Goal: Task Accomplishment & Management: Manage account settings

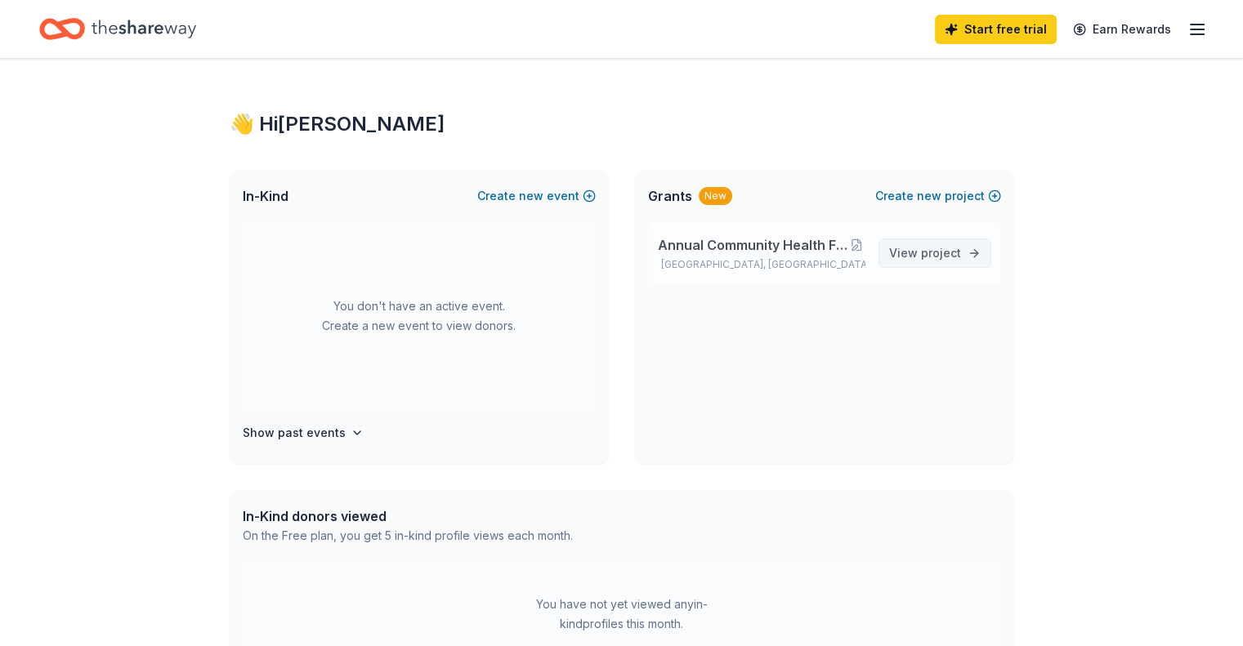
click at [955, 254] on span "project" at bounding box center [941, 253] width 40 height 14
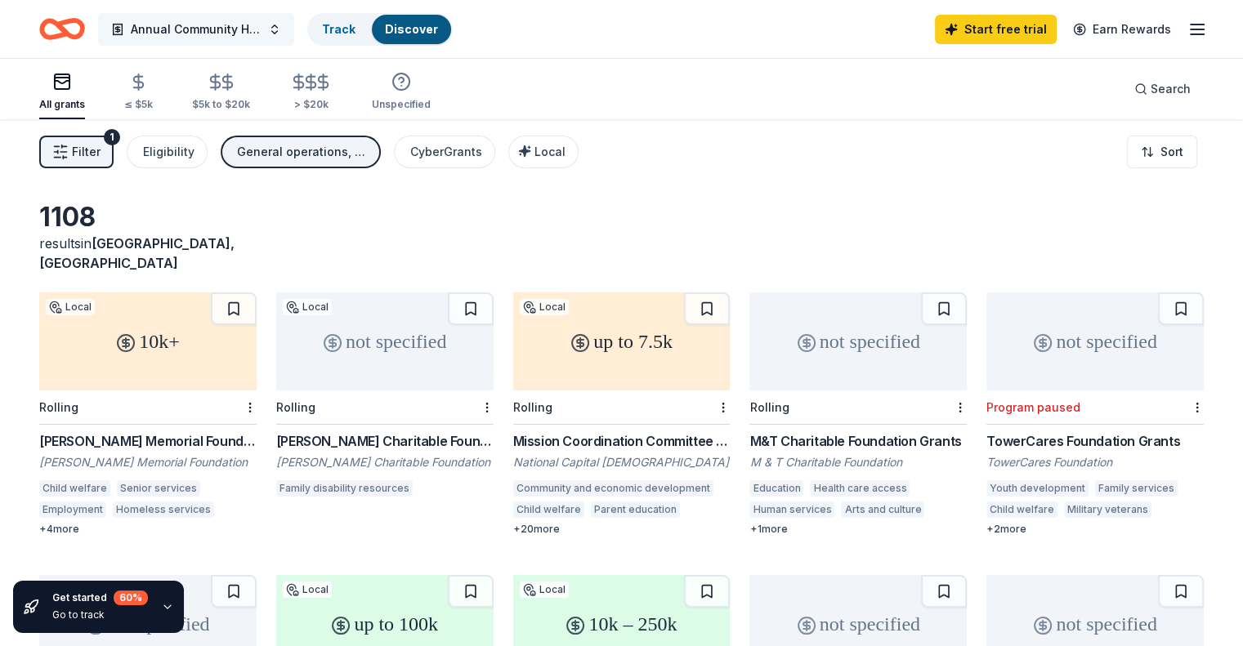
click at [294, 32] on button "Annual Community Health Fair/Back to School Giveaway" at bounding box center [196, 29] width 196 height 33
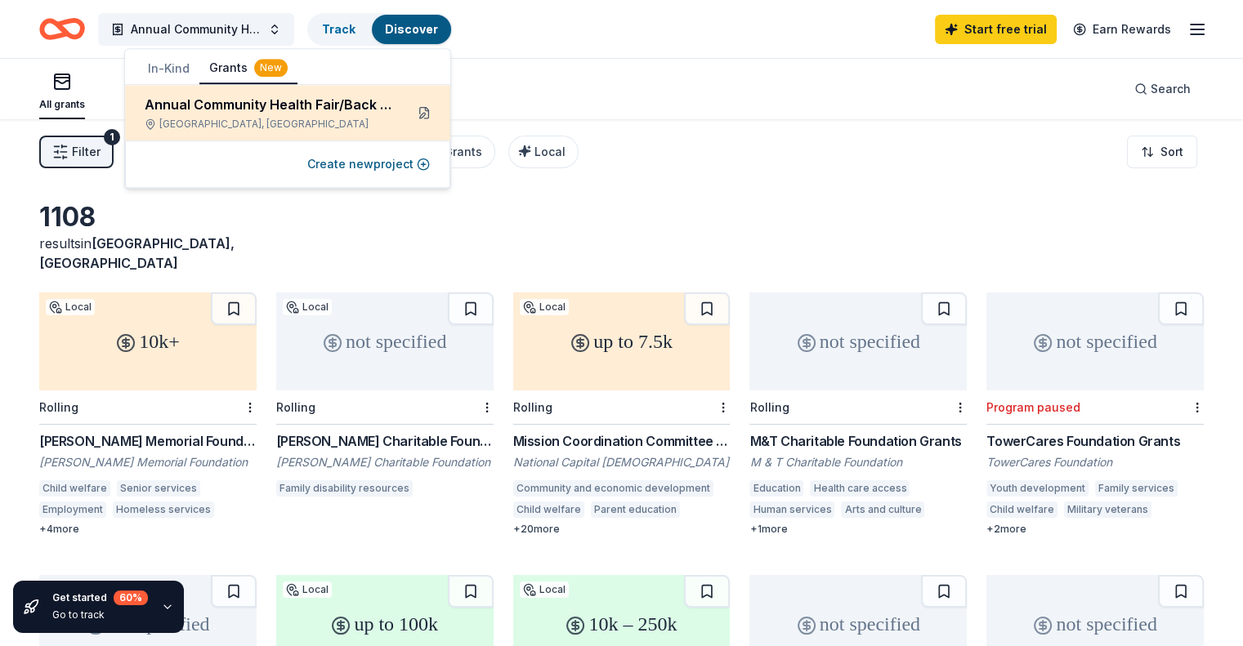
click at [427, 114] on button at bounding box center [424, 113] width 26 height 26
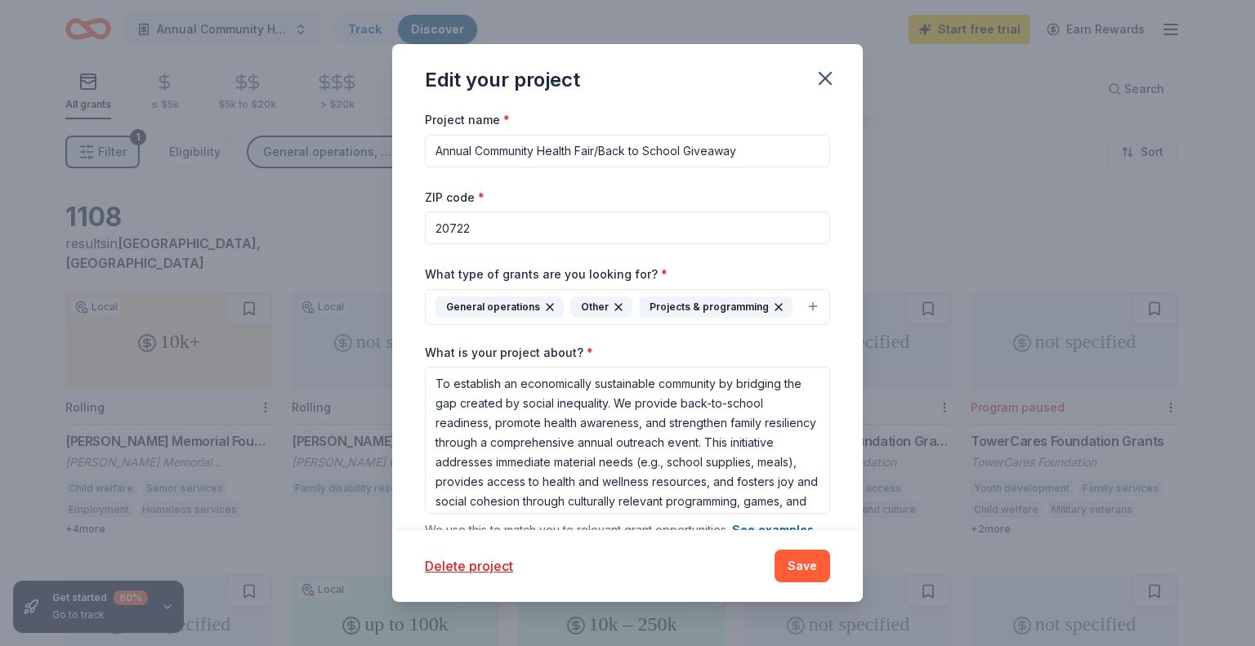
drag, startPoint x: 753, startPoint y: 150, endPoint x: 435, endPoint y: 156, distance: 318.8
click at [435, 156] on input "Annual Community Health Fair/Back to School Giveaway" at bounding box center [627, 151] width 405 height 33
type input "Annual Each One Reach One [DATE] Feeding"
drag, startPoint x: 488, startPoint y: 230, endPoint x: 418, endPoint y: 235, distance: 69.7
click at [418, 235] on div "Project name * Annual Each One Reach One [DATE] Feeding ZIP code * 20722 What t…" at bounding box center [627, 320] width 471 height 421
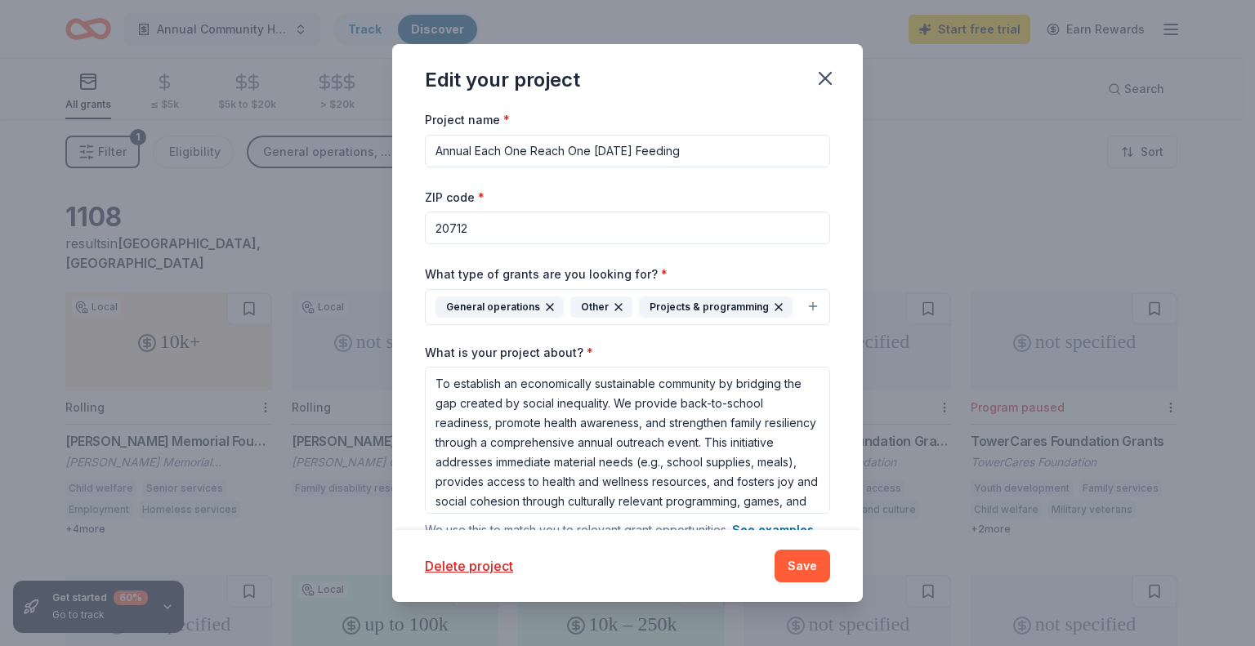
type input "20712"
click at [724, 186] on div "Project name * Annual Each One Reach One Thanksgiving Feeding ZIP code * 20712 …" at bounding box center [627, 430] width 405 height 641
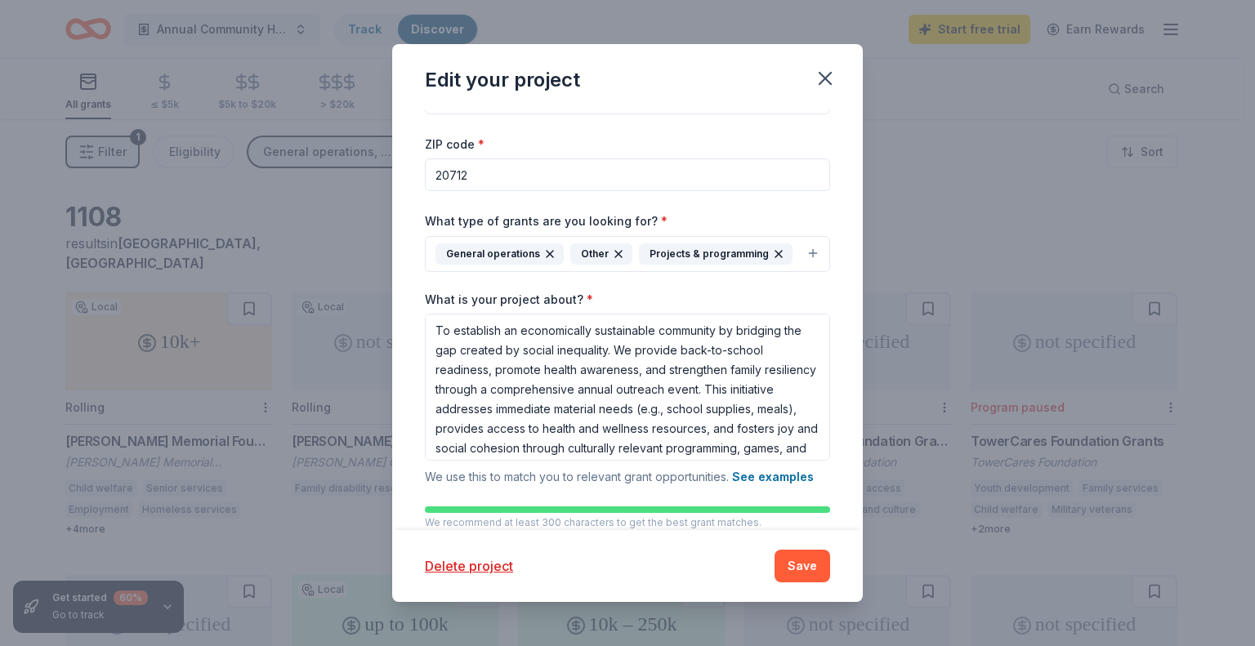
scroll to position [82, 0]
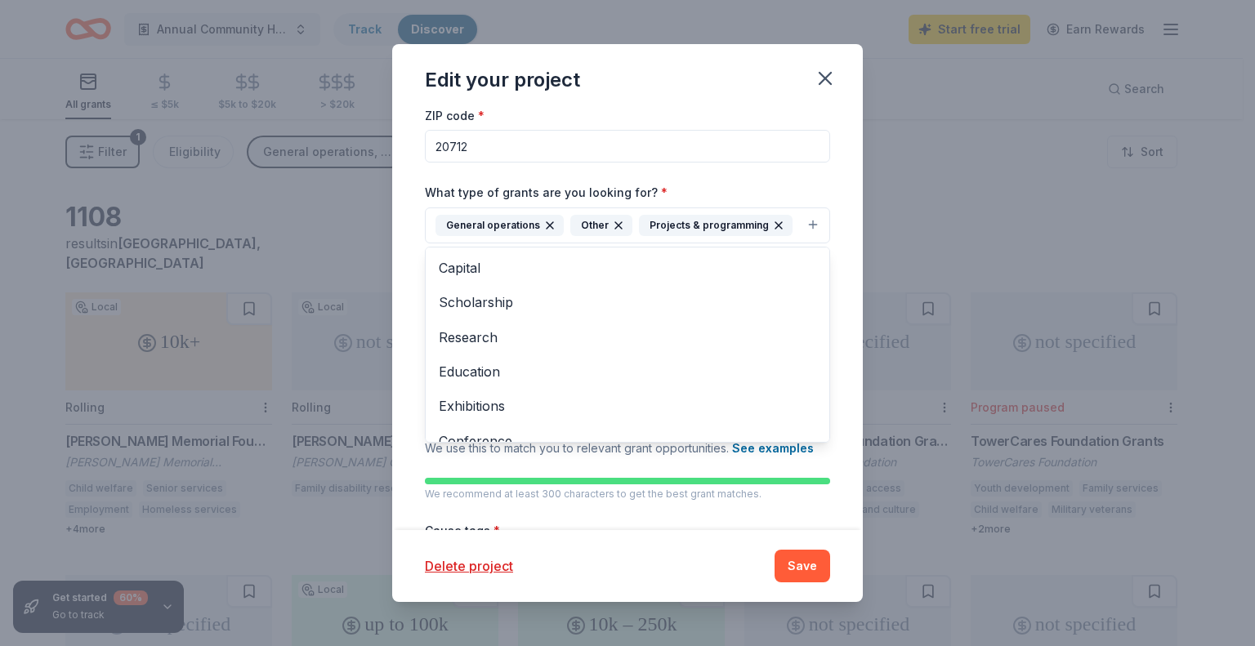
click at [543, 225] on icon "button" at bounding box center [549, 225] width 13 height 13
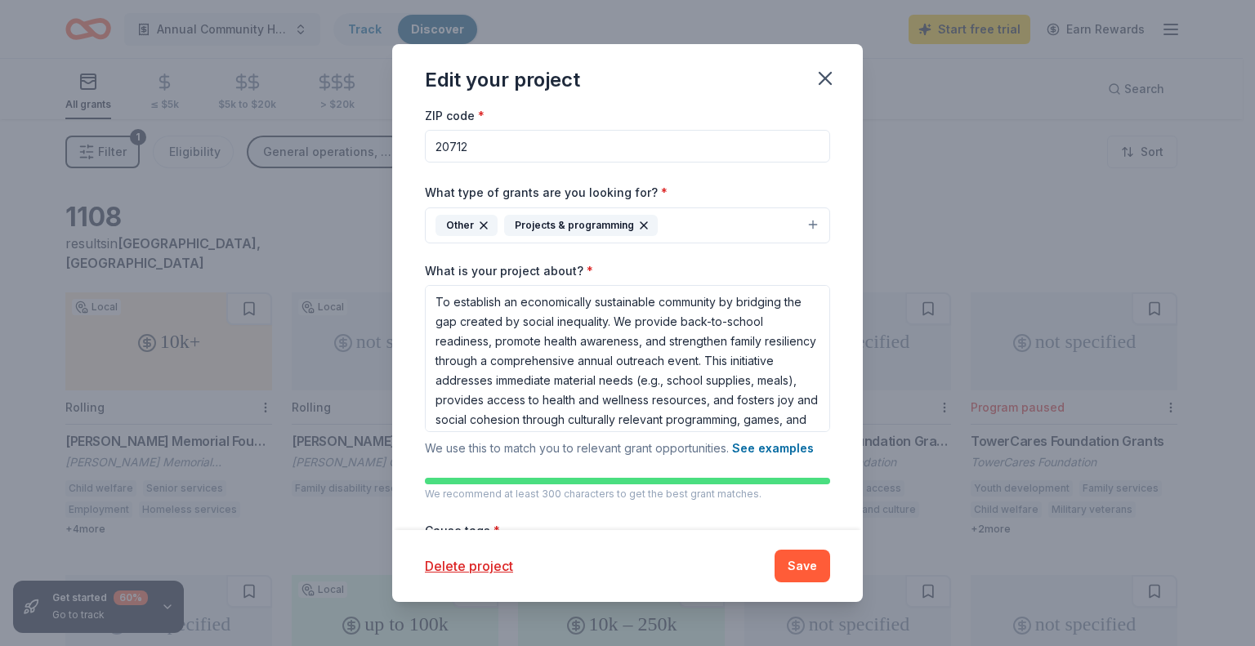
click at [485, 226] on icon "button" at bounding box center [483, 225] width 13 height 13
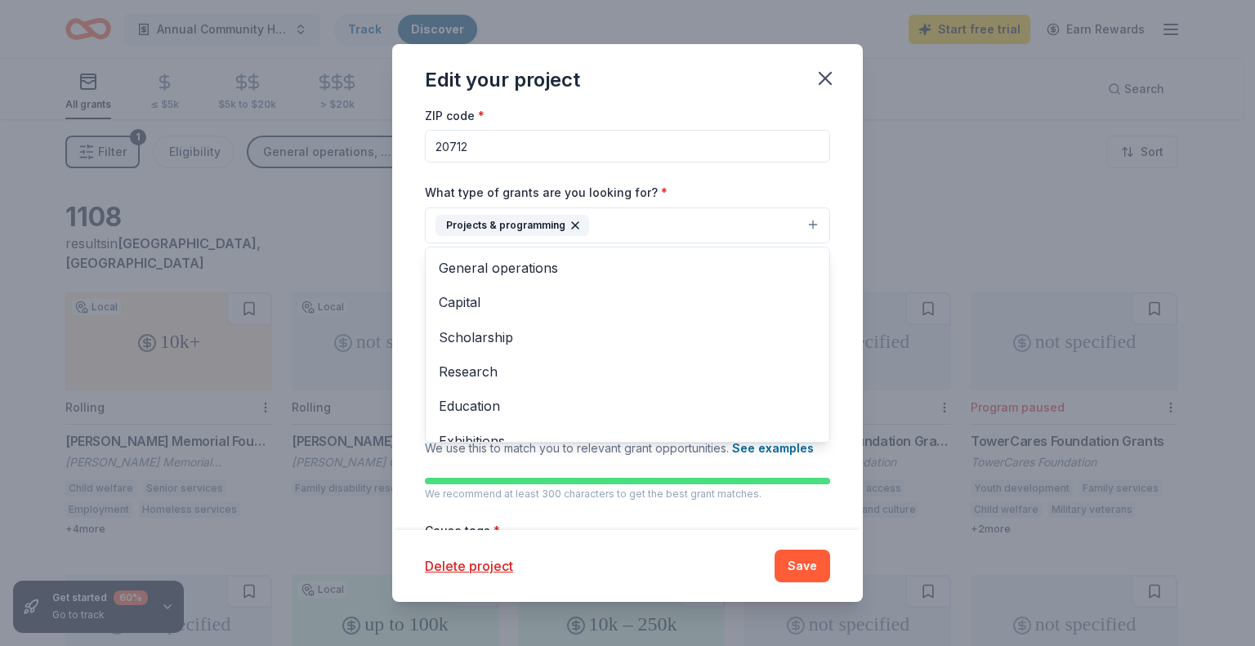
click at [572, 223] on icon "button" at bounding box center [575, 225] width 7 height 7
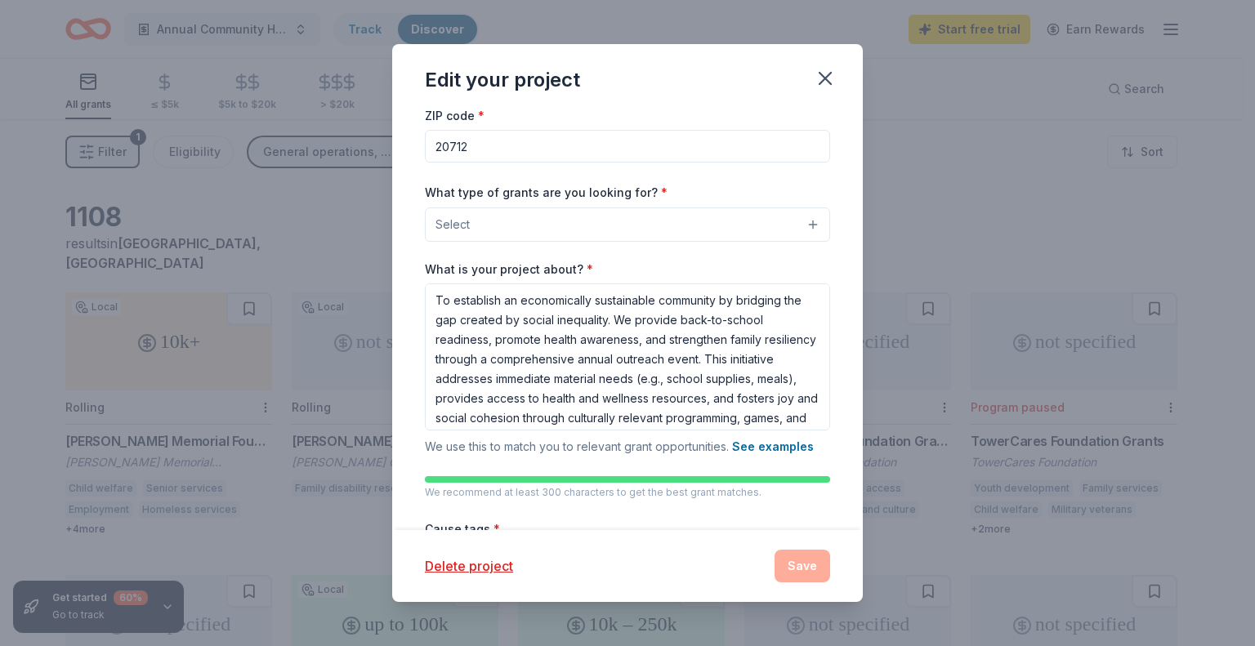
click at [794, 222] on button "Select" at bounding box center [627, 225] width 405 height 34
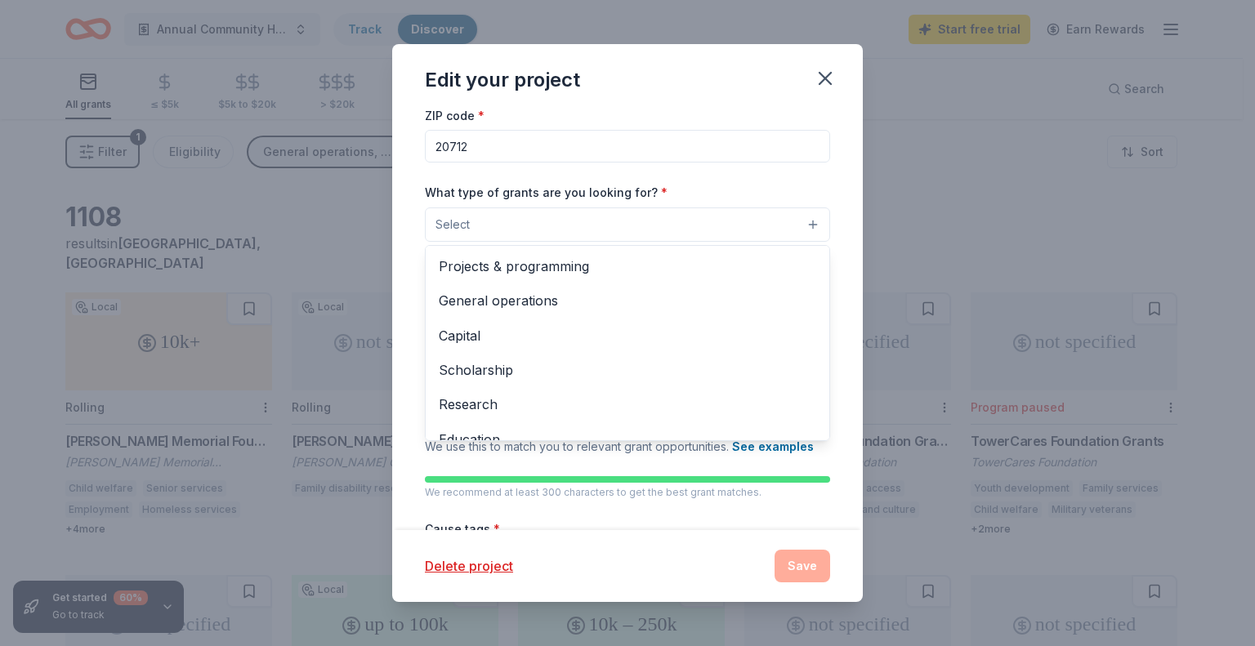
click at [513, 225] on button "Select" at bounding box center [627, 225] width 405 height 34
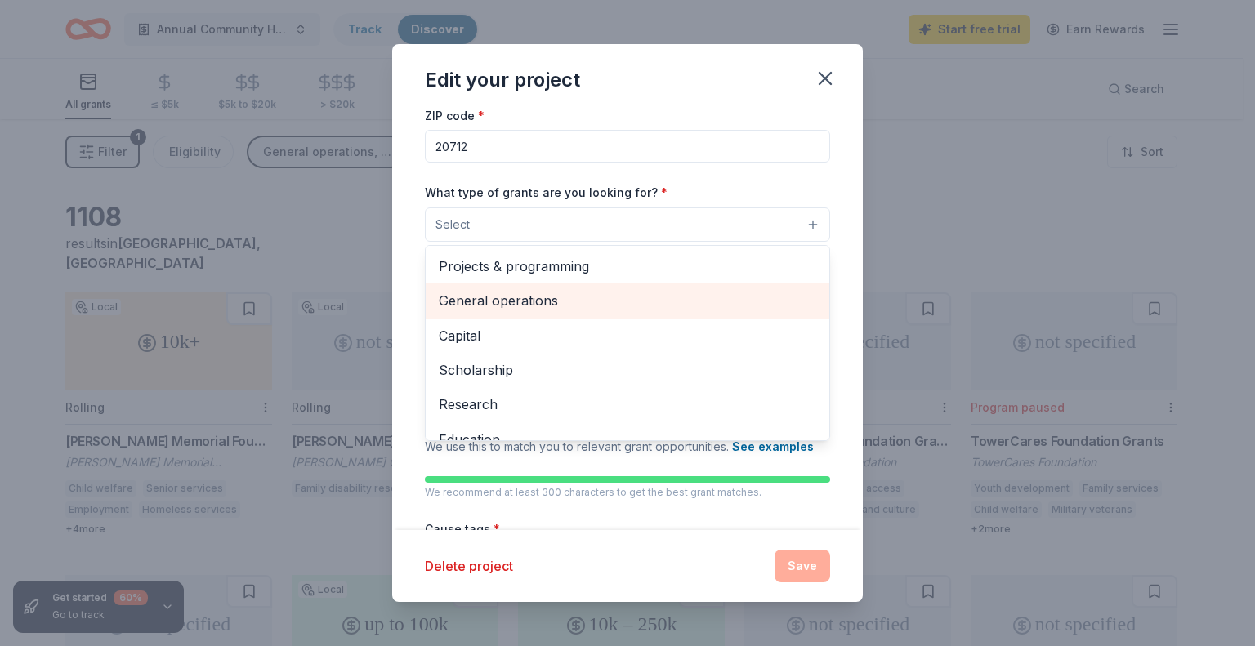
click at [520, 301] on span "General operations" at bounding box center [628, 300] width 378 height 21
click at [471, 300] on span "Capital" at bounding box center [628, 302] width 378 height 21
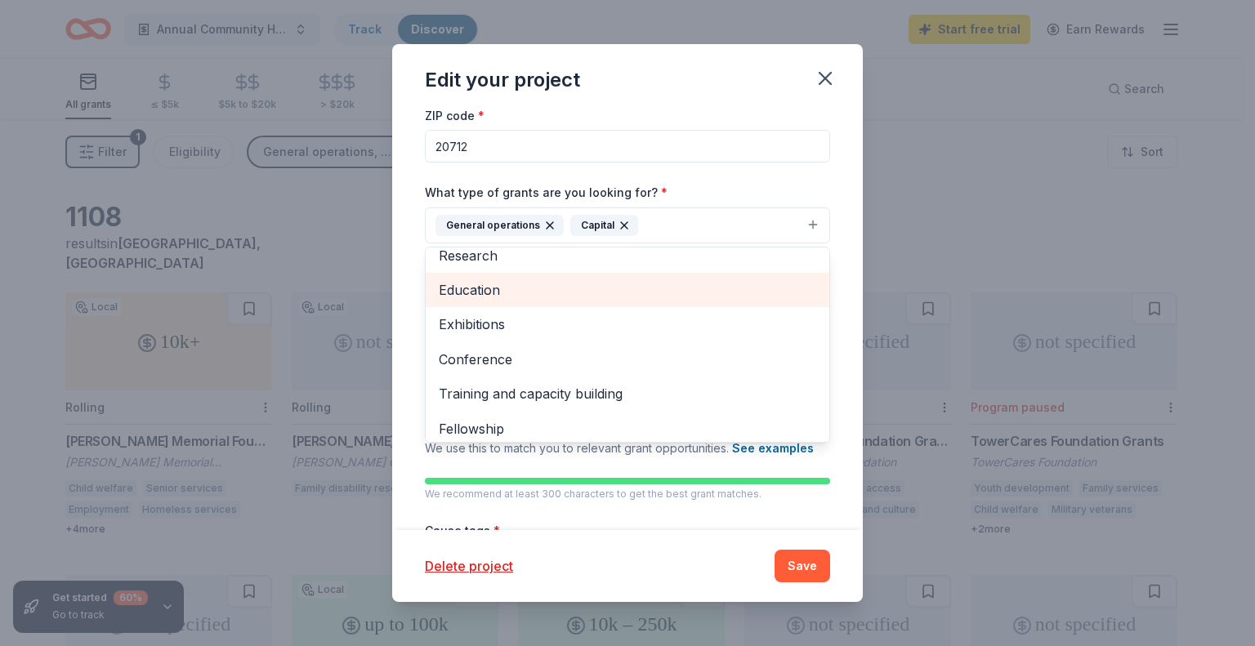
click at [498, 289] on span "Education" at bounding box center [628, 289] width 378 height 21
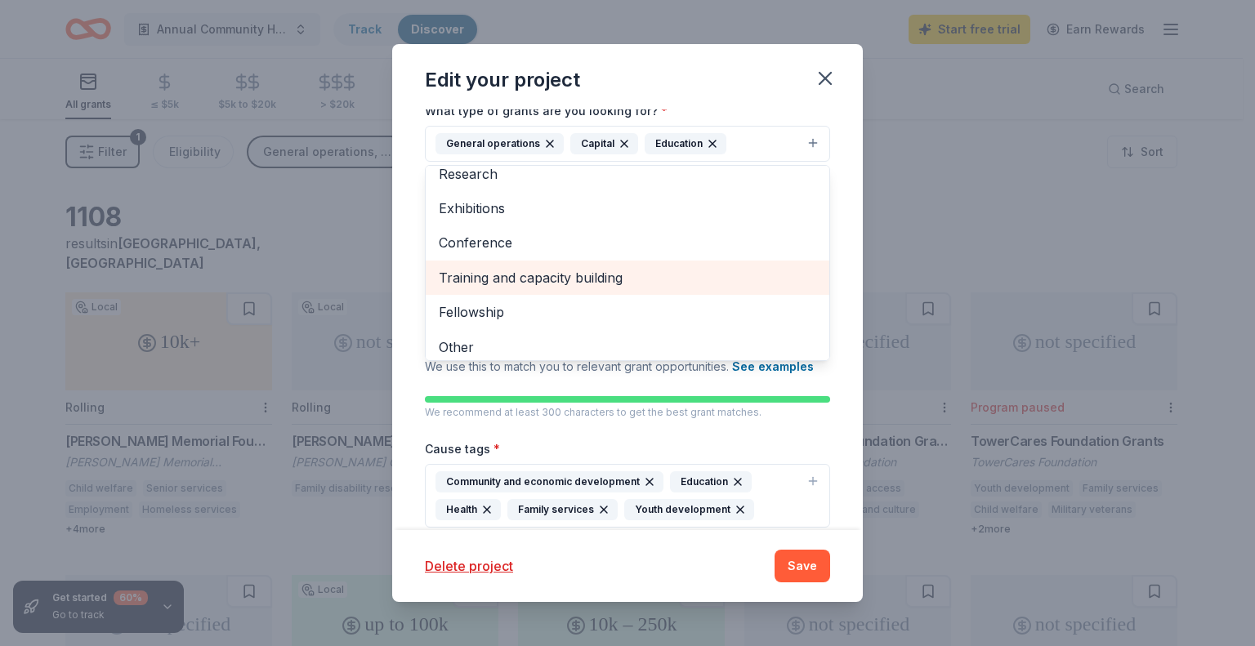
scroll to position [88, 0]
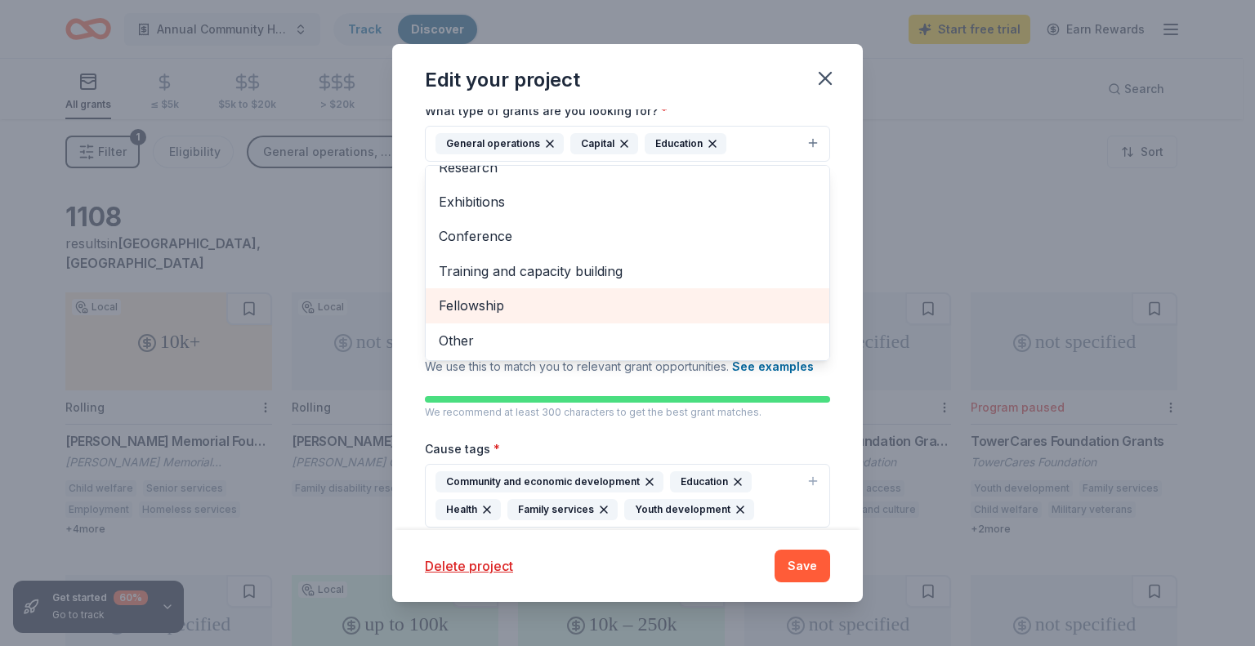
click at [534, 300] on span "Fellowship" at bounding box center [628, 305] width 378 height 21
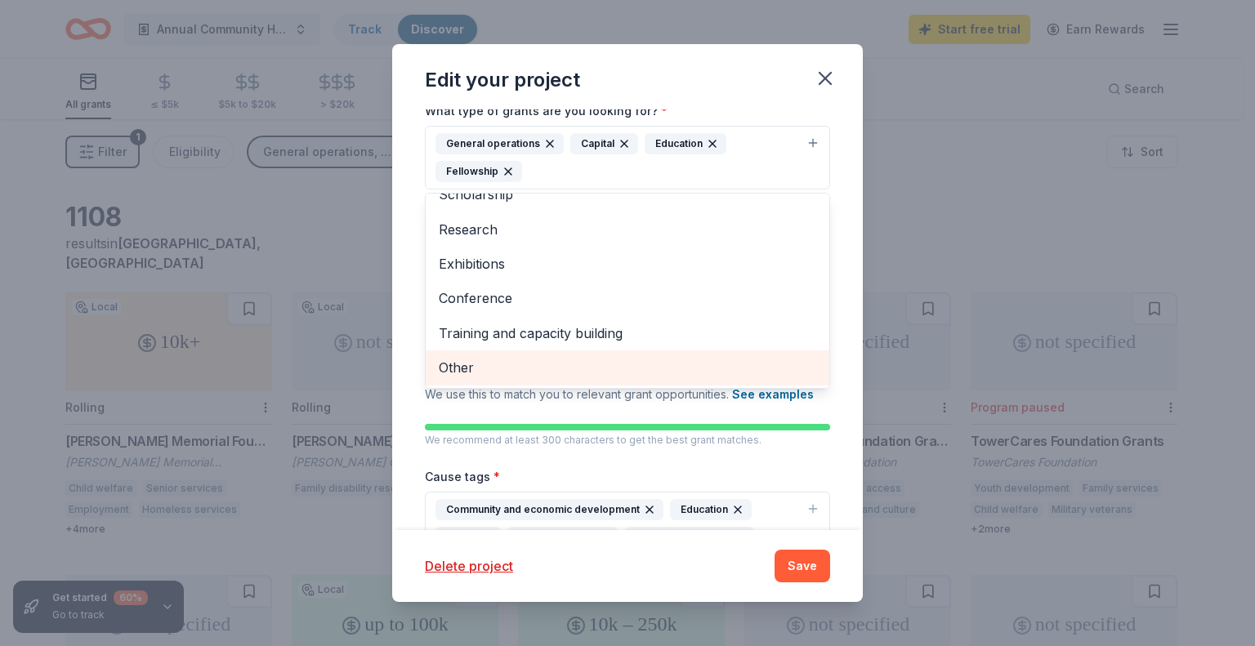
click at [481, 369] on span "Other" at bounding box center [628, 367] width 378 height 21
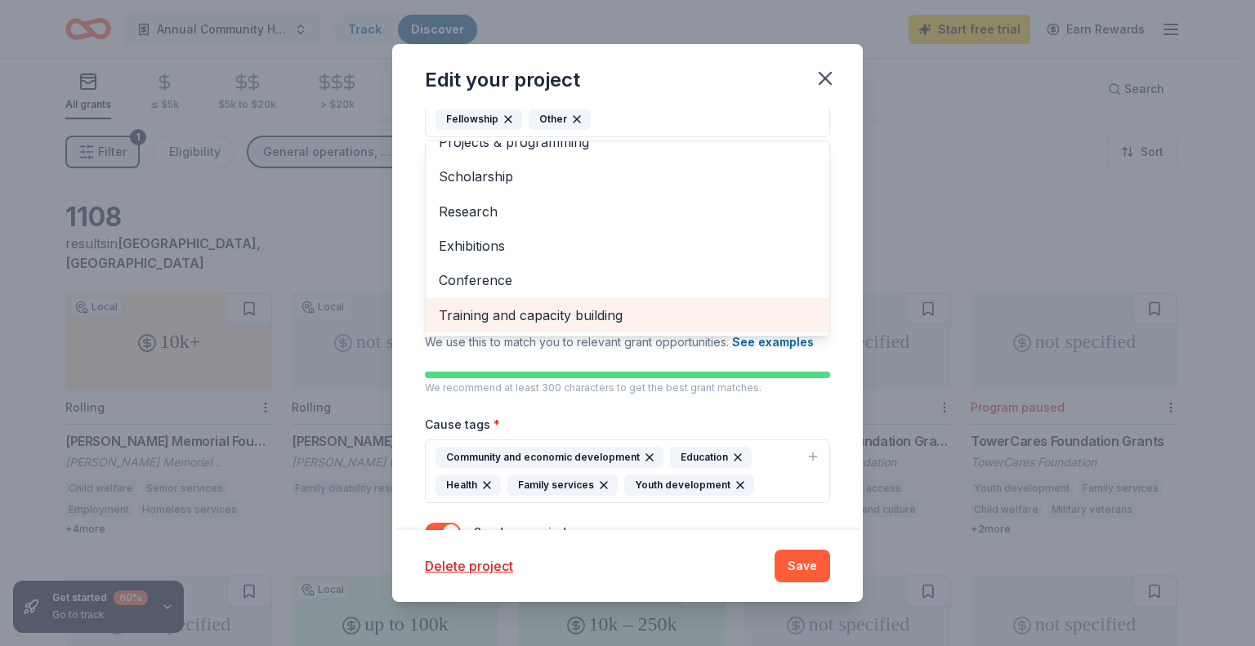
scroll to position [245, 0]
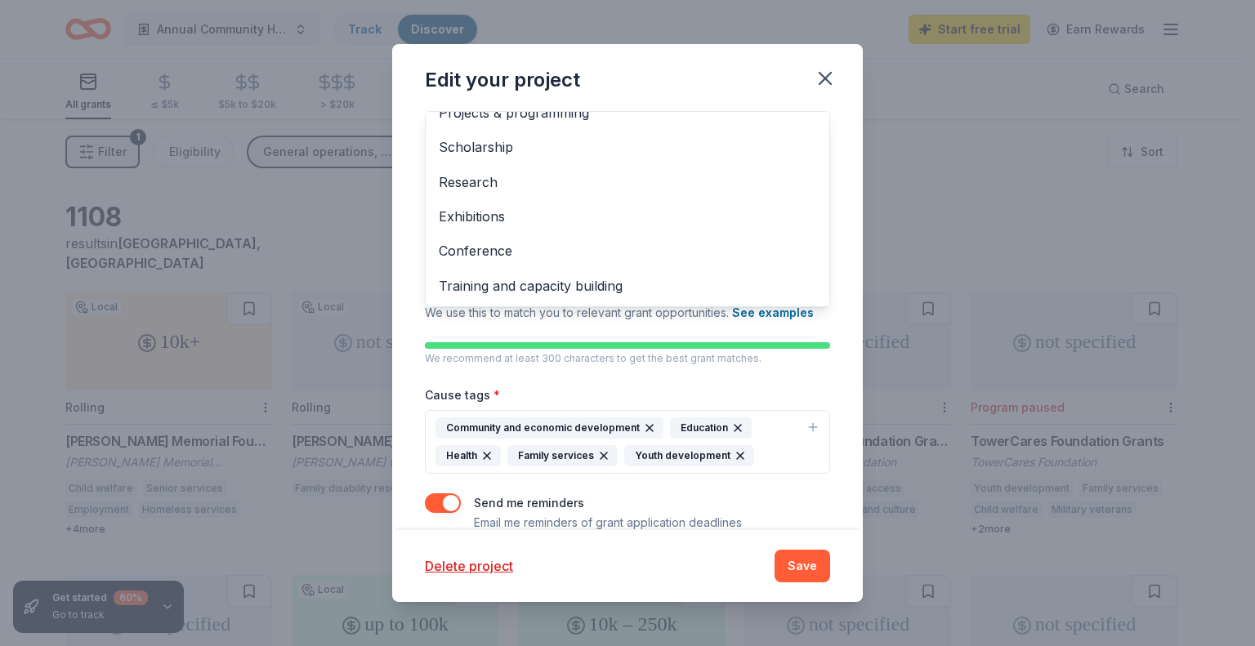
click at [731, 451] on div "Project name * Annual Each One Reach One Thanksgiving Feeding ZIP code * 20712 …" at bounding box center [627, 198] width 405 height 668
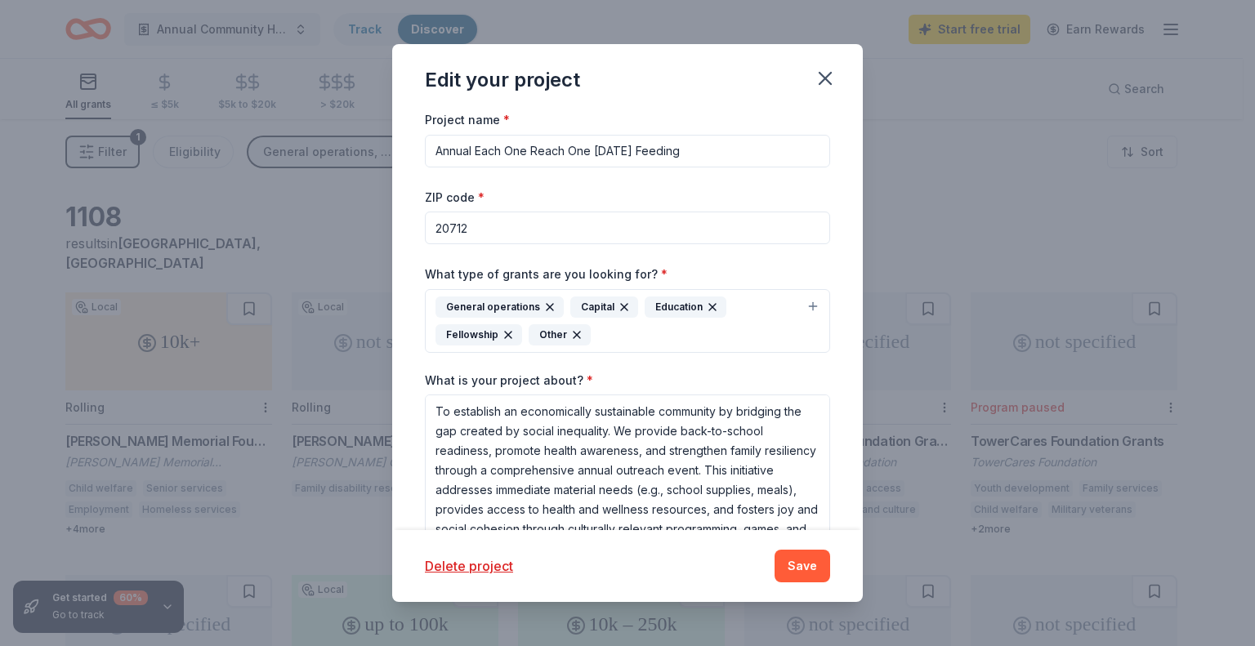
click at [618, 333] on div "General operations Capital Education Fellowship Other" at bounding box center [618, 321] width 364 height 49
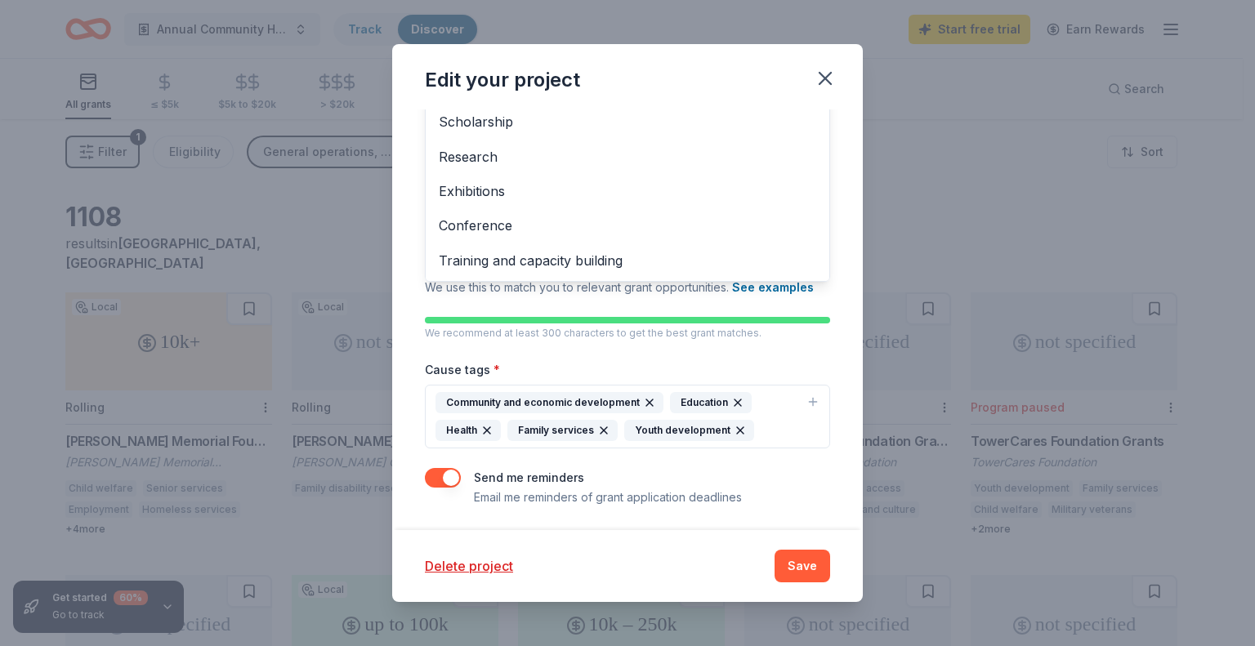
scroll to position [271, 0]
click at [735, 427] on div "Project name * Annual Each One Reach One Thanksgiving Feeding ZIP code * 20712 …" at bounding box center [627, 172] width 405 height 668
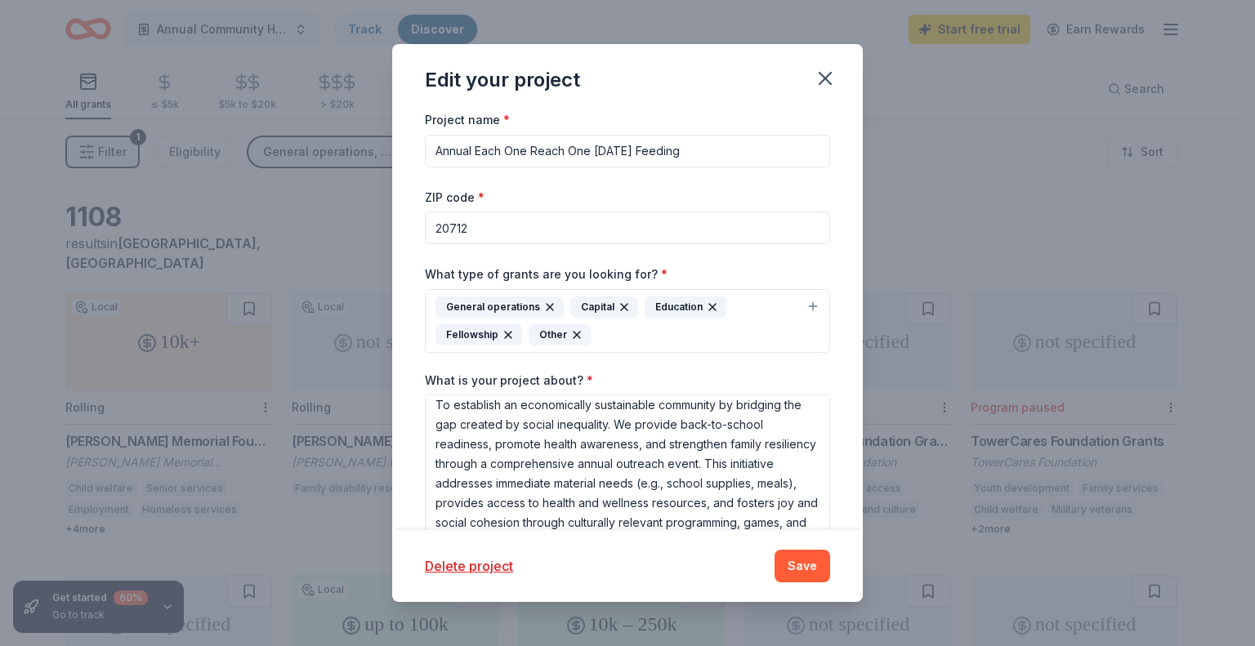
scroll to position [0, 0]
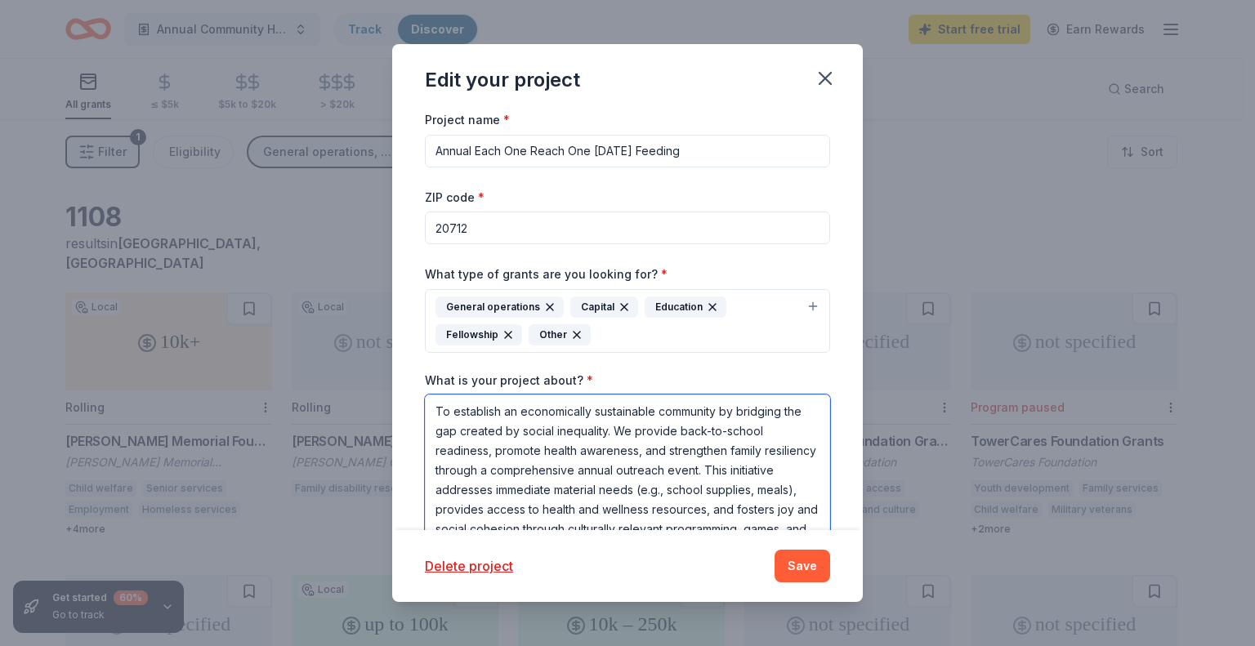
drag, startPoint x: 438, startPoint y: 409, endPoint x: 785, endPoint y: 525, distance: 365.4
click at [786, 528] on textarea "To establish an economically sustainable community by bridging the gap created …" at bounding box center [627, 468] width 405 height 147
type textarea "Trelevant programming, games, and activities."
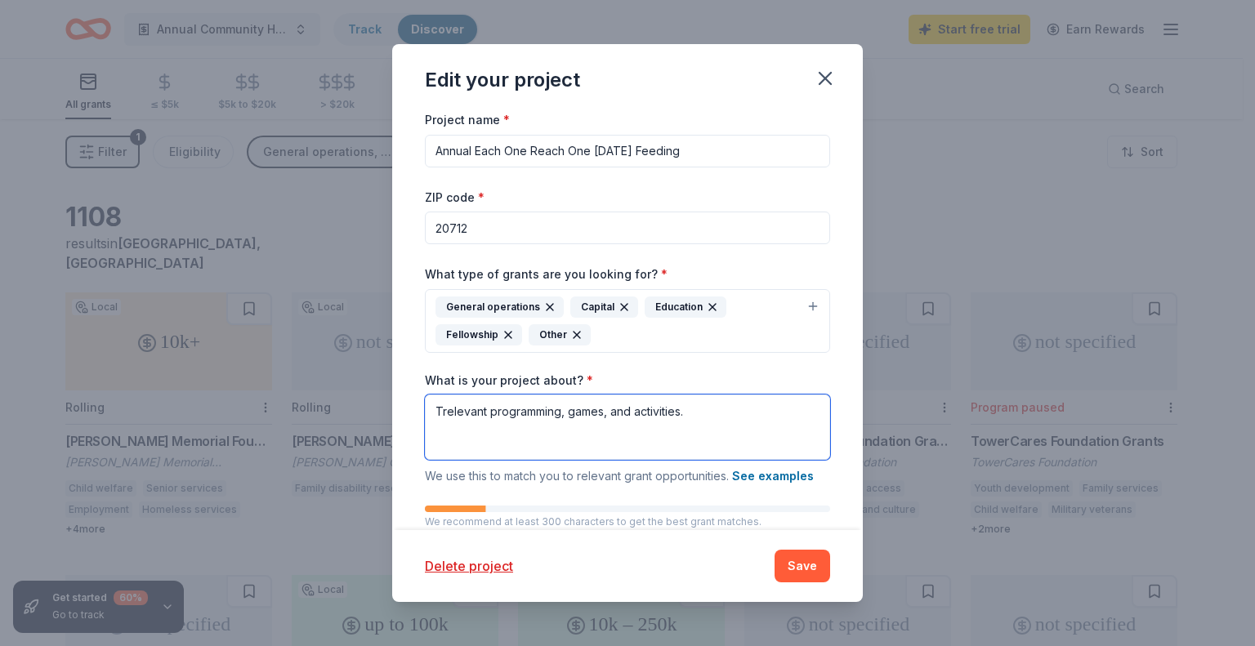
drag, startPoint x: 693, startPoint y: 414, endPoint x: 433, endPoint y: 432, distance: 260.5
click at [433, 432] on textarea "Trelevant programming, games, and activities." at bounding box center [627, 427] width 405 height 65
drag, startPoint x: 435, startPoint y: 405, endPoint x: 526, endPoint y: 434, distance: 95.9
click at [526, 434] on textarea "What is your project about? *" at bounding box center [627, 427] width 405 height 65
drag, startPoint x: 520, startPoint y: 427, endPoint x: 428, endPoint y: 403, distance: 94.8
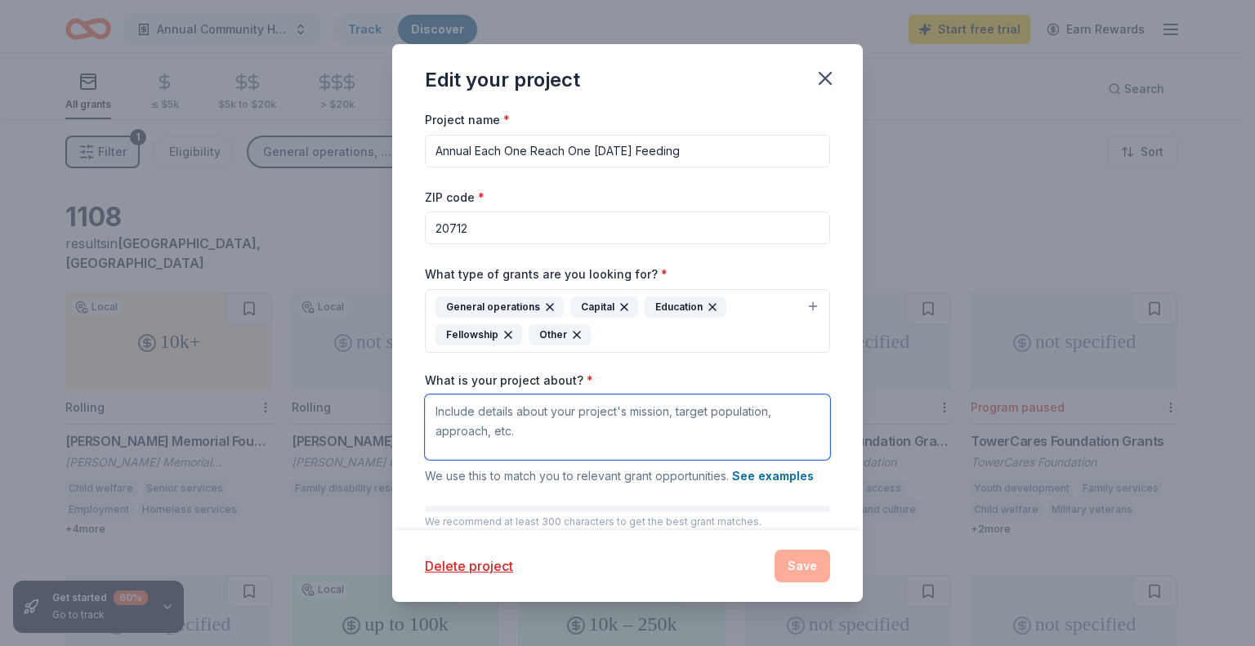
click at [429, 402] on textarea "What is your project about? *" at bounding box center [627, 427] width 405 height 65
click at [438, 410] on textarea "What is your project about? *" at bounding box center [627, 427] width 405 height 65
paste textarea "Hillman Path to Fighting Hunger Foundation, Inc. is a nonprofit organization de…"
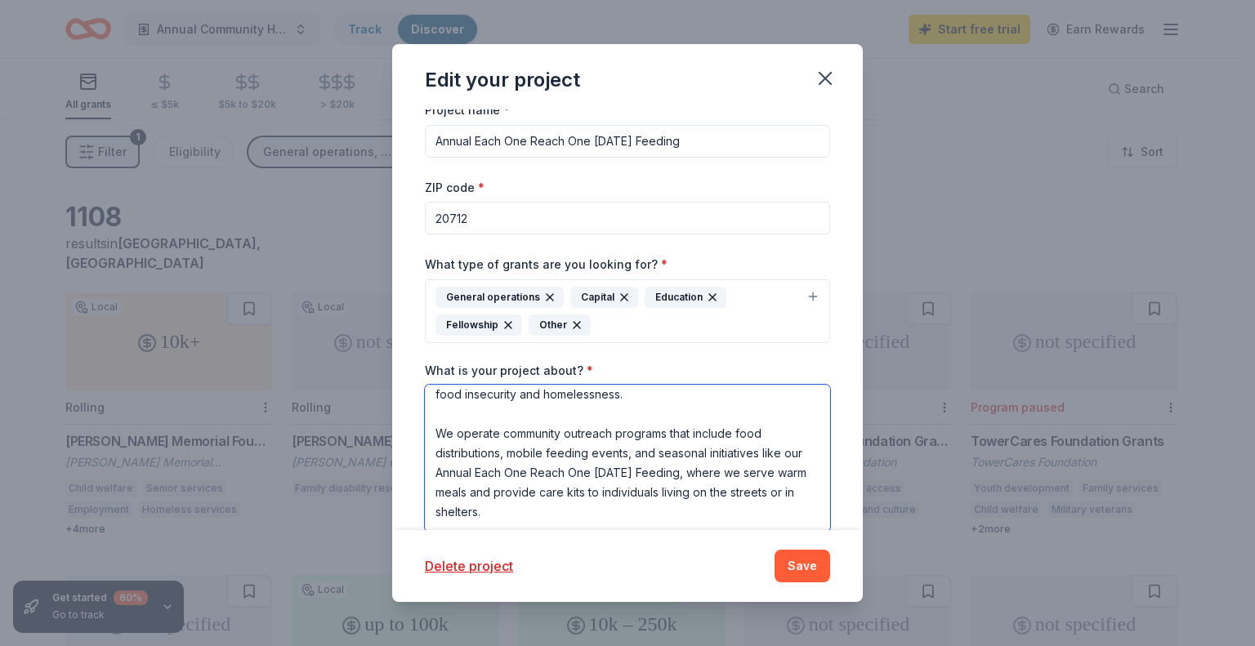
scroll to position [82, 0]
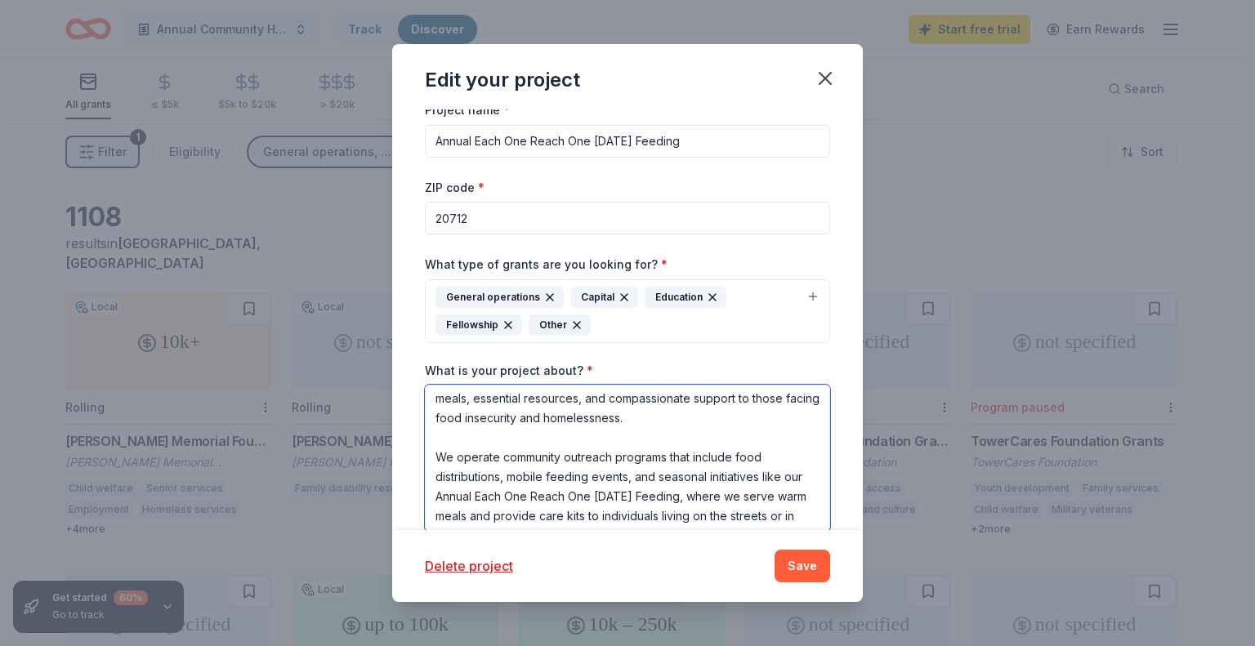
click at [438, 459] on textarea "Hillman Path to Fighting Hunger Foundation, Inc. is a nonprofit organization de…" at bounding box center [627, 458] width 405 height 147
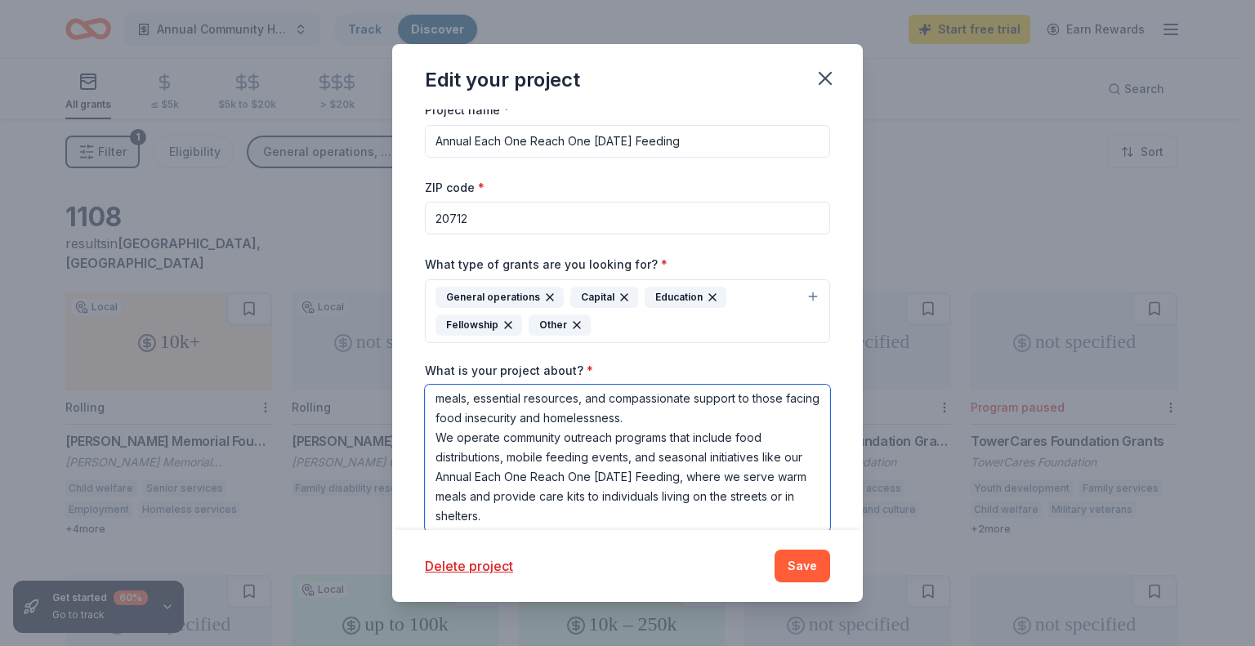
scroll to position [163, 0]
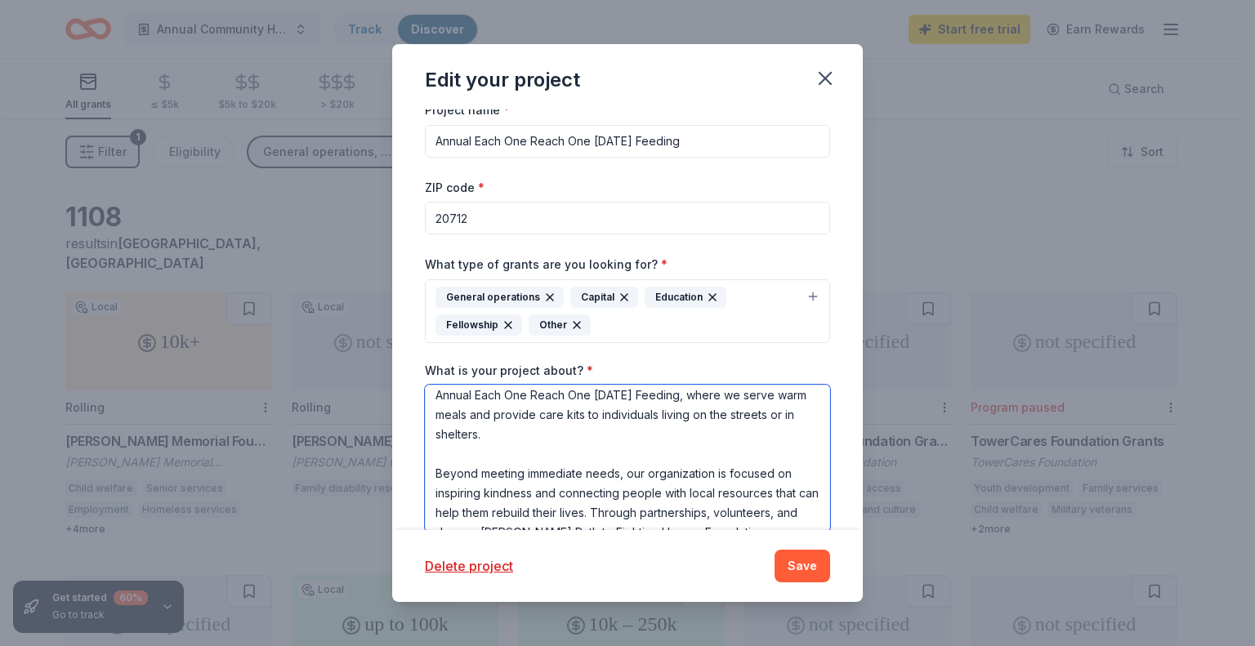
click at [435, 473] on textarea "Hillman Path to Fighting Hunger Foundation, Inc. is a nonprofit organization de…" at bounding box center [627, 458] width 405 height 147
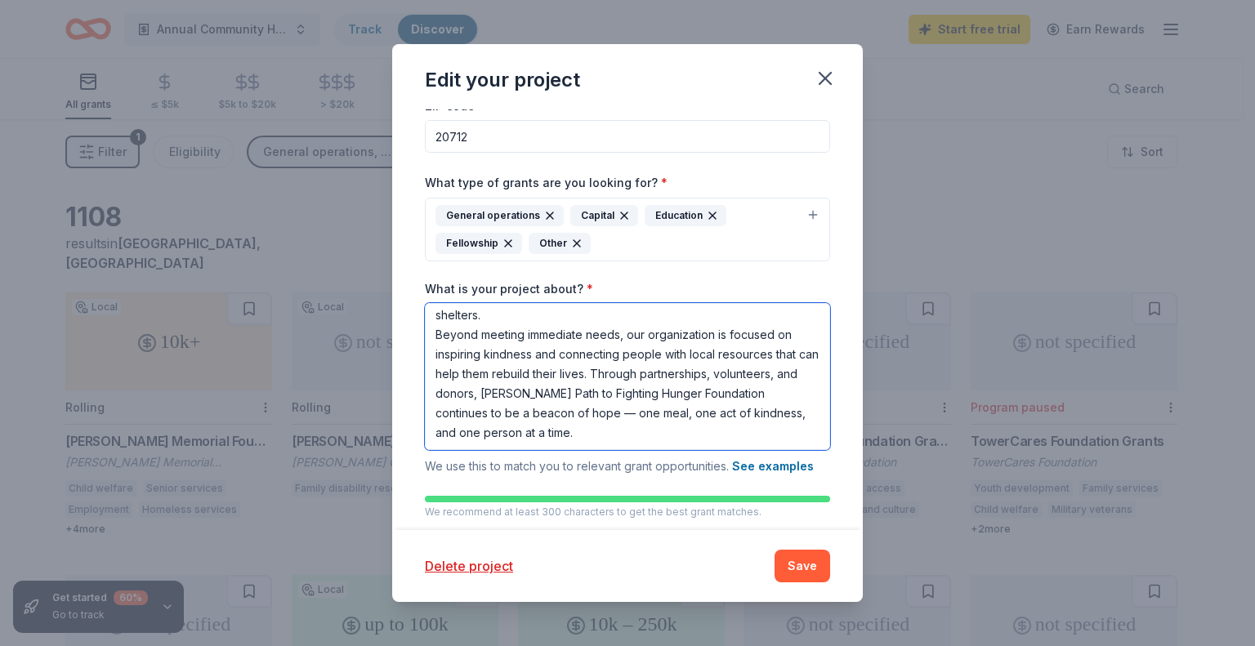
scroll to position [255, 0]
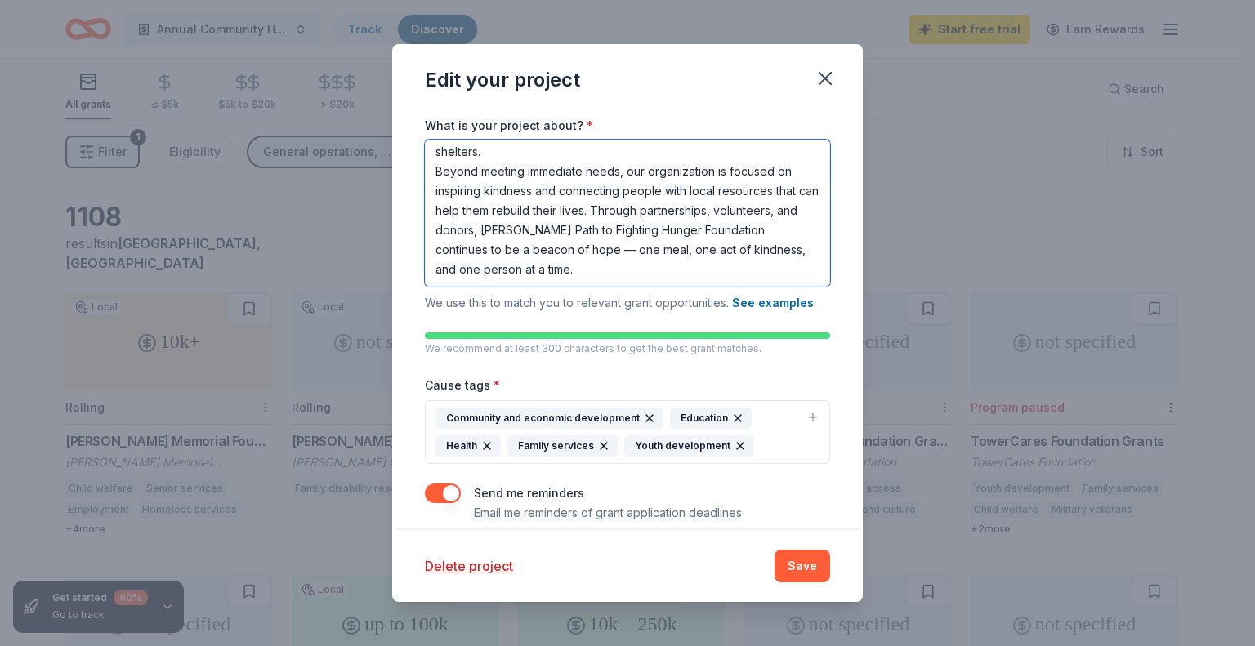
type textarea "Hillman Path to Fighting Hunger Foundation, Inc. is a nonprofit organization de…"
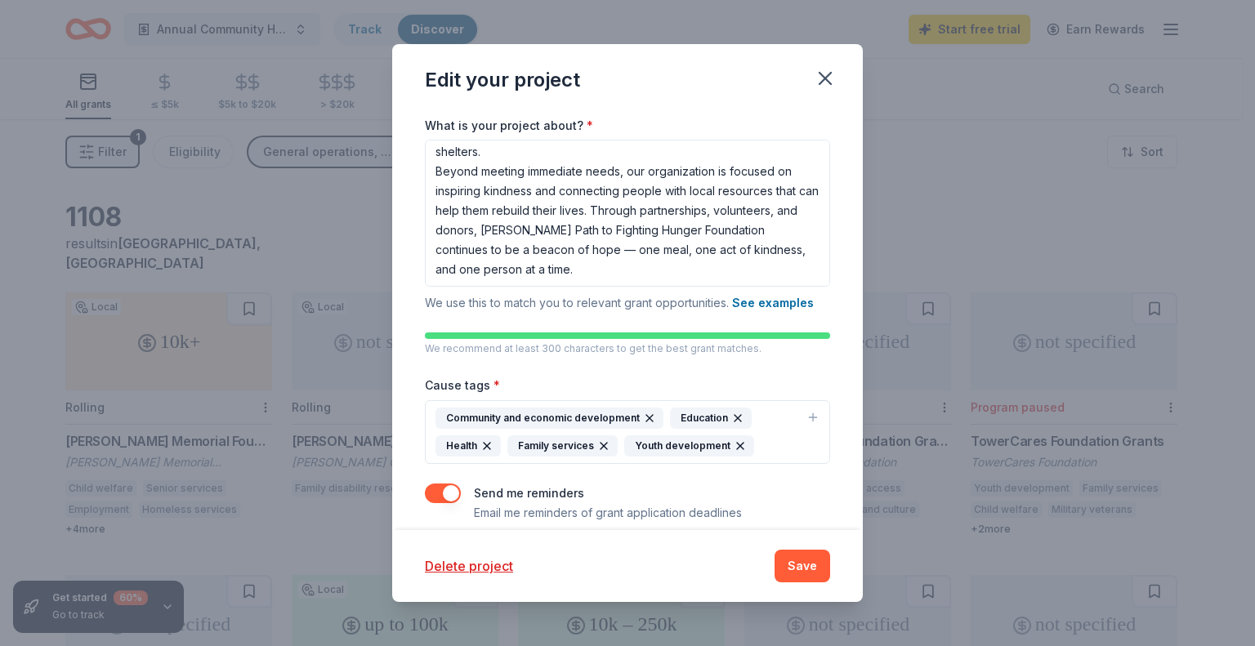
click at [807, 415] on icon "button" at bounding box center [813, 417] width 13 height 13
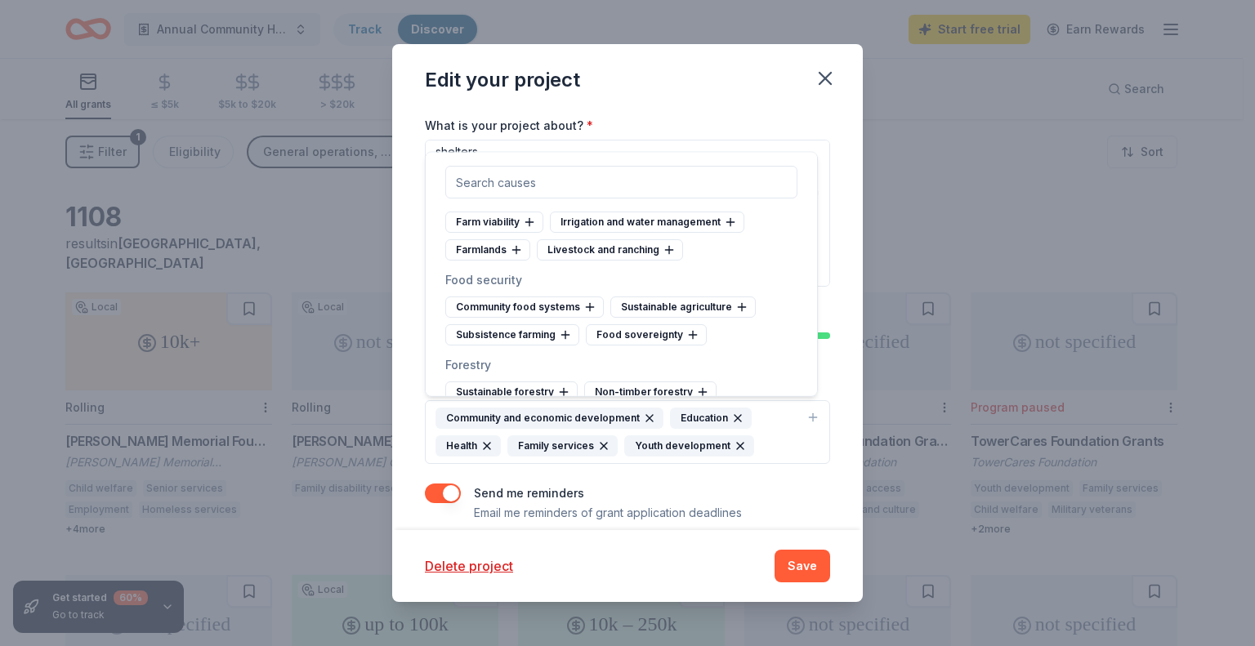
scroll to position [6456, 0]
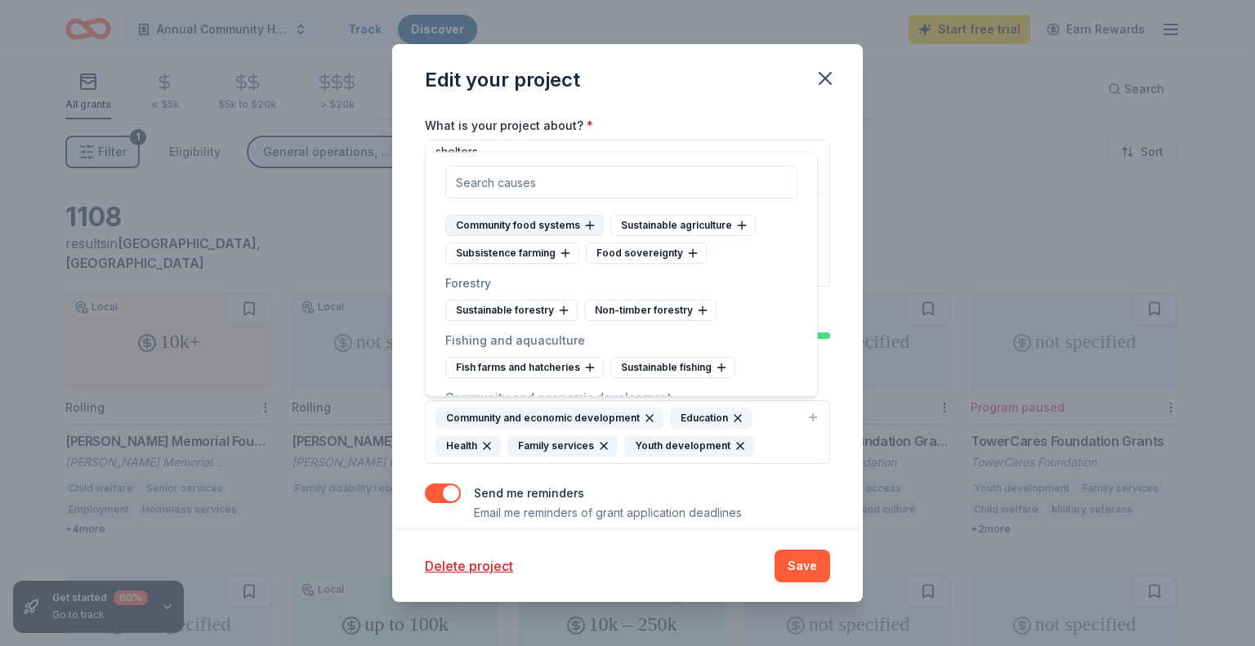
click at [549, 236] on div "Community food systems" at bounding box center [524, 225] width 159 height 21
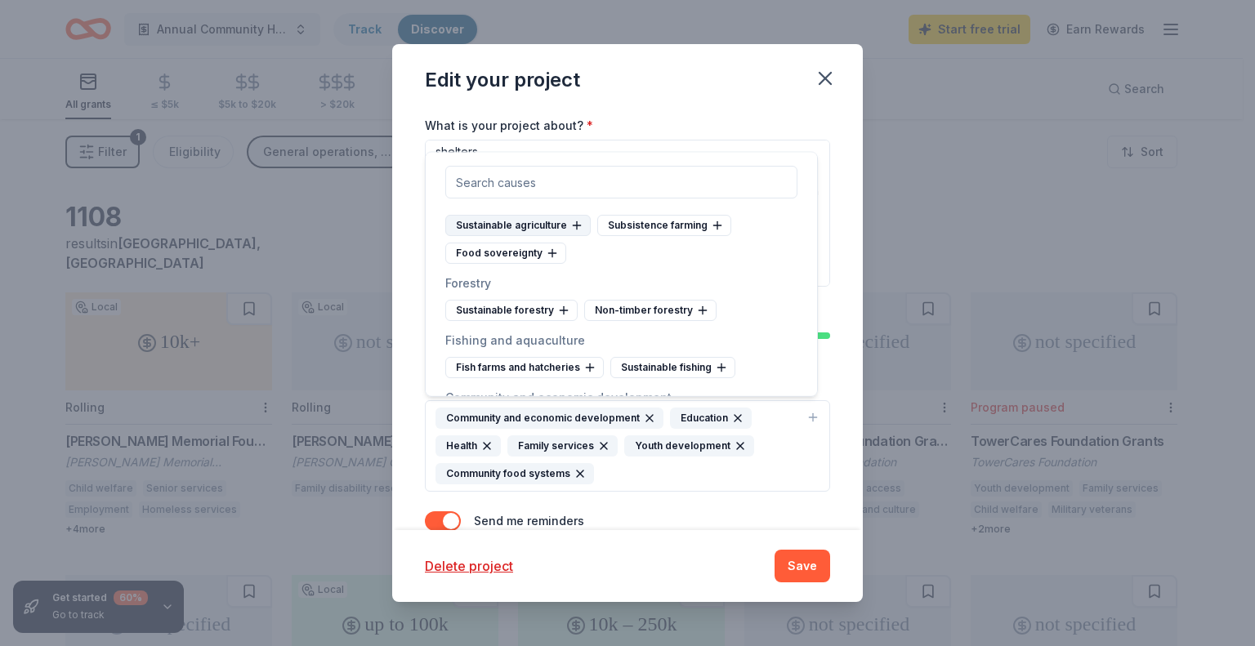
click at [546, 236] on div "Sustainable agriculture" at bounding box center [517, 225] width 145 height 21
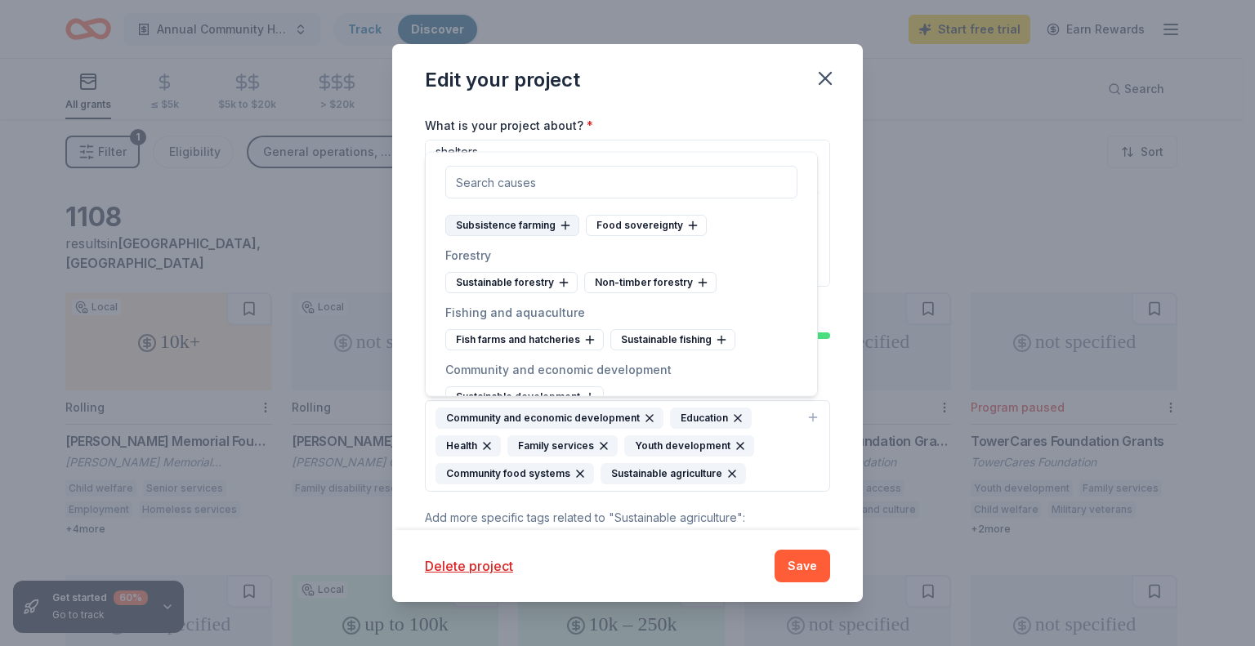
click at [539, 236] on div "Subsistence farming" at bounding box center [512, 225] width 134 height 21
click at [531, 236] on div "Food sovereignty" at bounding box center [505, 225] width 121 height 21
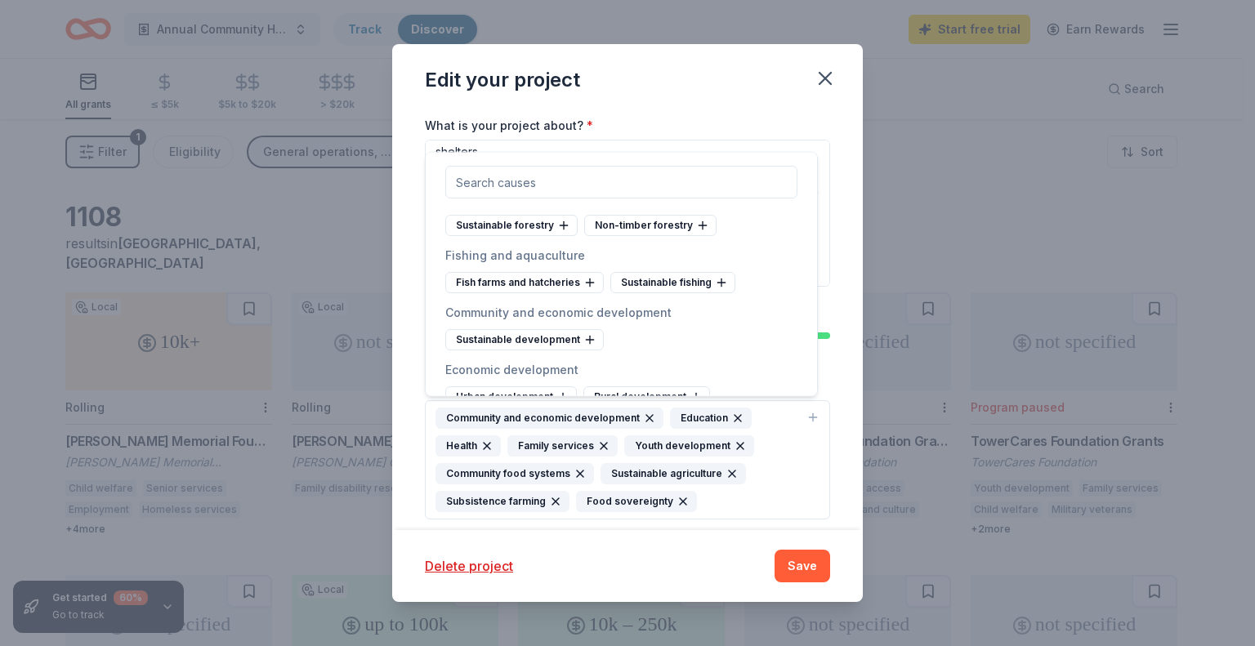
scroll to position [6538, 0]
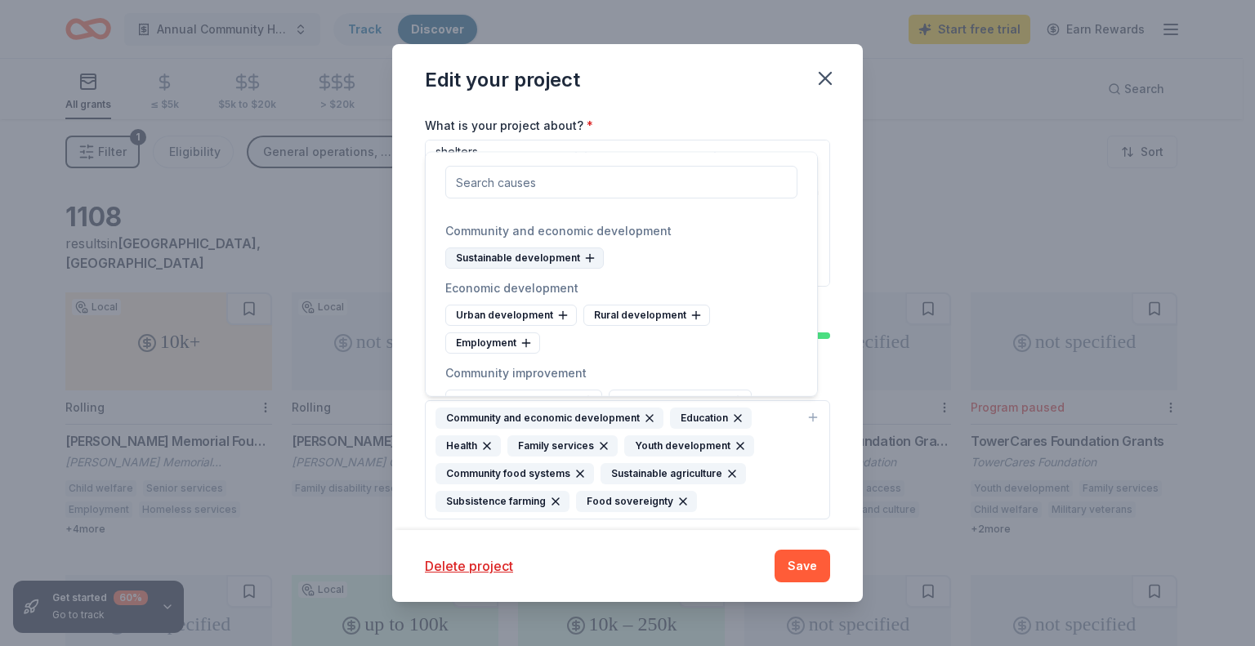
click at [546, 269] on div "Sustainable development" at bounding box center [524, 258] width 159 height 21
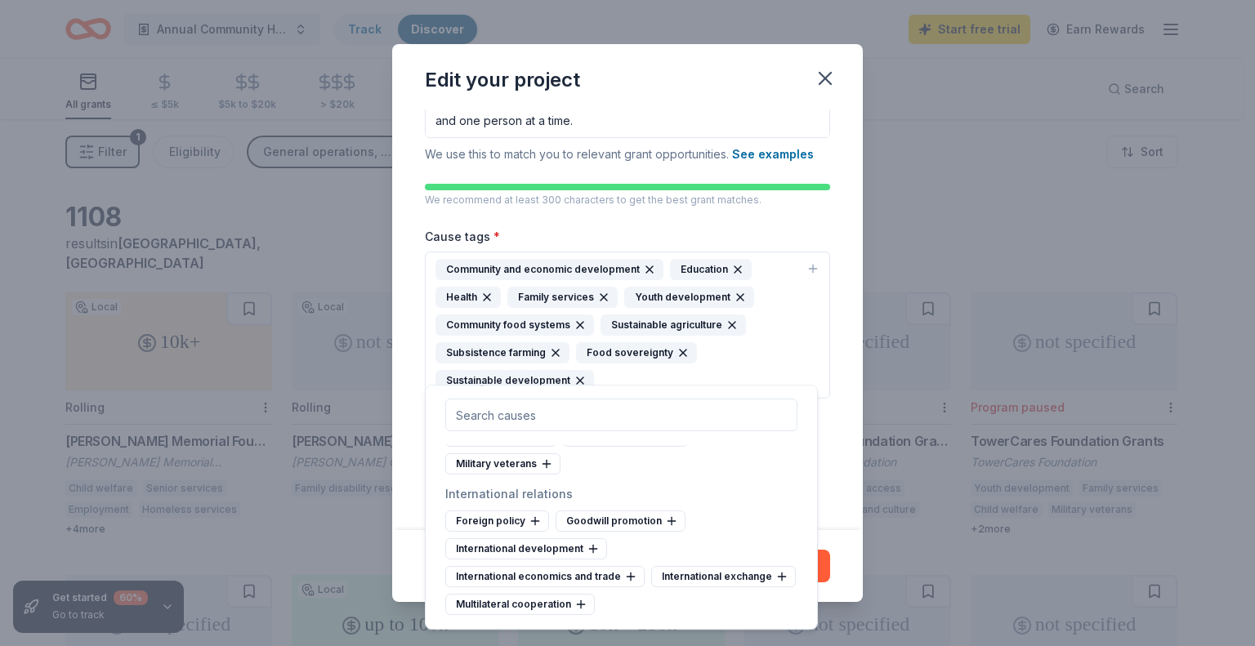
scroll to position [418, 0]
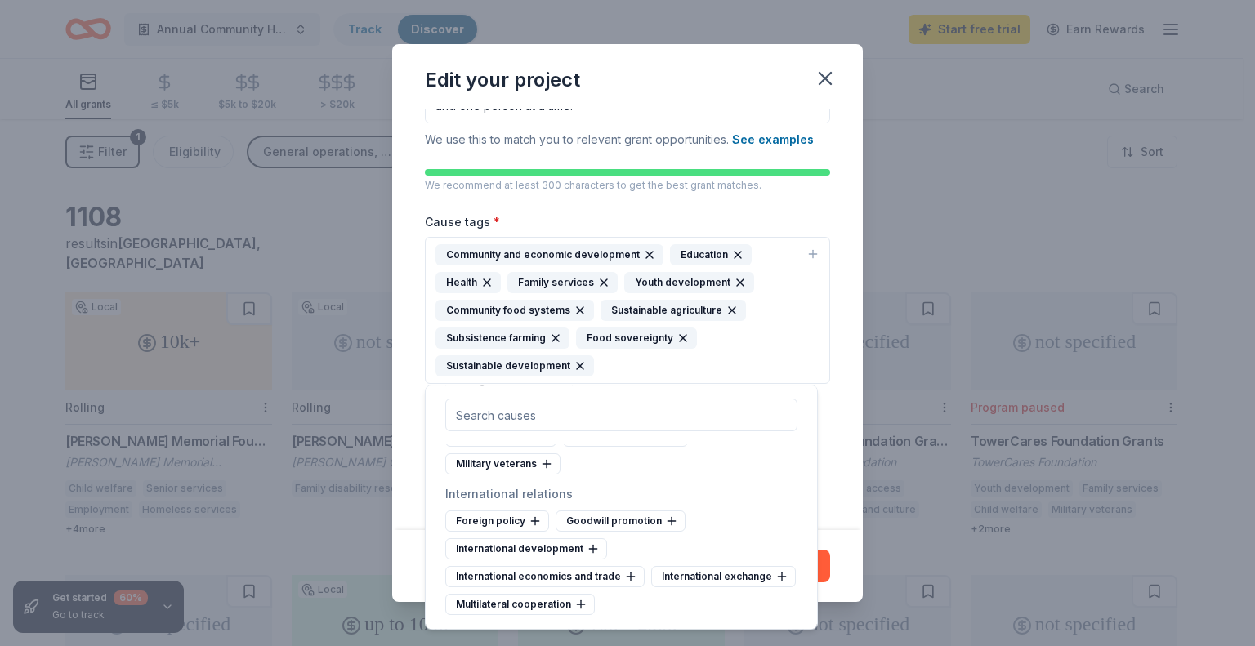
click at [599, 282] on icon "button" at bounding box center [603, 282] width 13 height 13
click at [620, 283] on icon "button" at bounding box center [623, 282] width 7 height 7
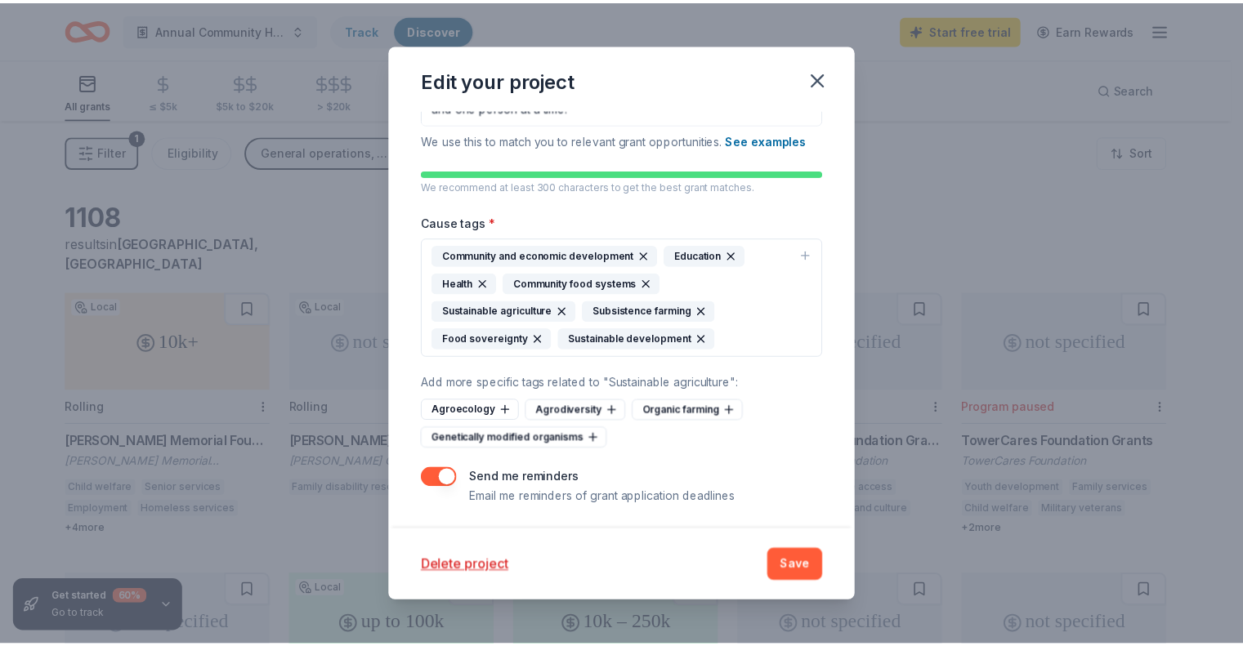
scroll to position [418, 0]
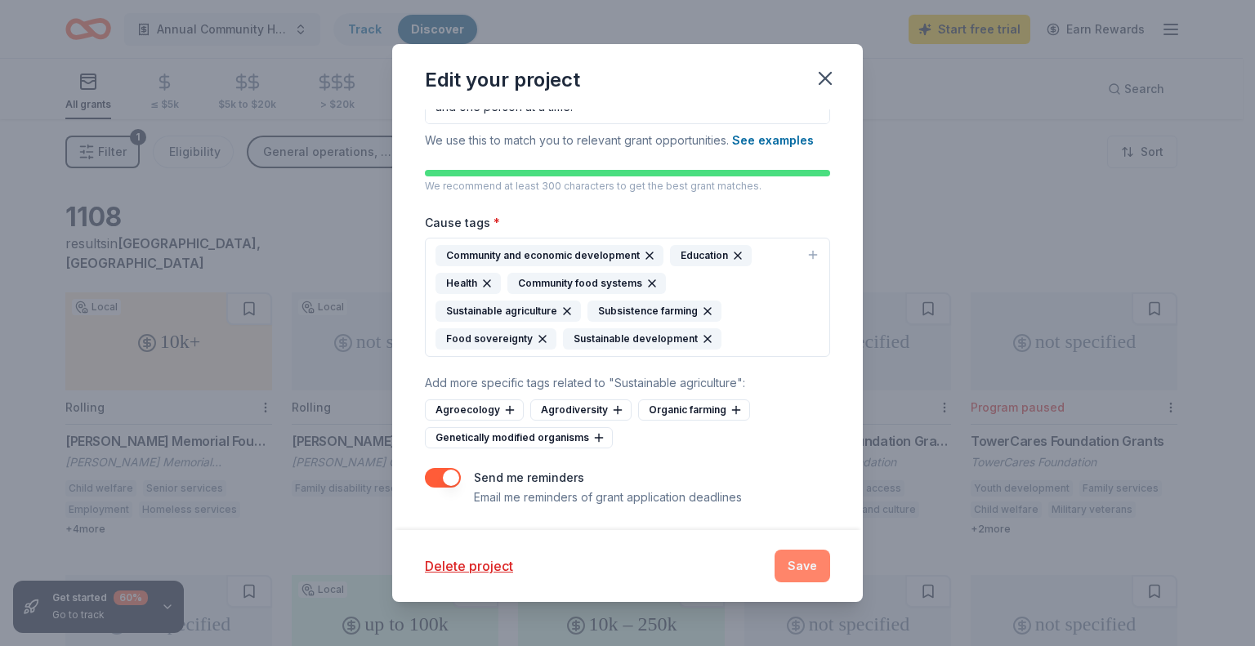
click at [804, 567] on button "Save" at bounding box center [803, 566] width 56 height 33
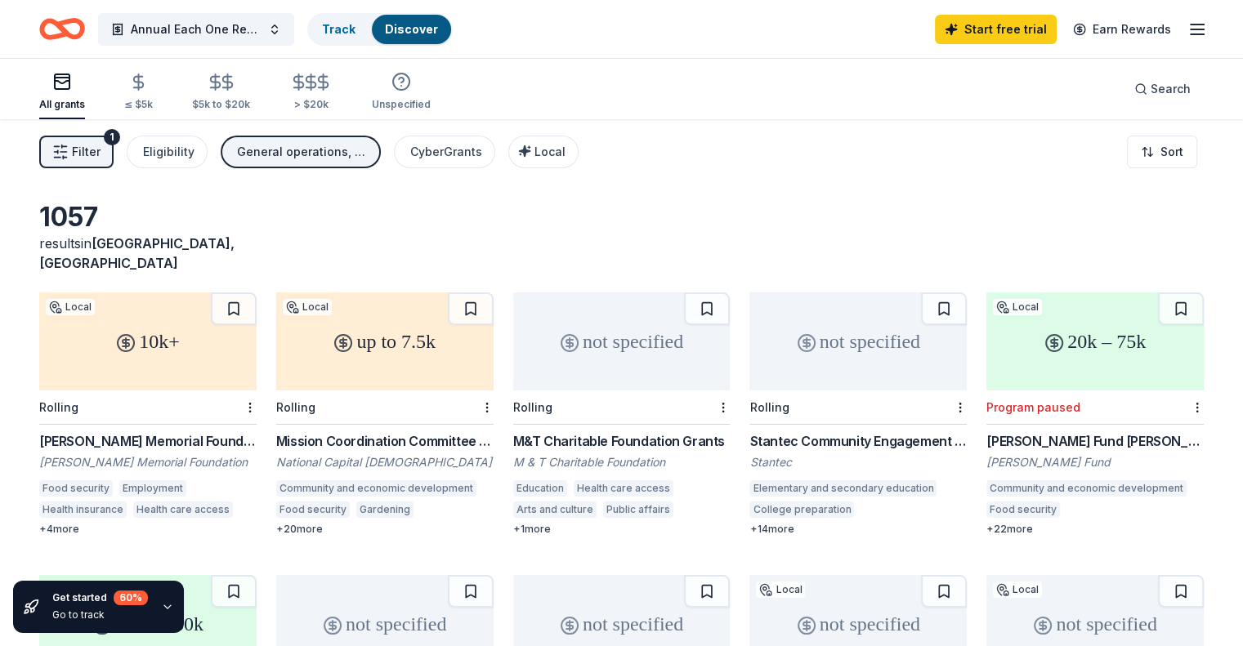
click at [1191, 25] on line "button" at bounding box center [1197, 25] width 13 height 0
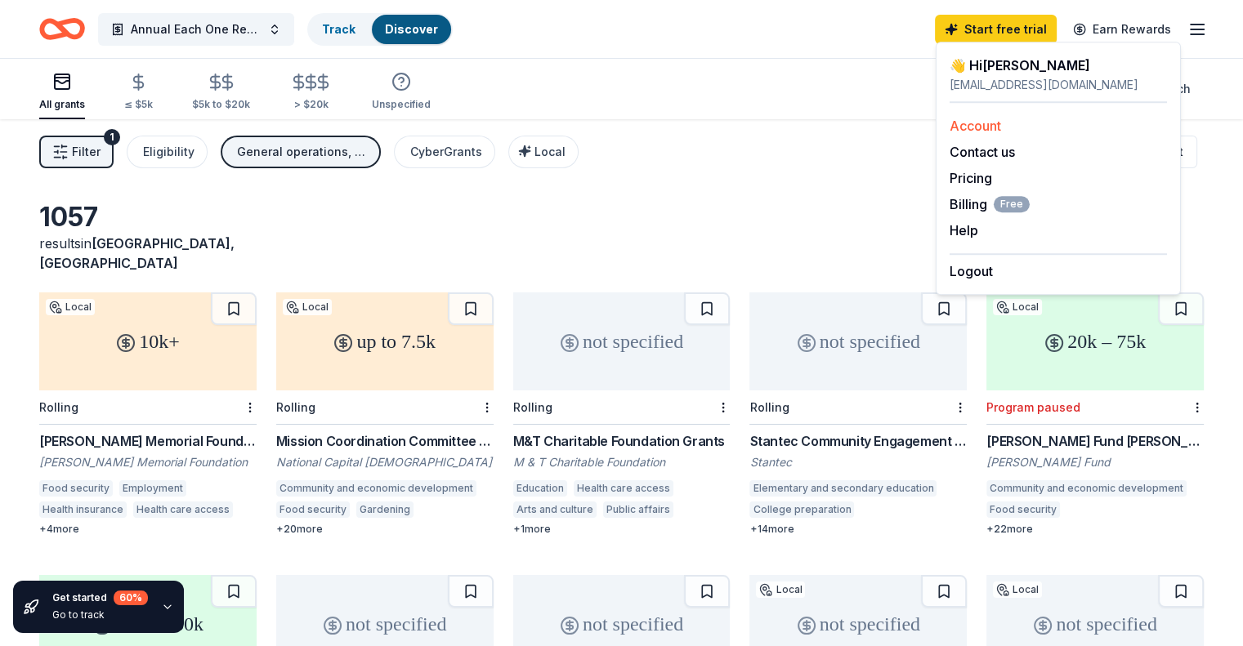
click at [981, 127] on link "Account" at bounding box center [975, 126] width 51 height 16
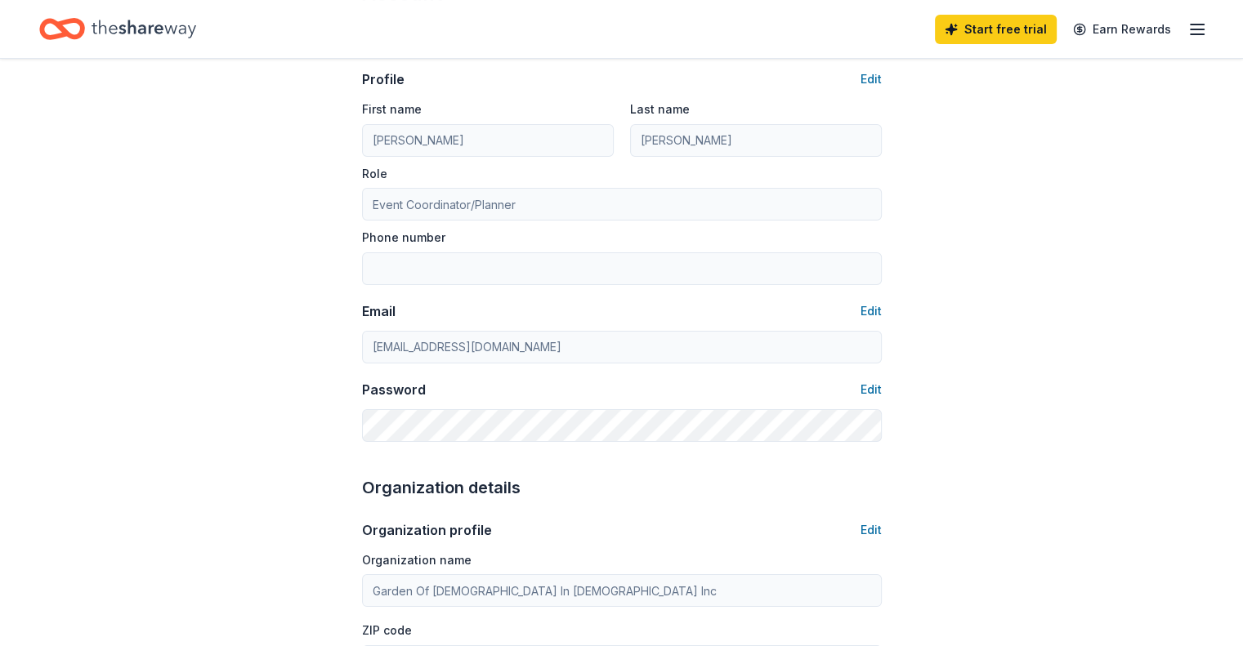
scroll to position [82, 0]
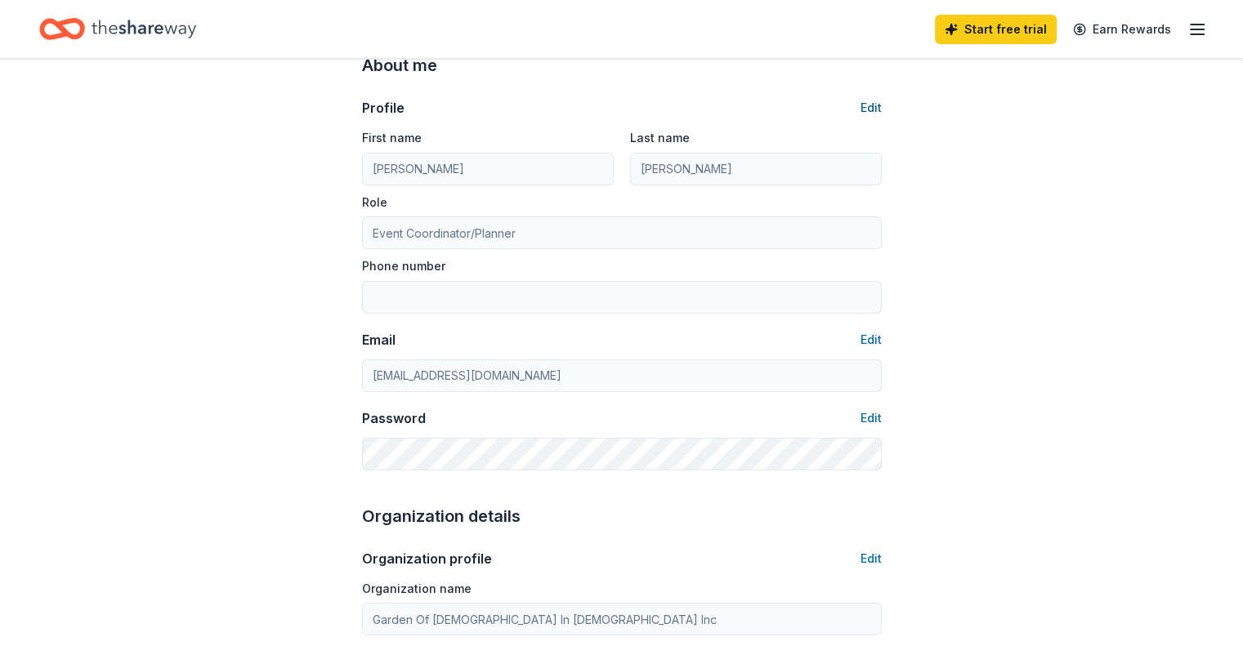
click at [874, 107] on button "Edit" at bounding box center [871, 108] width 21 height 20
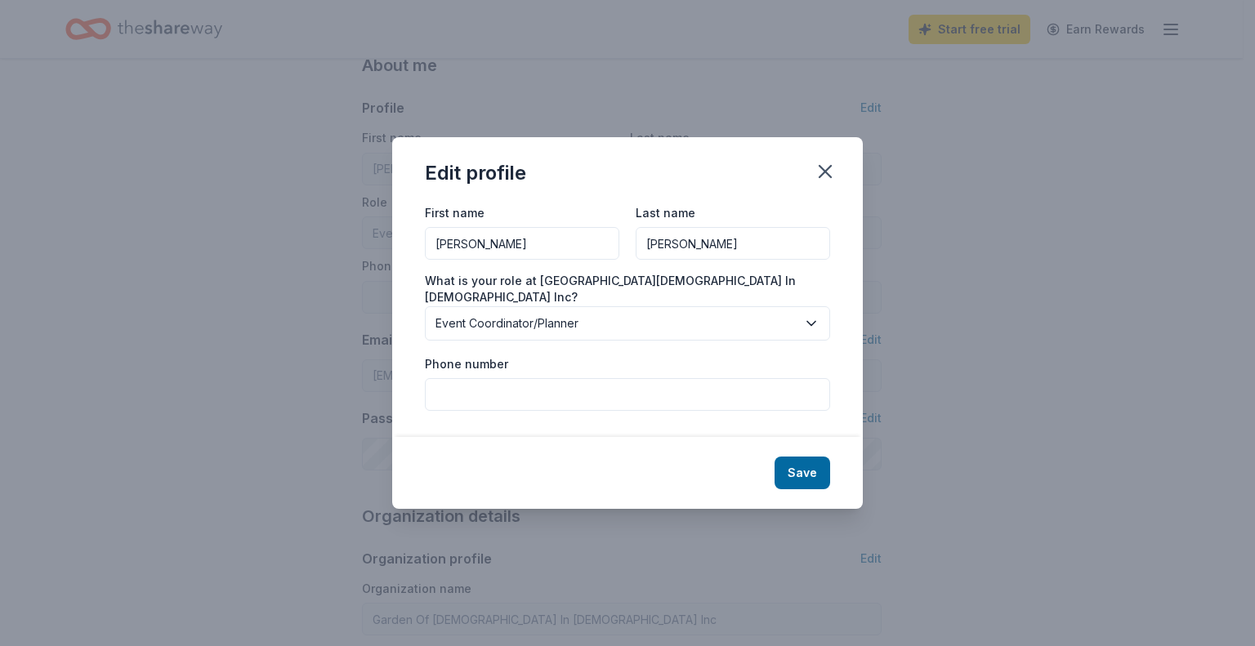
click at [808, 321] on icon "button" at bounding box center [811, 323] width 8 height 4
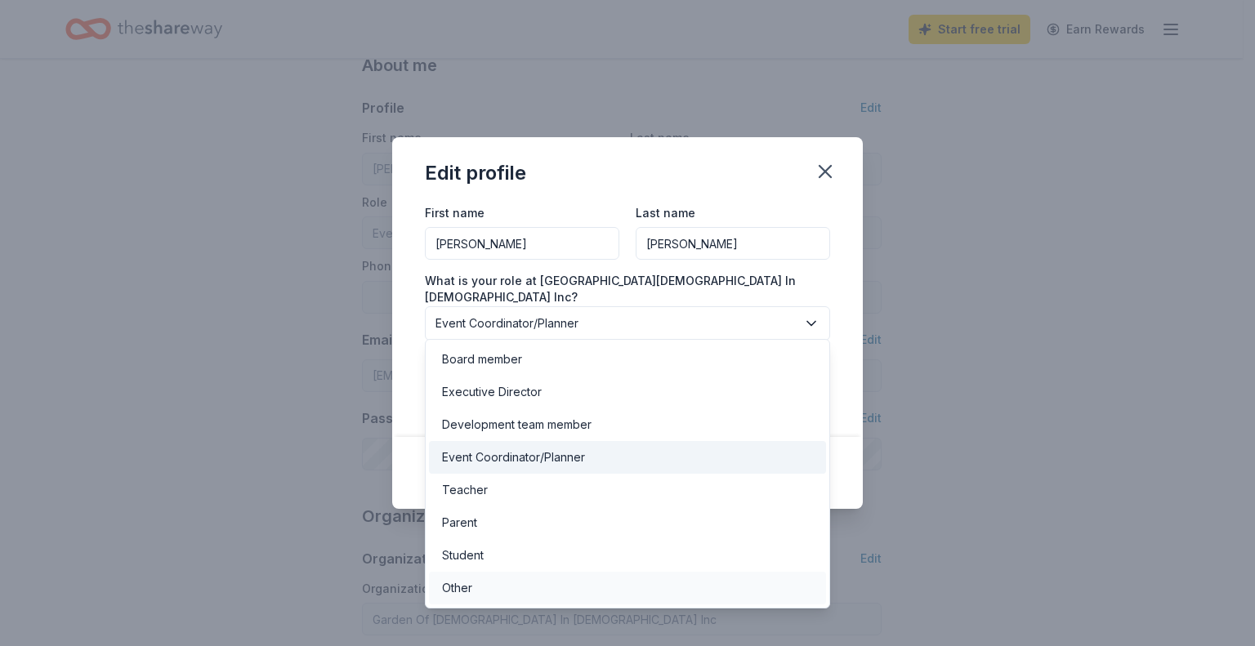
click at [485, 592] on div "Other" at bounding box center [627, 588] width 397 height 33
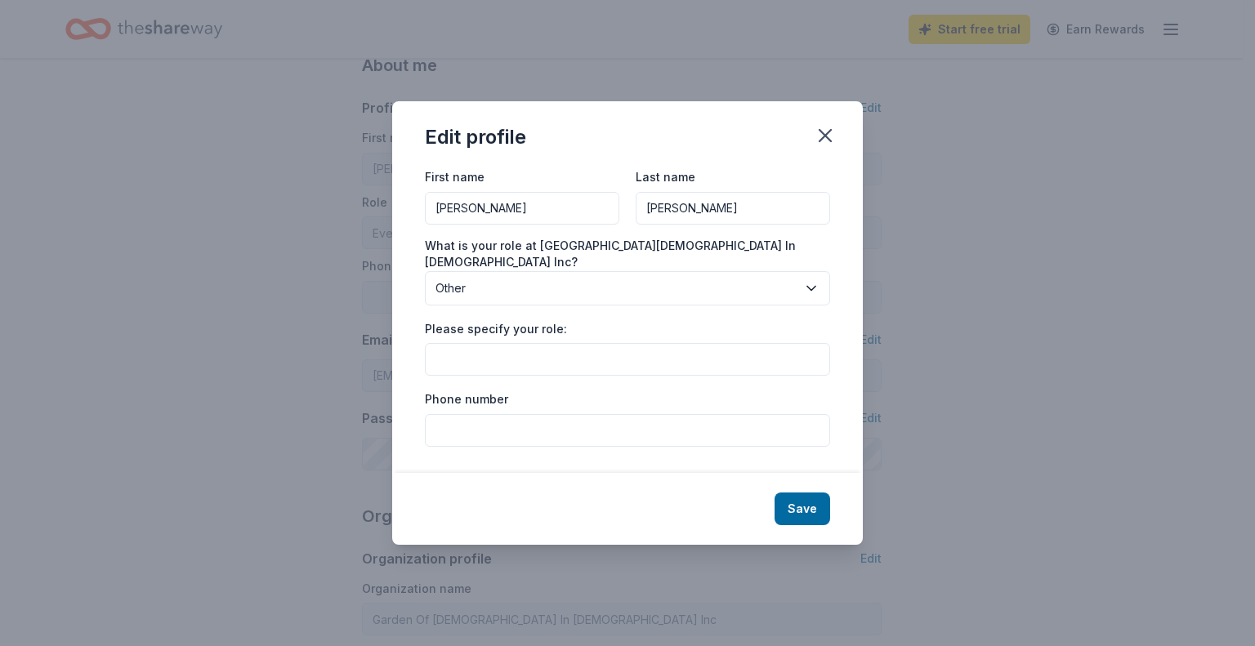
click at [494, 356] on input "Please specify your role:" at bounding box center [627, 359] width 405 height 33
type input "CEO/Foonder"
click at [472, 427] on input "Phone number" at bounding box center [627, 430] width 405 height 33
type input "3018573008"
click at [490, 346] on input "CEO/Foonder" at bounding box center [627, 359] width 405 height 33
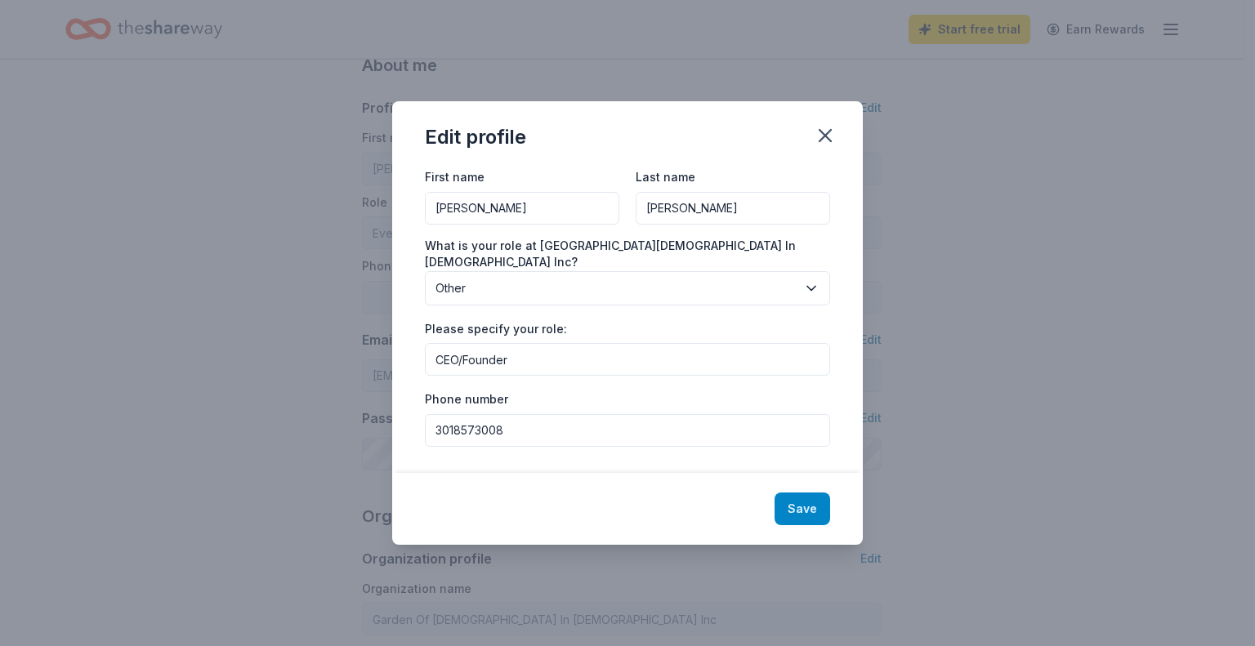
type input "CEO/Founder"
click at [791, 501] on button "Save" at bounding box center [803, 509] width 56 height 33
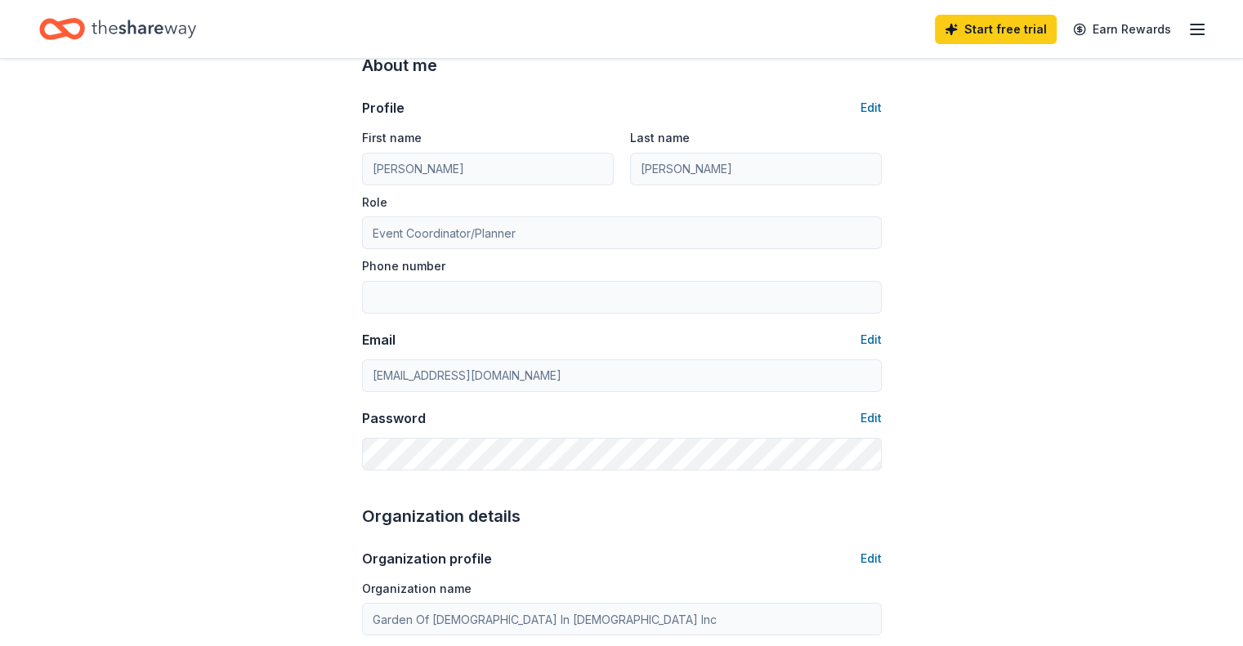
type input "CEO/Founder"
type input "3018573008"
click at [878, 336] on button "Edit" at bounding box center [871, 340] width 21 height 20
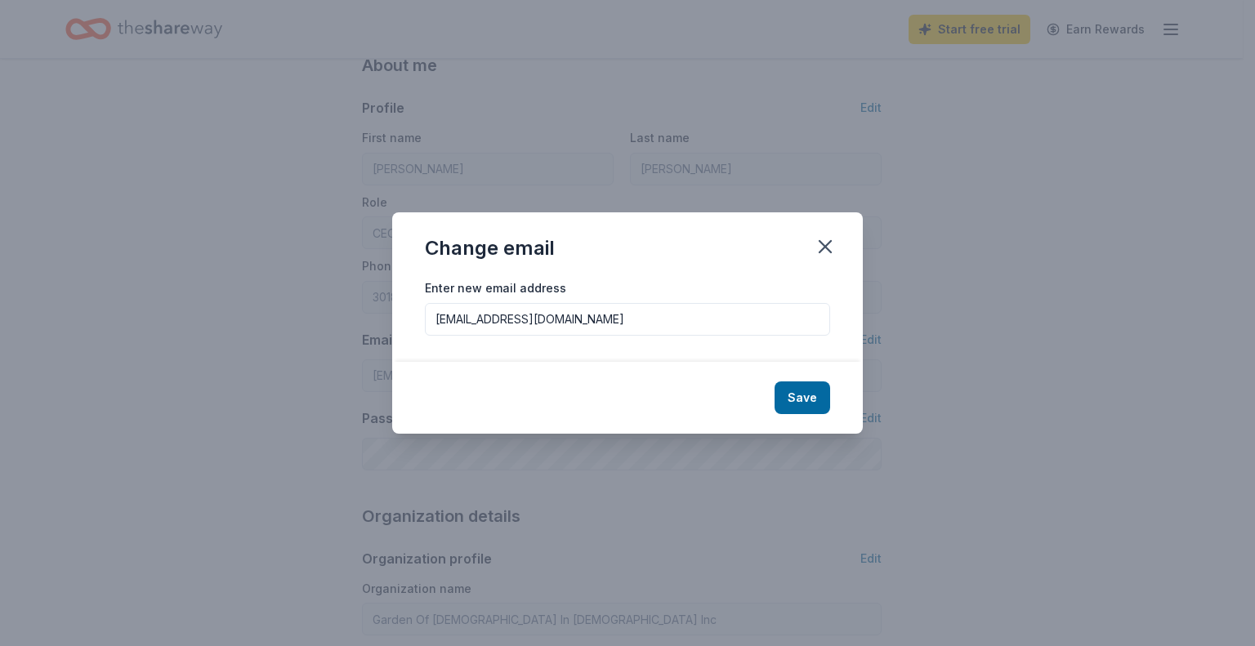
click at [566, 323] on input "[EMAIL_ADDRESS][DOMAIN_NAME]" at bounding box center [627, 319] width 405 height 33
drag, startPoint x: 562, startPoint y: 321, endPoint x: 423, endPoint y: 324, distance: 139.0
click at [423, 324] on div "Enter new email address [EMAIL_ADDRESS][DOMAIN_NAME]" at bounding box center [627, 320] width 471 height 84
type input "[EMAIL_ADDRESS][DOMAIN_NAME]"
click at [800, 393] on button "Save" at bounding box center [803, 398] width 56 height 33
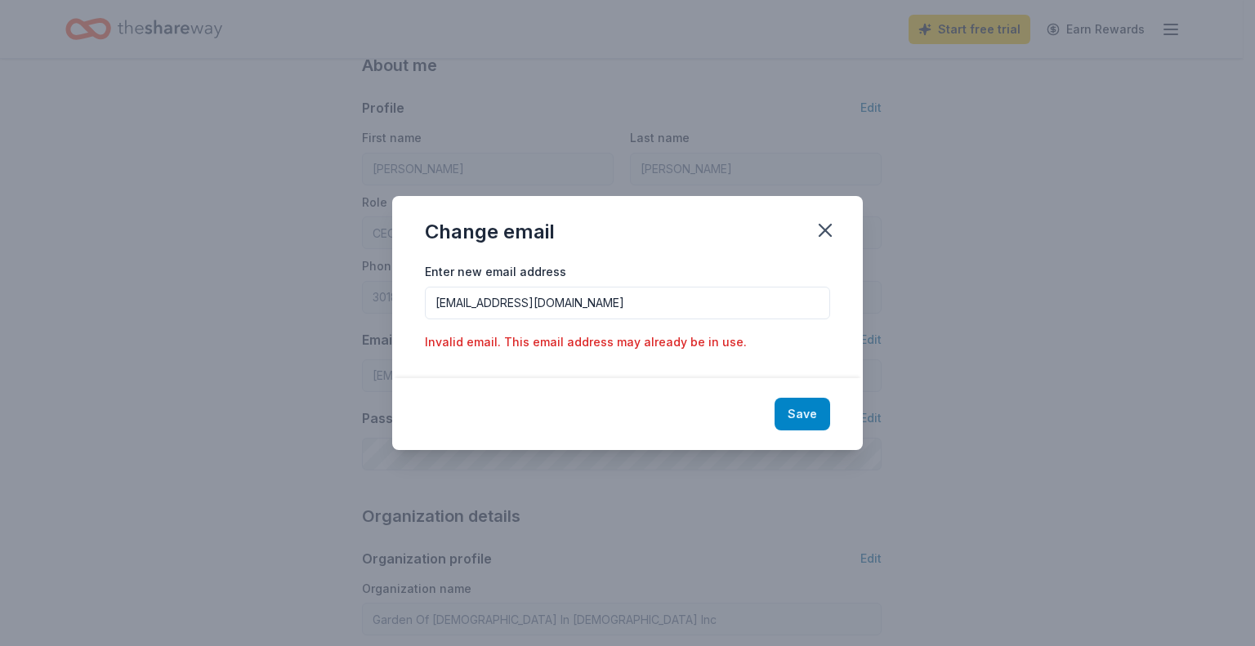
click at [792, 417] on button "Save" at bounding box center [803, 414] width 56 height 33
click at [820, 413] on button "Save" at bounding box center [803, 414] width 56 height 33
click at [825, 226] on icon "button" at bounding box center [825, 230] width 23 height 23
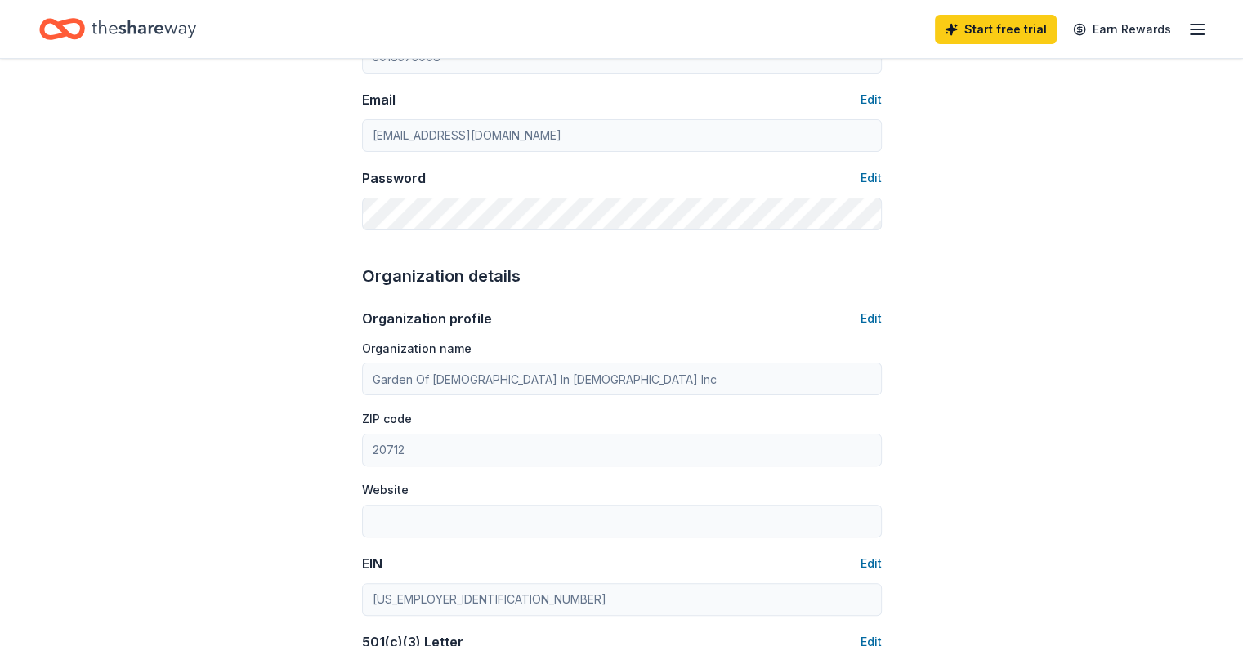
scroll to position [409, 0]
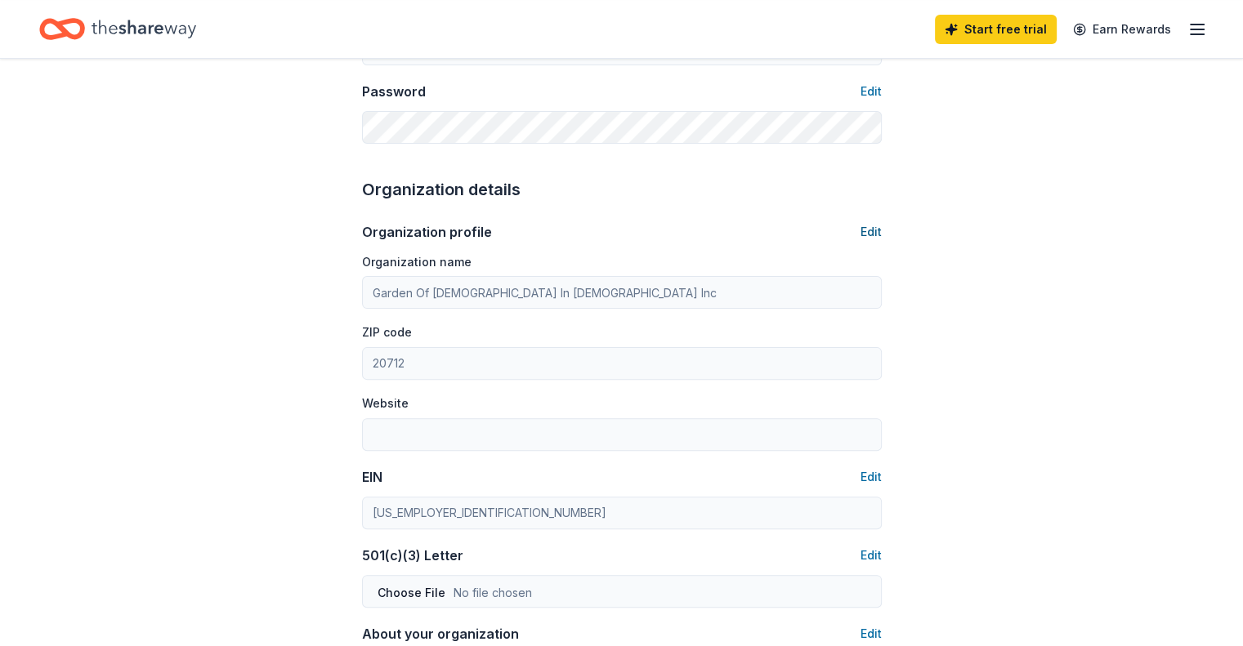
click at [870, 231] on button "Edit" at bounding box center [871, 232] width 21 height 20
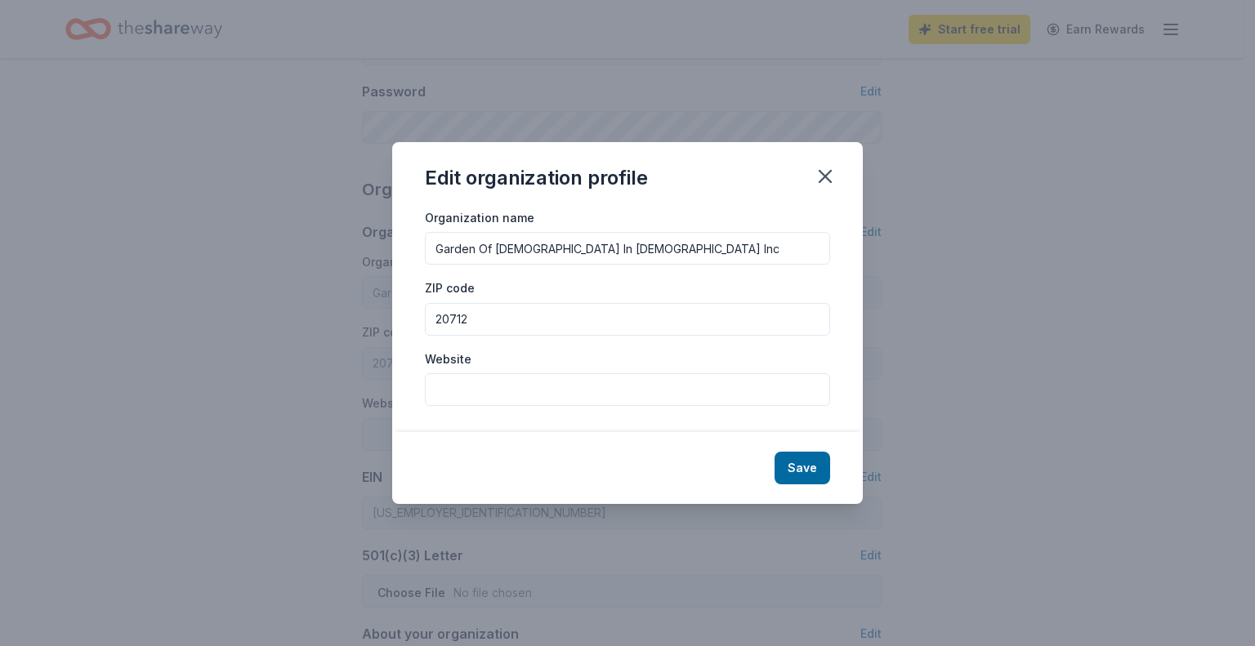
drag, startPoint x: 726, startPoint y: 246, endPoint x: 396, endPoint y: 257, distance: 329.5
click at [398, 257] on div "Organization name Garden Of Gethsemane Church Of God In Christ Inc ZIP code 207…" at bounding box center [627, 321] width 471 height 226
type input "The [PERSON_NAME] Path to Fighting Hunger Foundation, Inc."
click at [803, 472] on button "Save" at bounding box center [803, 468] width 56 height 33
type input "The [PERSON_NAME] Path to Fighting Hunger Foundation, Inc."
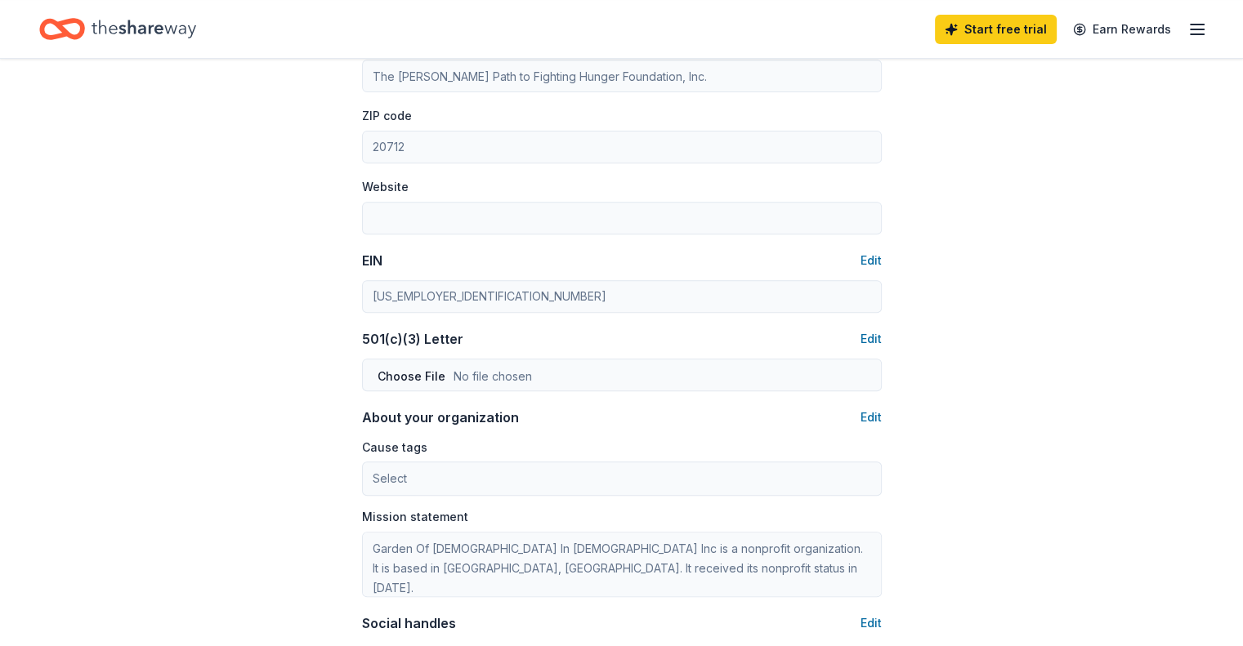
scroll to position [654, 0]
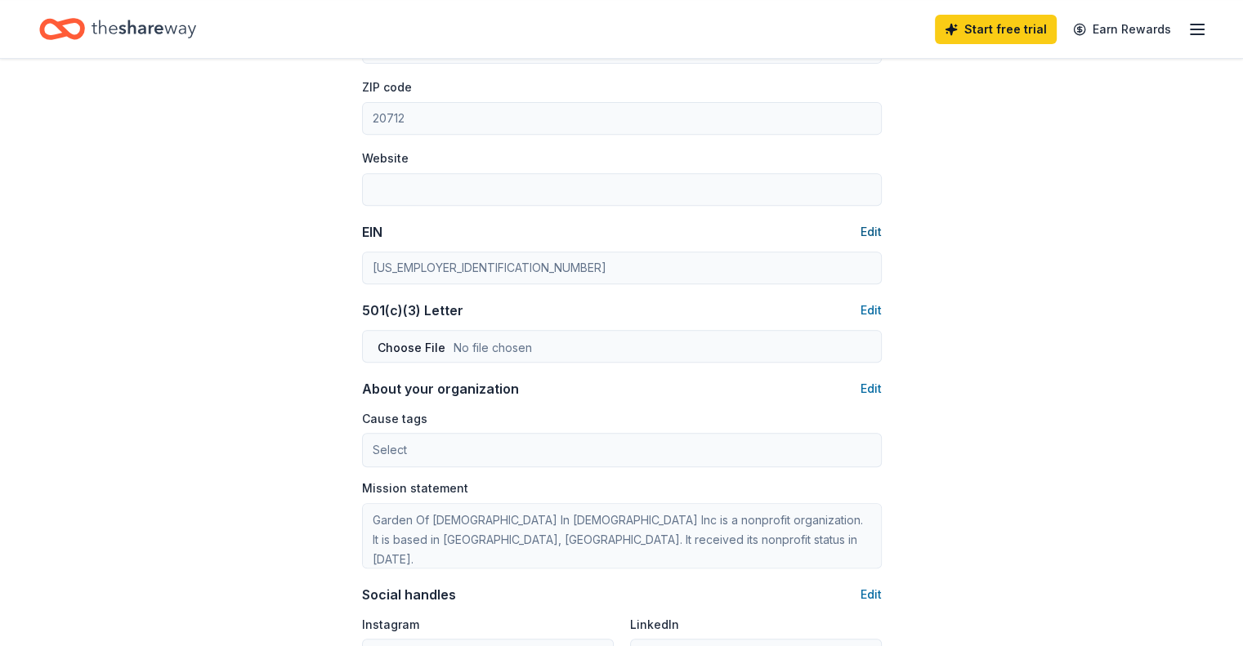
click at [871, 231] on button "Edit" at bounding box center [871, 232] width 21 height 20
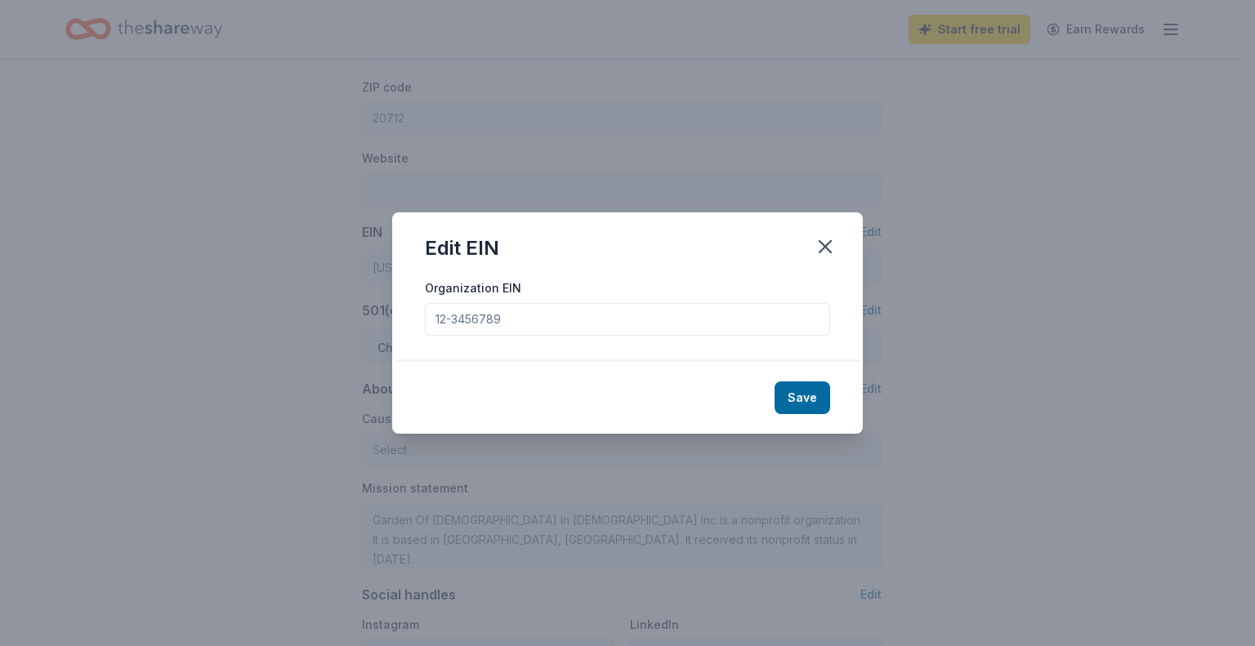
drag, startPoint x: 501, startPoint y: 317, endPoint x: 444, endPoint y: 324, distance: 57.6
click at [436, 317] on input "Organization EIN" at bounding box center [627, 319] width 405 height 33
click at [502, 325] on input "Organization EIN" at bounding box center [627, 319] width 405 height 33
drag, startPoint x: 505, startPoint y: 320, endPoint x: 426, endPoint y: 315, distance: 79.4
click at [426, 315] on input "Organization EIN" at bounding box center [627, 319] width 405 height 33
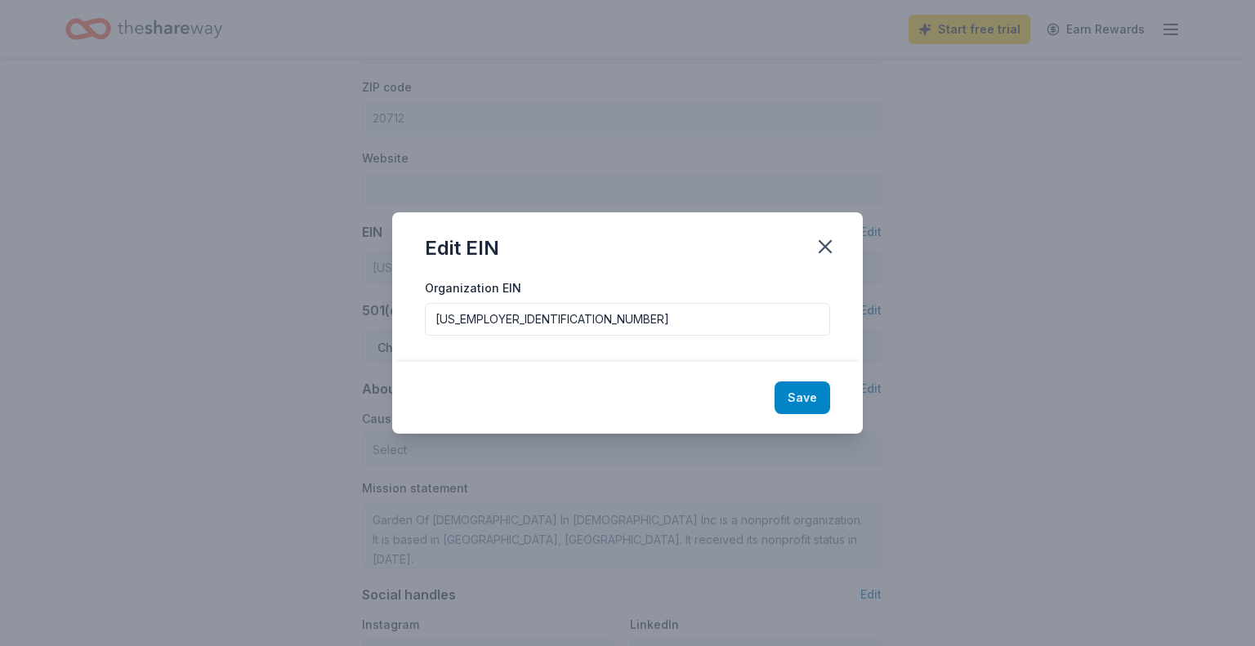
type input "87-1081291"
click at [813, 400] on button "Save" at bounding box center [803, 398] width 56 height 33
type input "87-1081291"
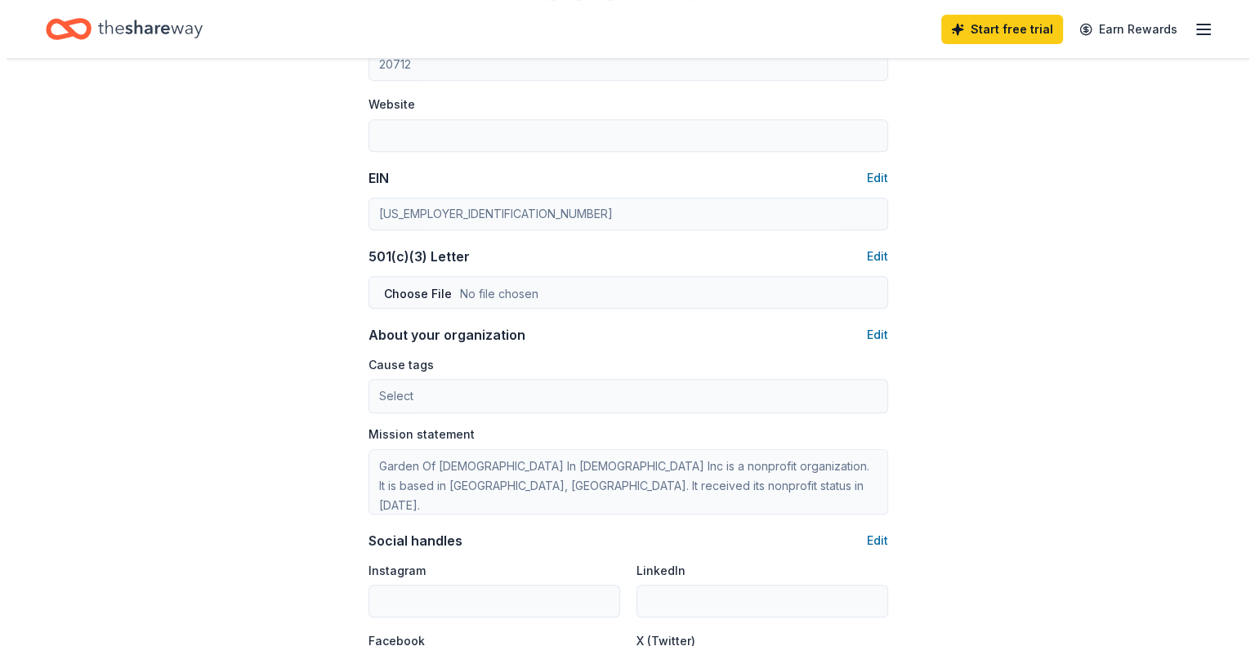
scroll to position [744, 0]
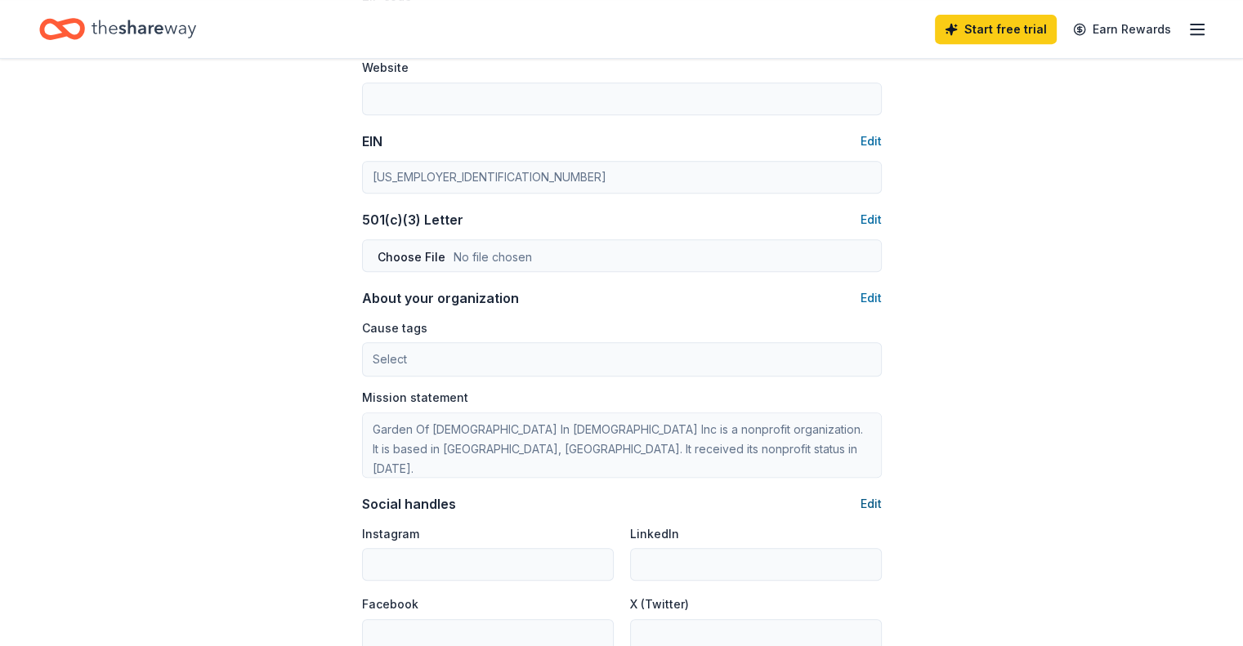
click at [867, 501] on button "Edit" at bounding box center [871, 504] width 21 height 20
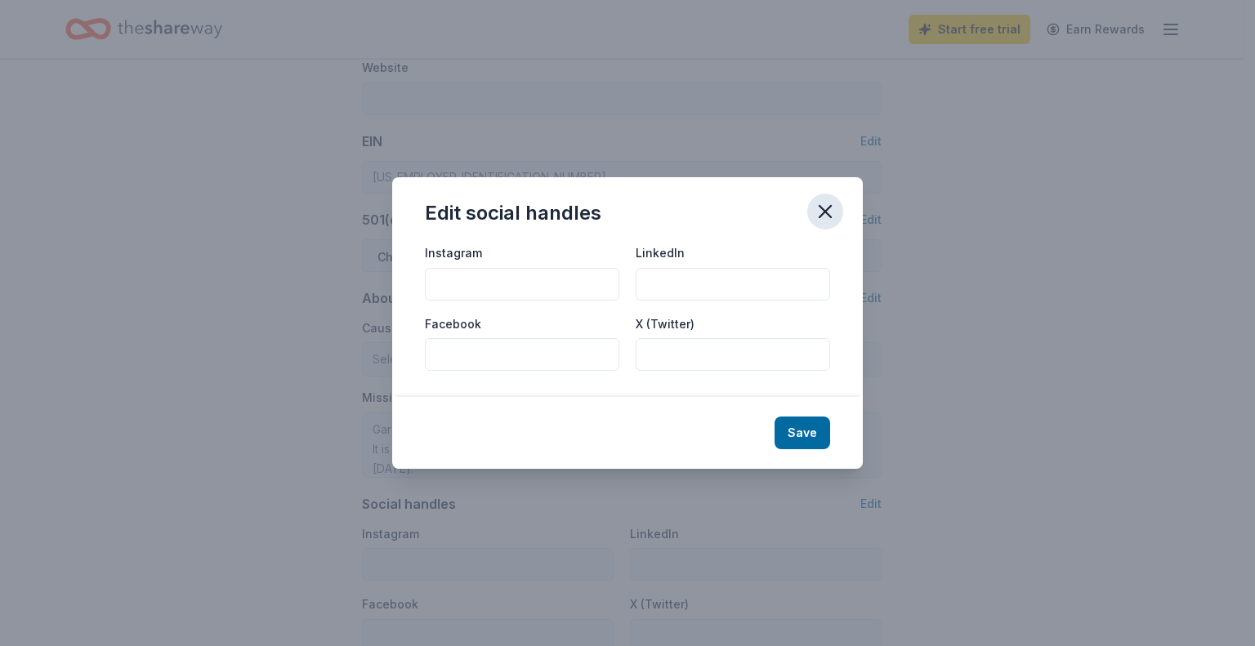
click at [834, 215] on icon "button" at bounding box center [825, 211] width 23 height 23
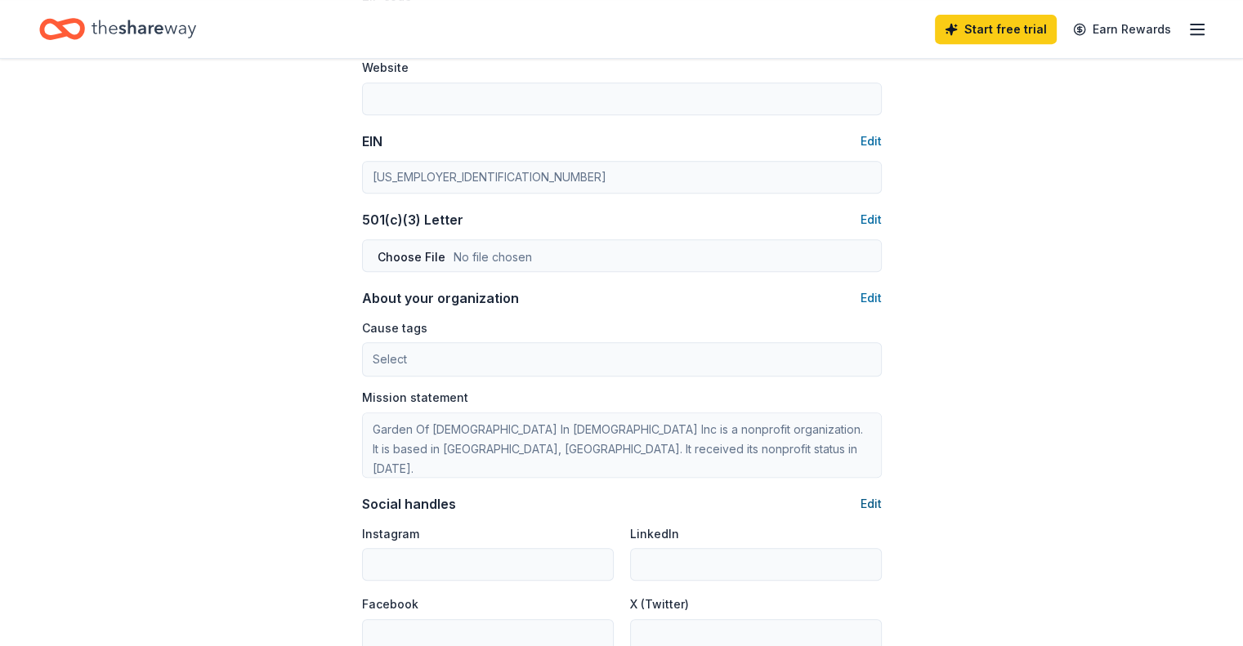
click at [872, 510] on button "Edit" at bounding box center [871, 504] width 21 height 20
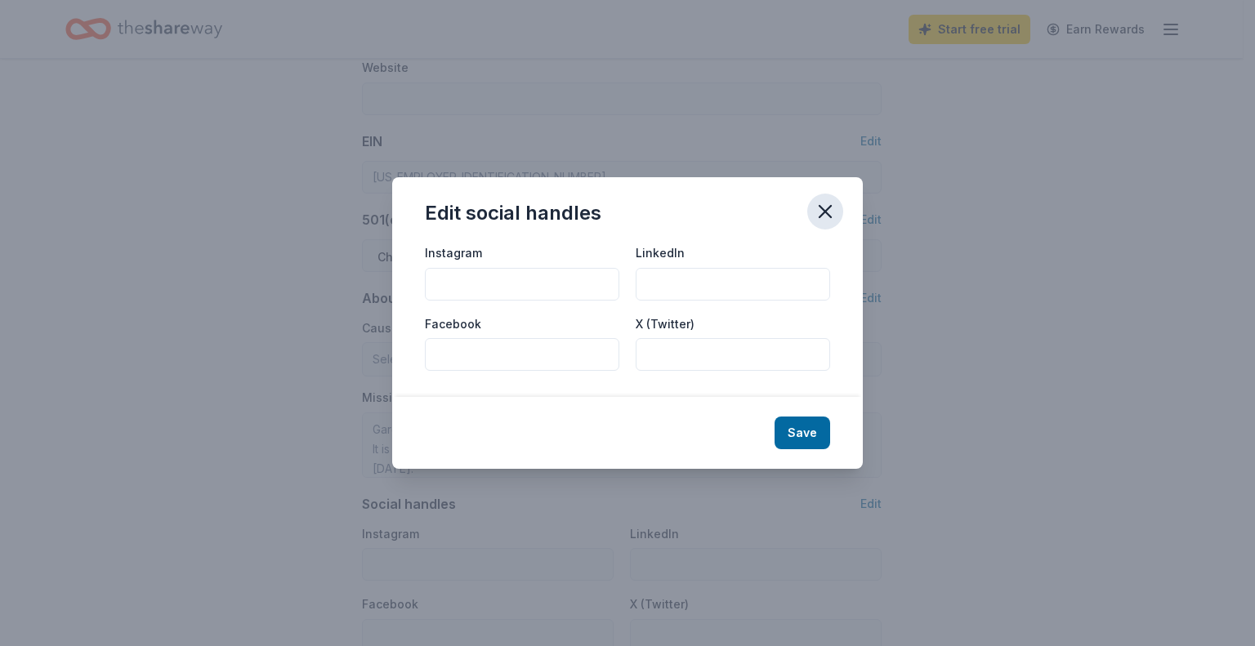
click at [831, 214] on icon "button" at bounding box center [825, 211] width 23 height 23
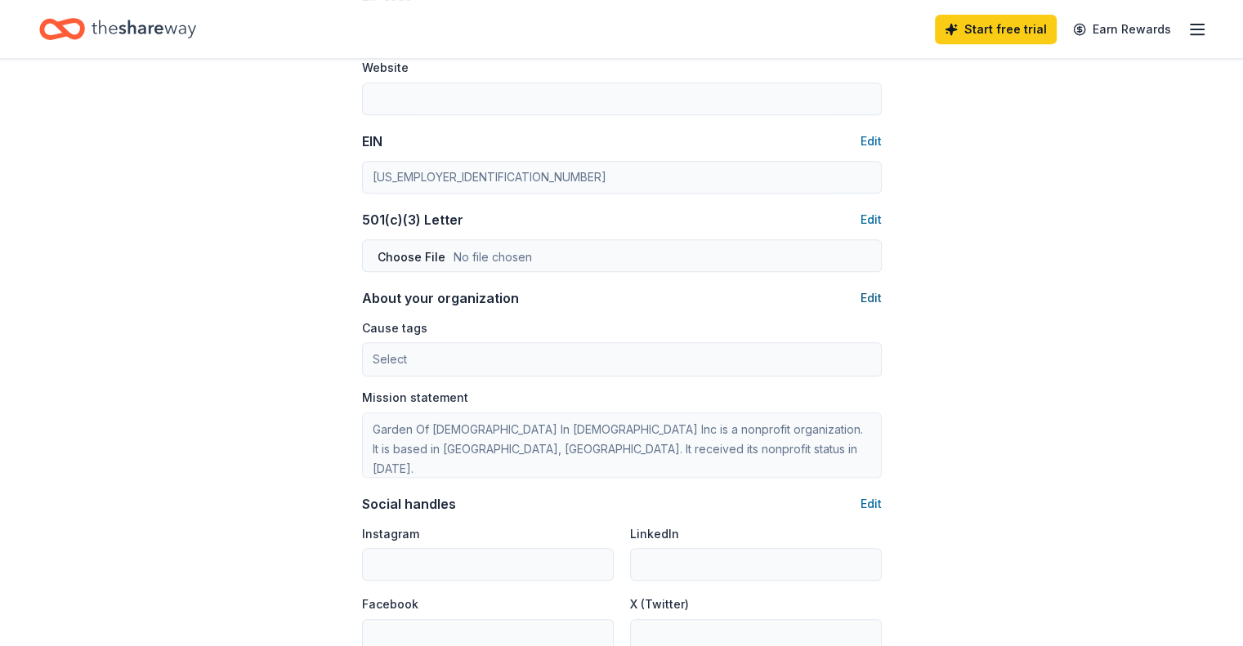
click at [870, 303] on button "Edit" at bounding box center [871, 298] width 21 height 20
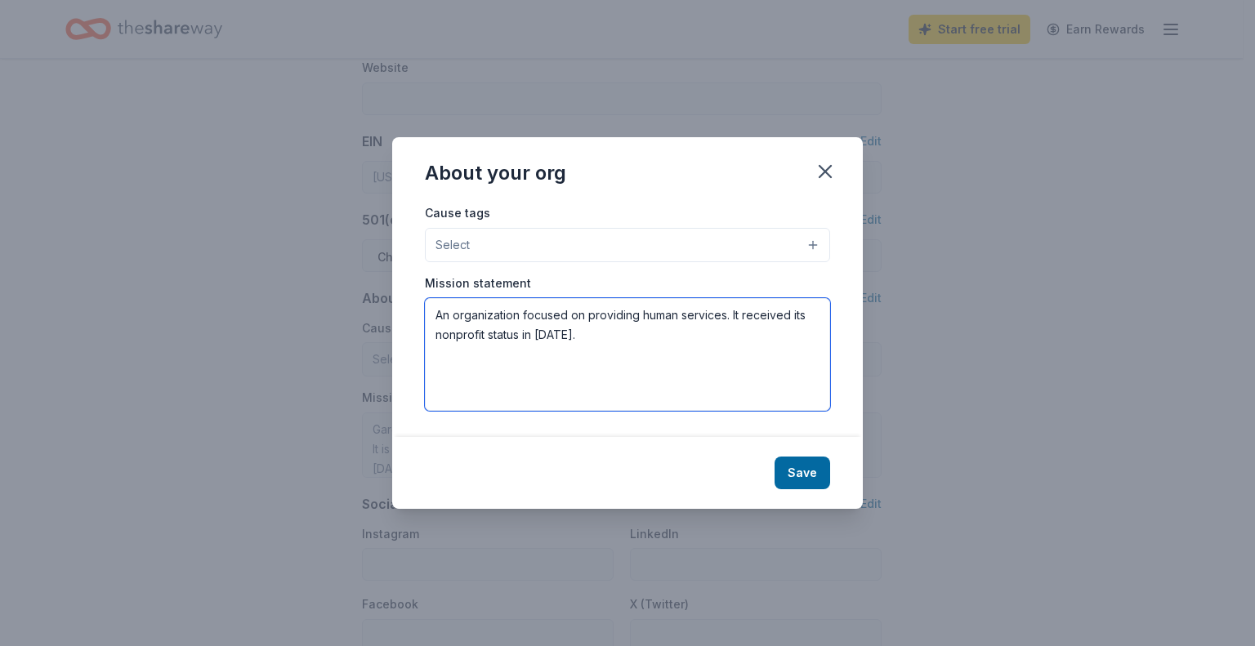
drag, startPoint x: 428, startPoint y: 309, endPoint x: 570, endPoint y: 341, distance: 144.9
click at [570, 341] on textarea "An organization focused on providing human services. It received its nonprofit …" at bounding box center [627, 354] width 405 height 113
paste textarea "Our mission is to combat hunger and food insecurity with compassion and dignity…"
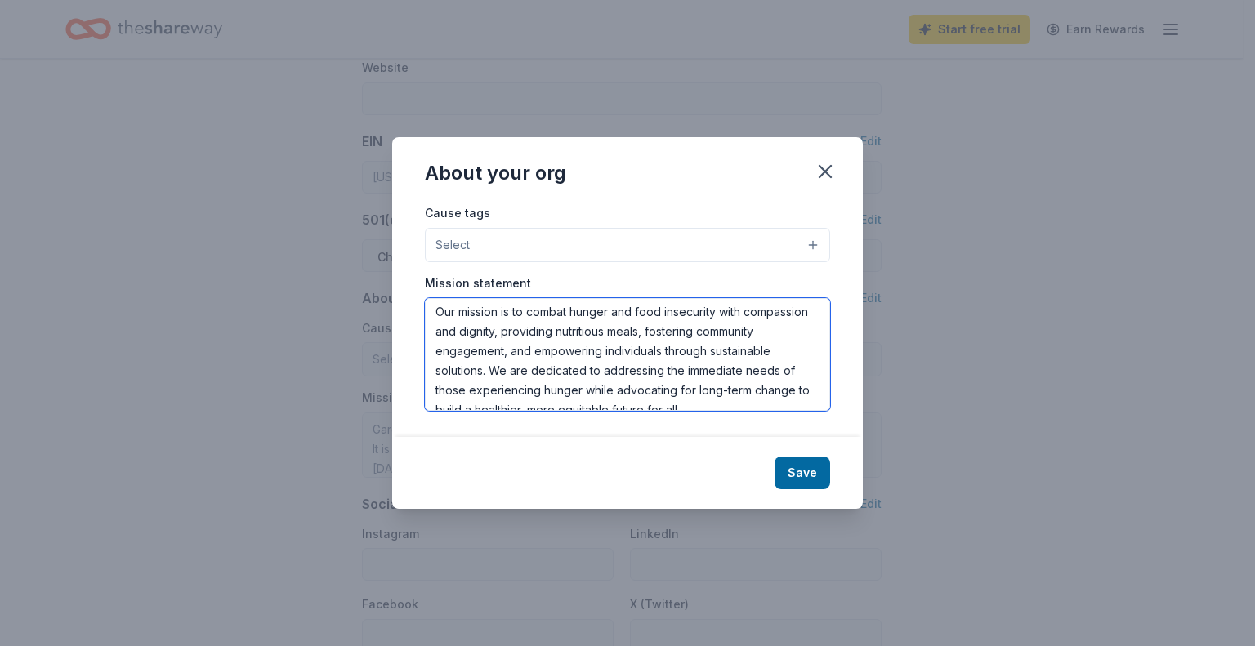
scroll to position [0, 0]
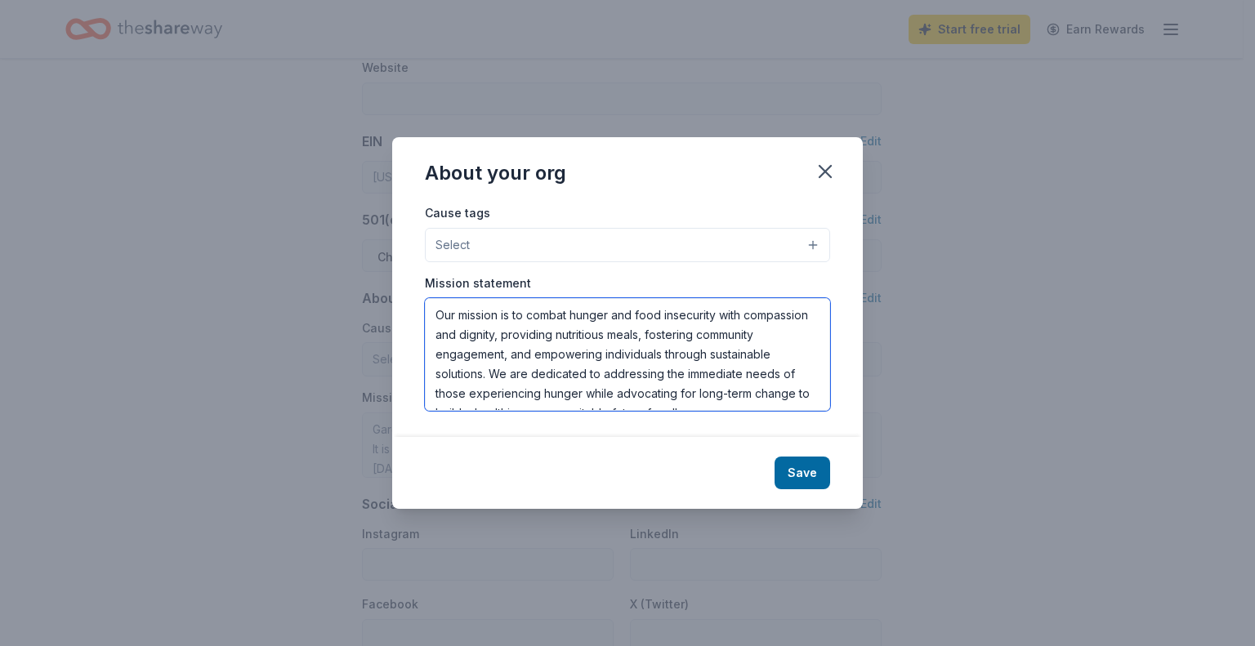
type textarea "Our mission is to combat hunger and food insecurity with compassion and dignity…"
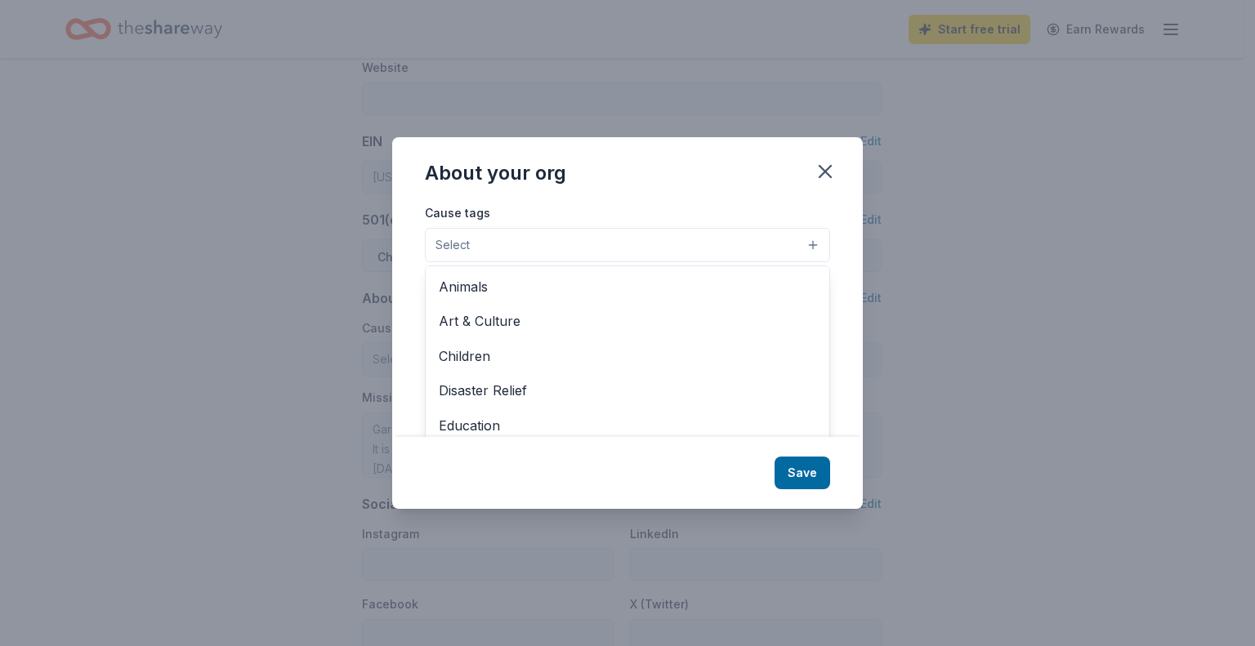
click at [811, 245] on button "Select" at bounding box center [627, 245] width 405 height 34
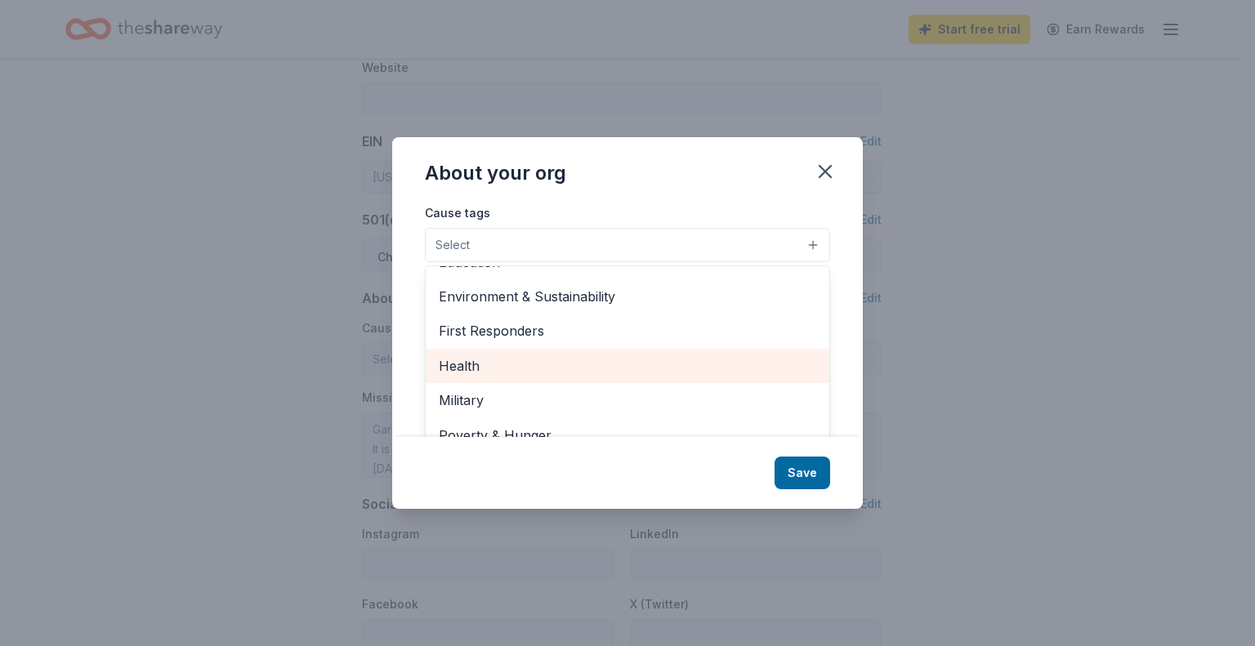
scroll to position [227, 0]
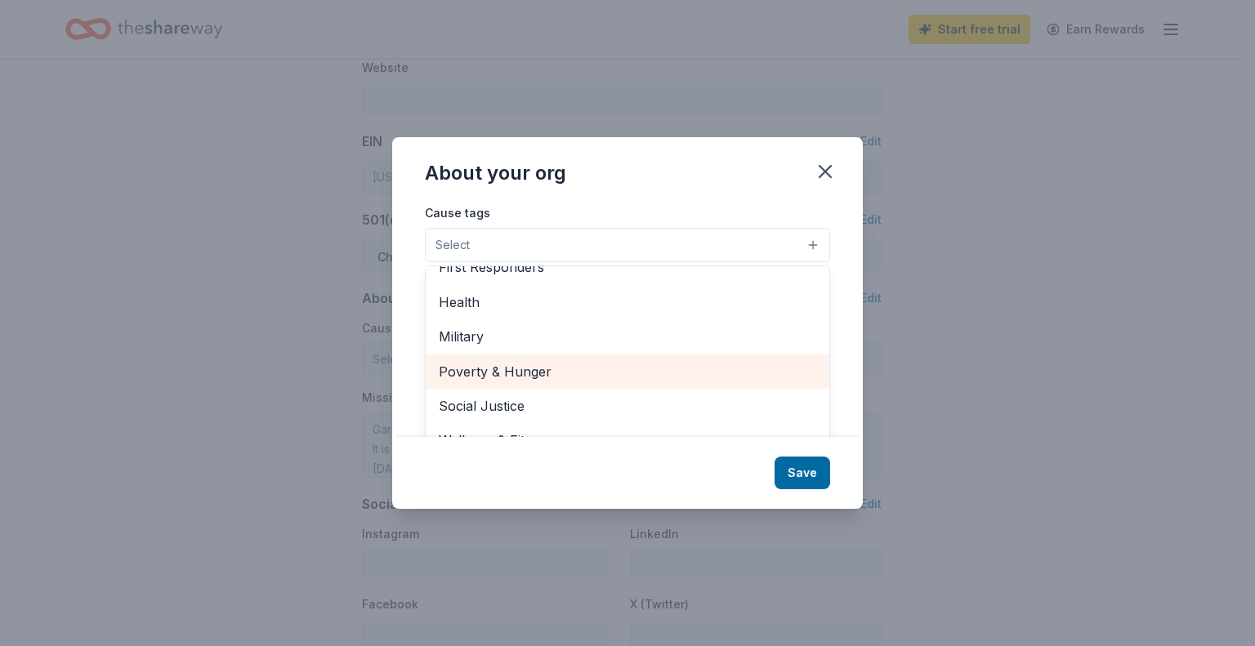
click at [539, 373] on span "Poverty & Hunger" at bounding box center [628, 371] width 378 height 21
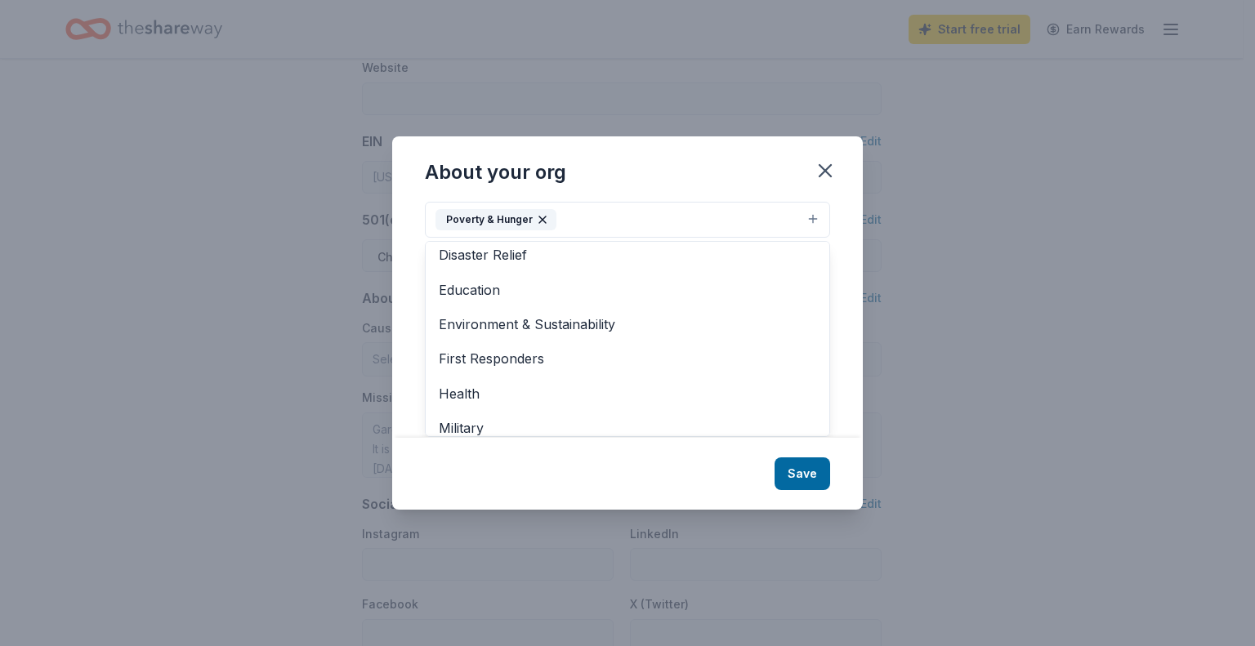
scroll to position [29, 0]
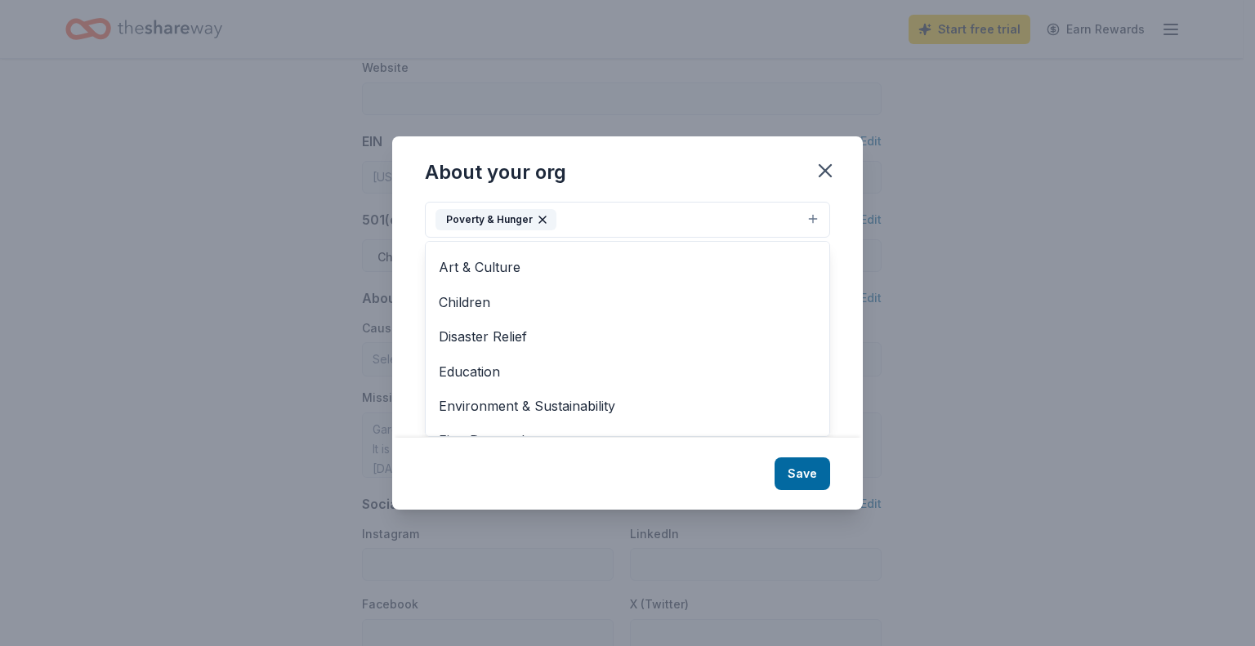
click at [790, 478] on div "About your org Cause tags Poverty & Hunger Animals Art & Culture Children Disas…" at bounding box center [627, 322] width 471 height 373
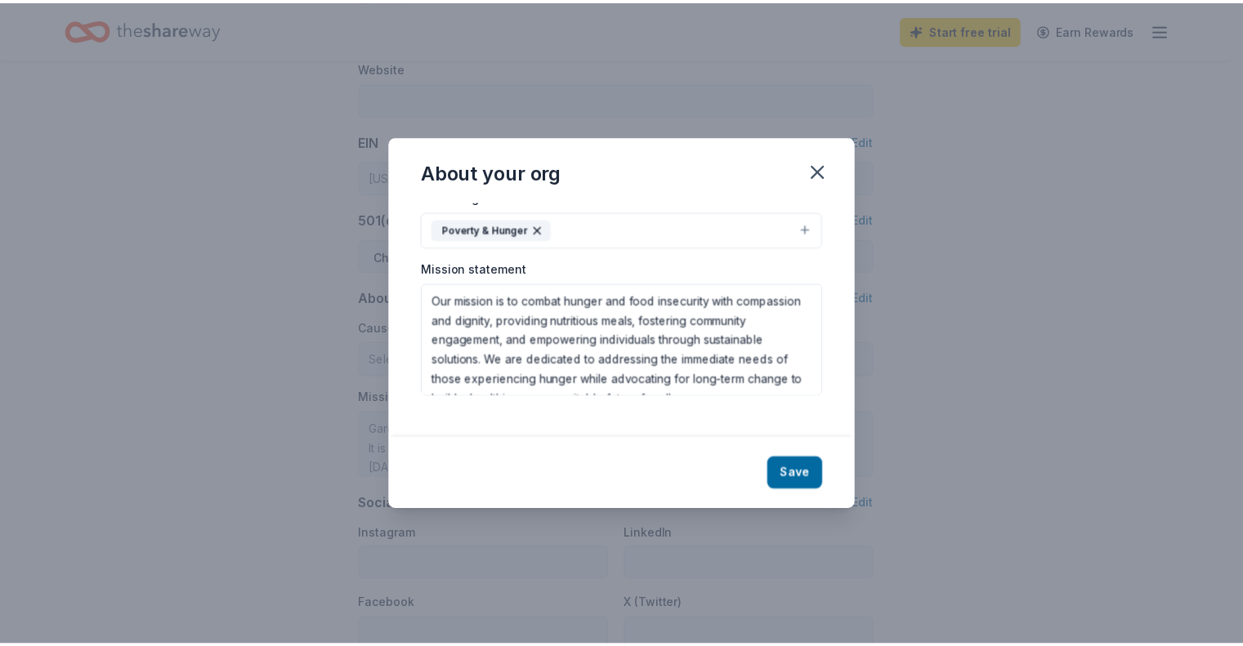
scroll to position [0, 0]
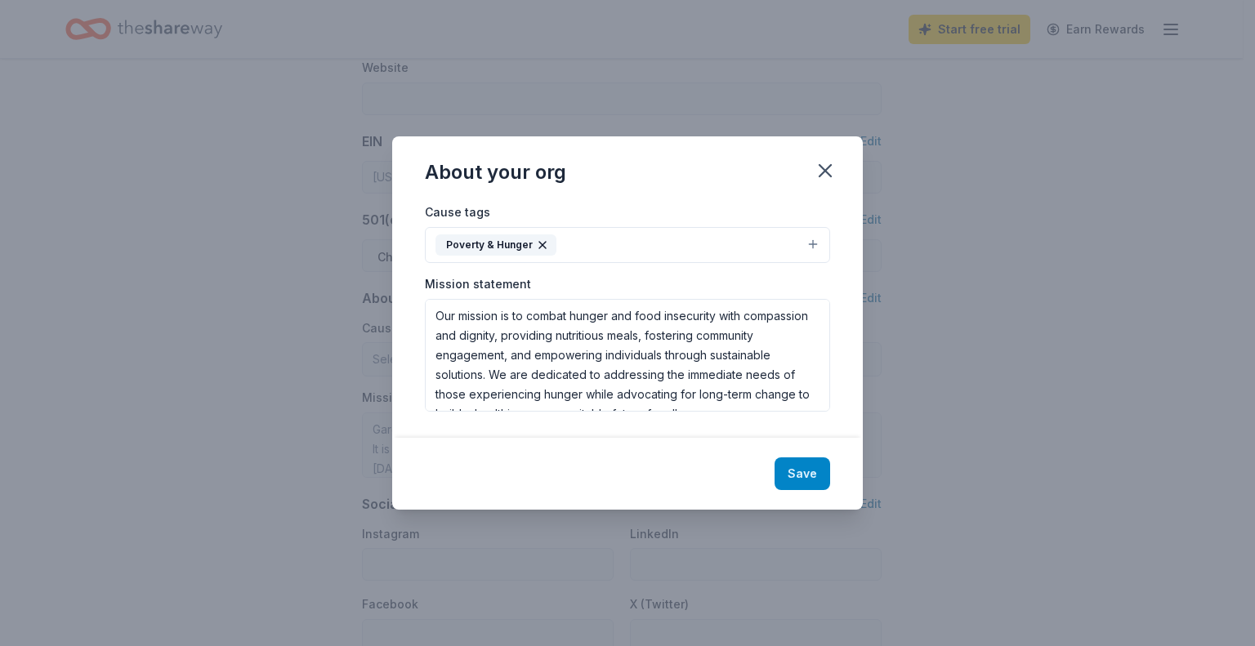
click at [798, 473] on button "Save" at bounding box center [803, 474] width 56 height 33
type textarea "Our mission is to combat hunger and food insecurity with compassion and dignity…"
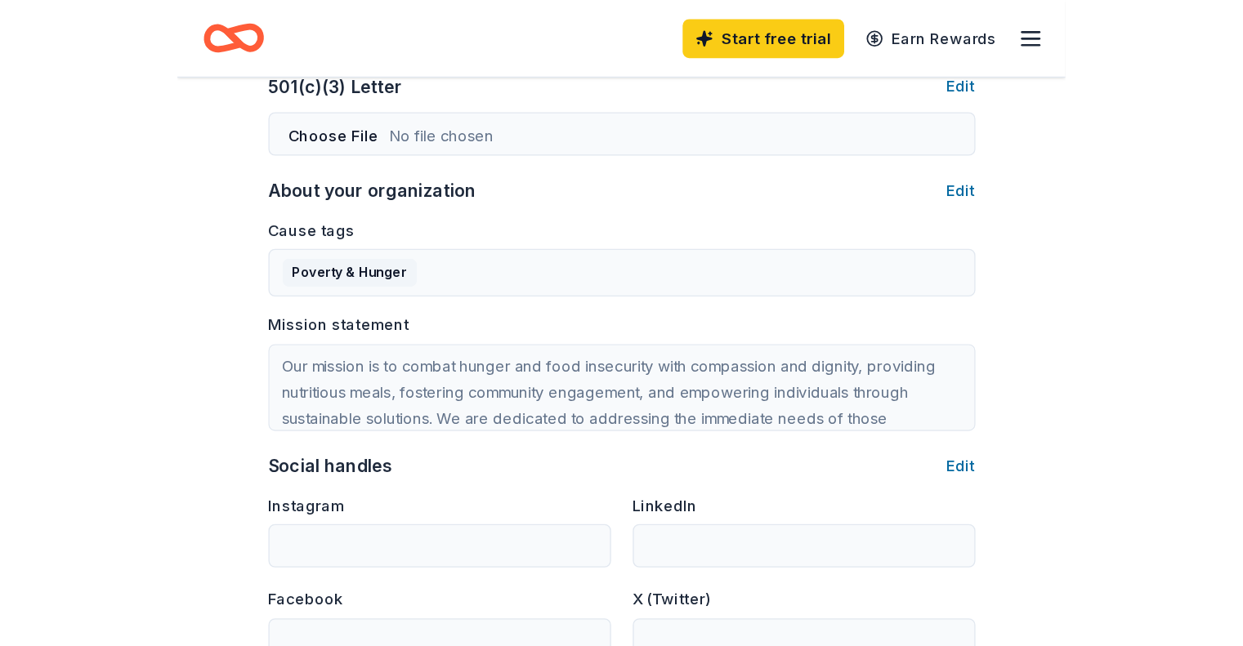
scroll to position [817, 0]
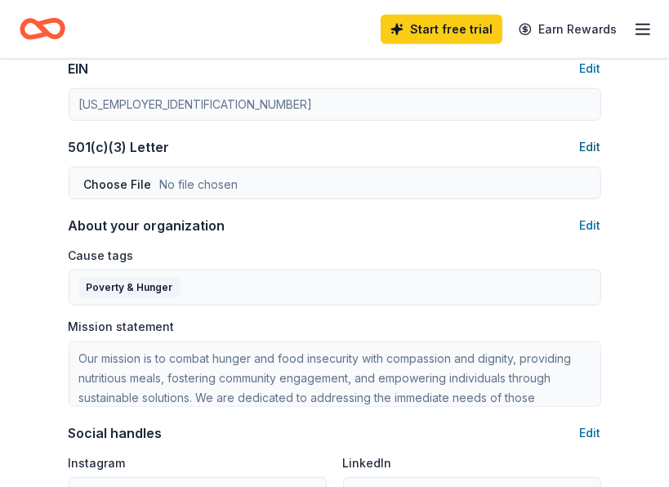
click at [592, 144] on button "Edit" at bounding box center [590, 147] width 21 height 20
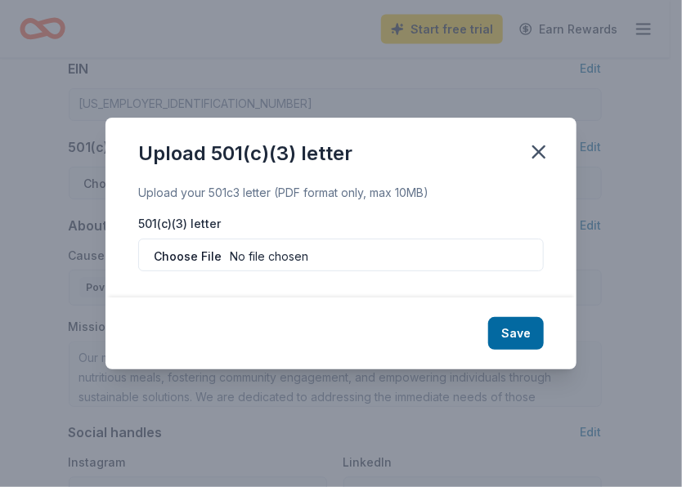
type input "C:\fakepath\IRS Final Letter.pdf"
click at [521, 336] on button "Save" at bounding box center [516, 333] width 56 height 33
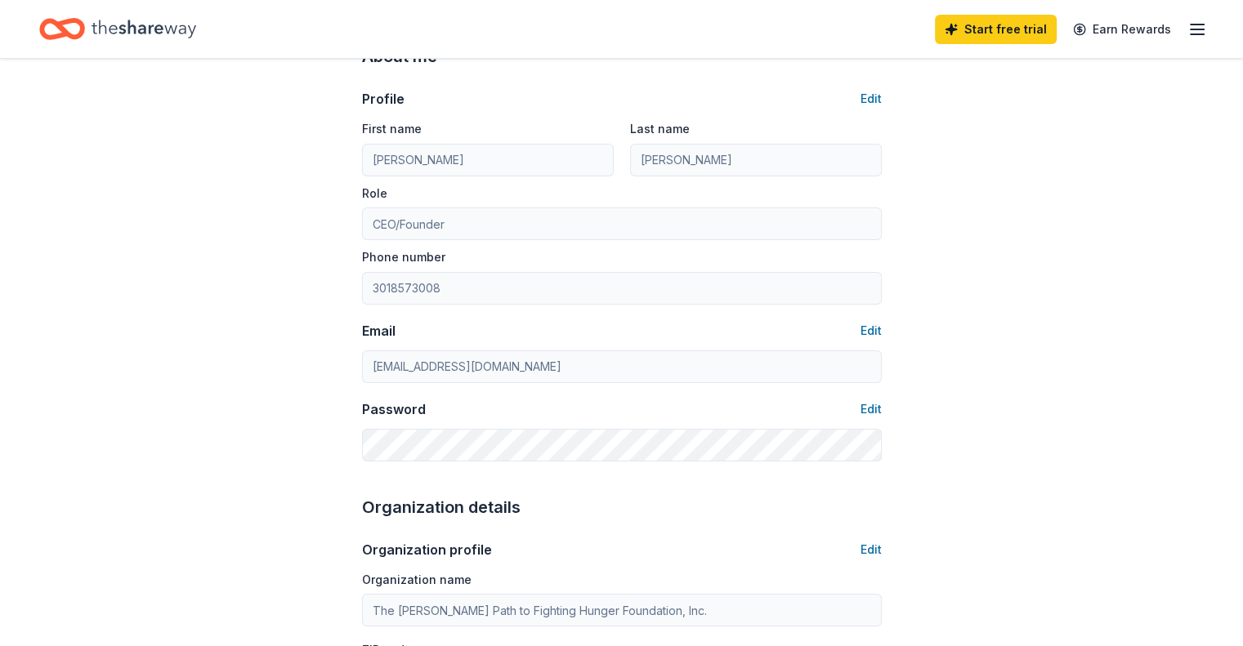
scroll to position [0, 0]
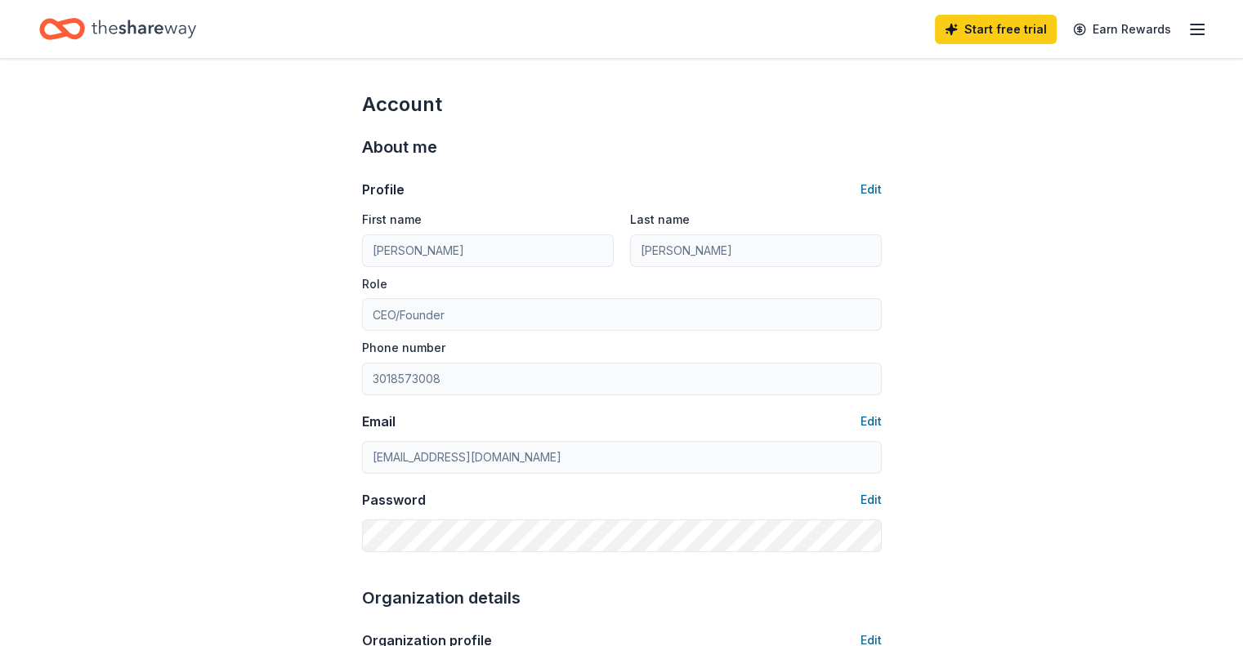
click at [619, 144] on div "About me" at bounding box center [622, 147] width 520 height 26
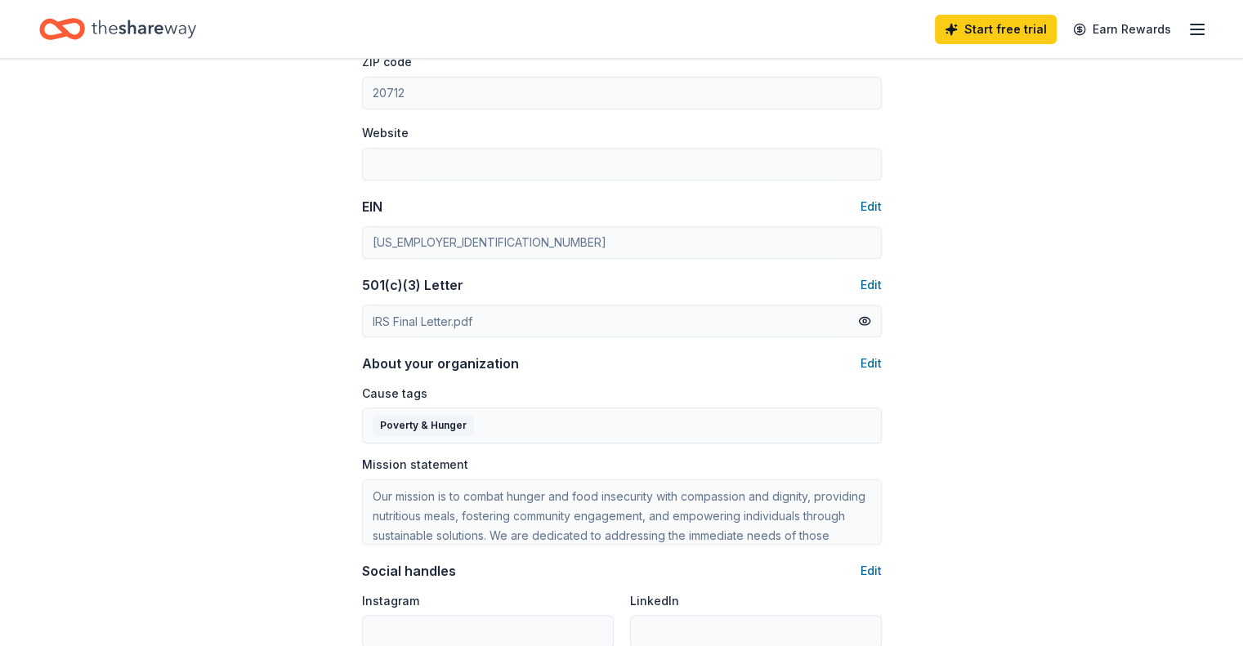
scroll to position [899, 0]
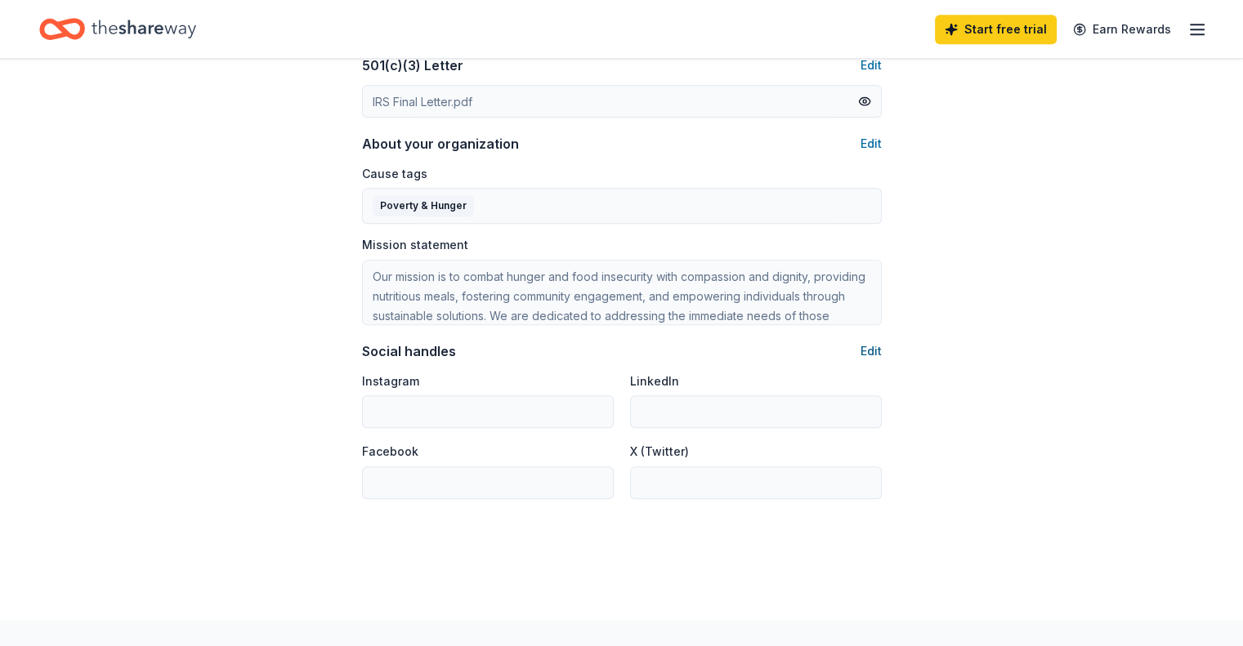
click at [863, 348] on button "Edit" at bounding box center [871, 352] width 21 height 20
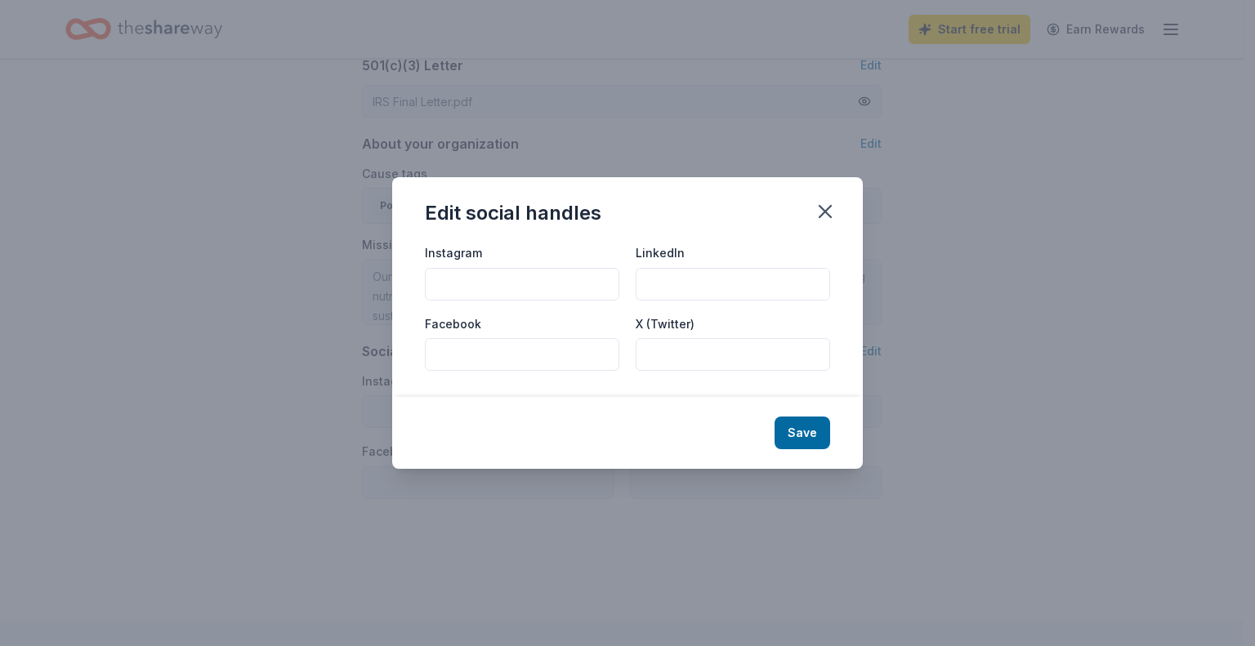
click at [461, 280] on input "Instagram" at bounding box center [522, 284] width 194 height 33
type input "@hillmannourisheshope"
click at [801, 431] on button "Save" at bounding box center [803, 433] width 56 height 33
type input "@hillmannourisheshope"
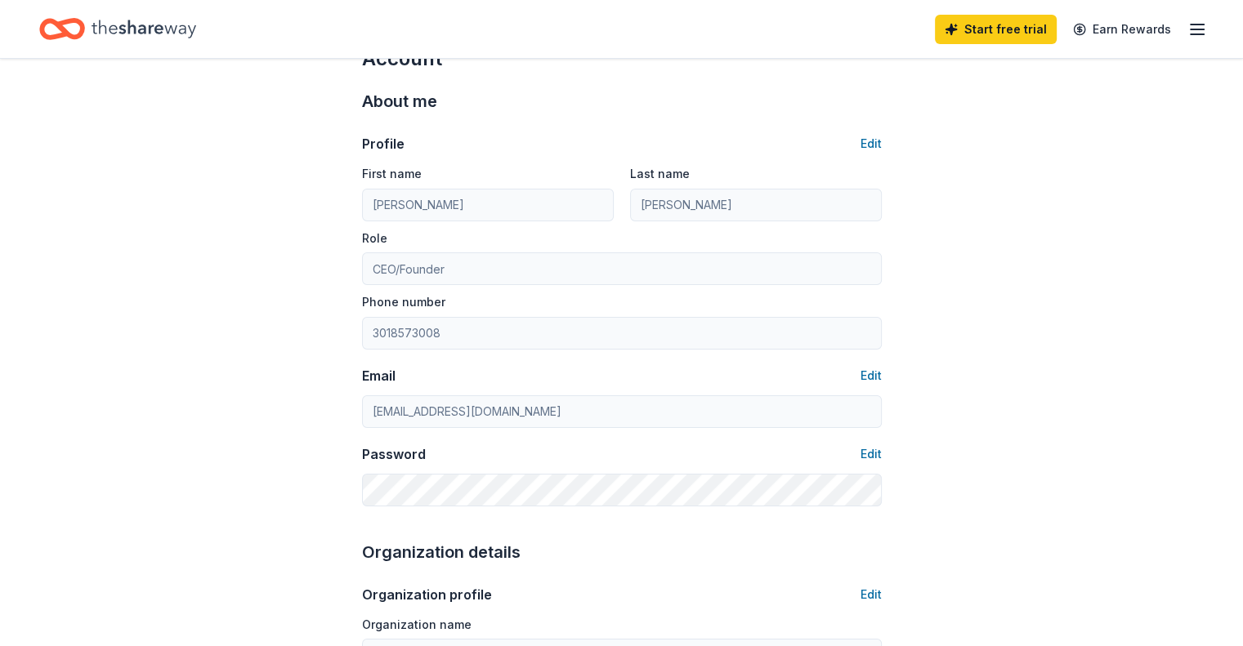
scroll to position [0, 0]
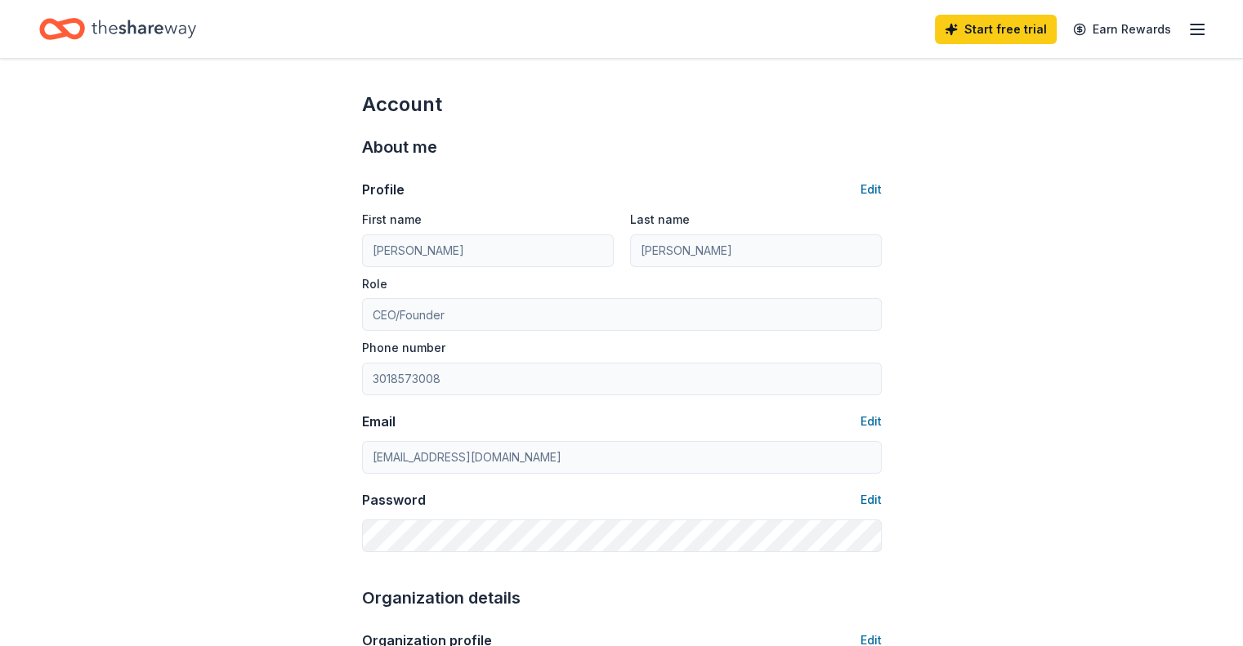
click at [1187, 32] on icon "button" at bounding box center [1197, 30] width 20 height 20
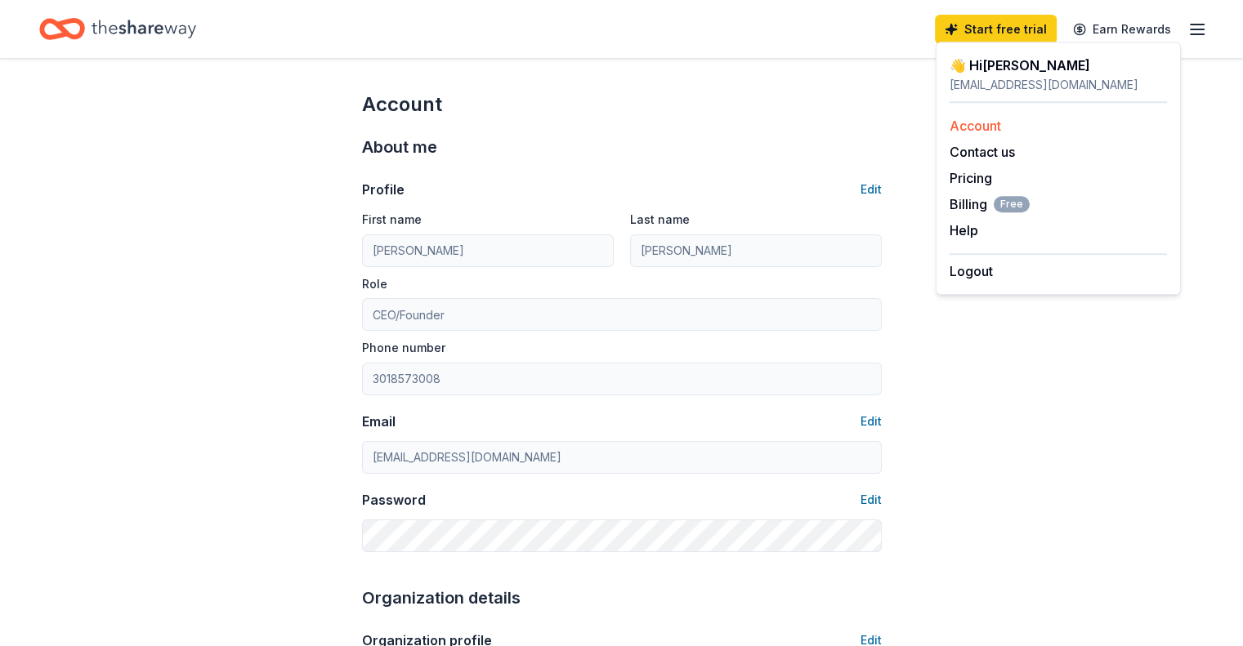
click at [984, 127] on link "Account" at bounding box center [975, 126] width 51 height 16
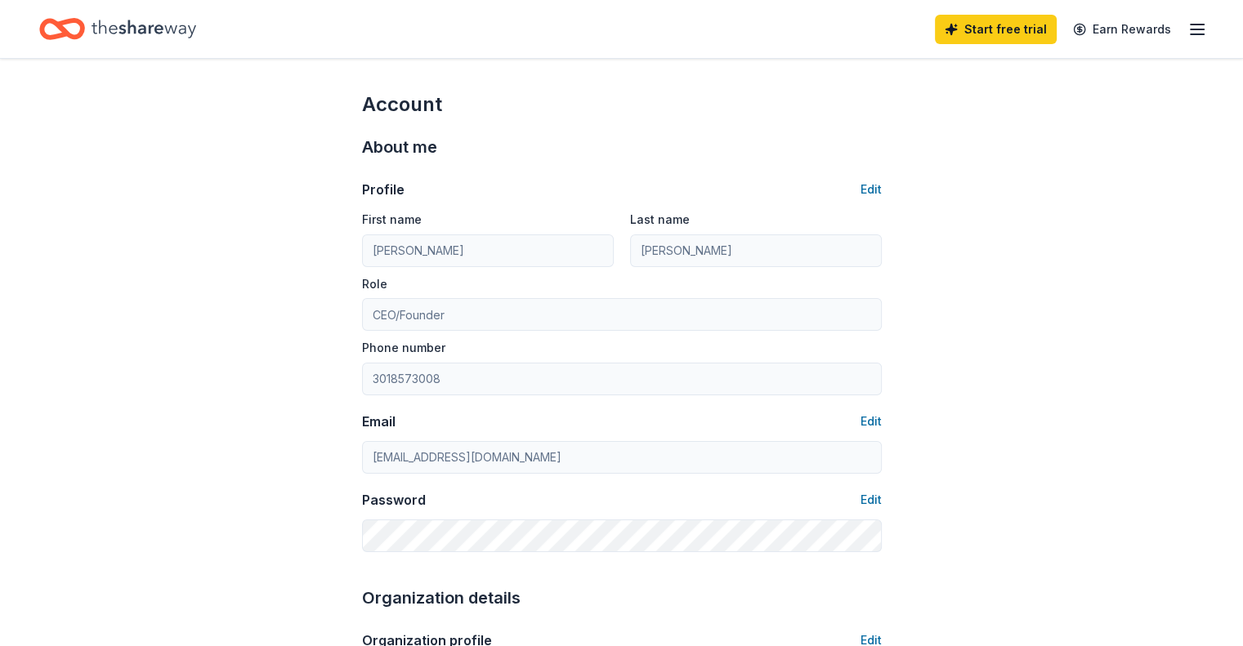
click at [1191, 34] on line "button" at bounding box center [1197, 34] width 13 height 0
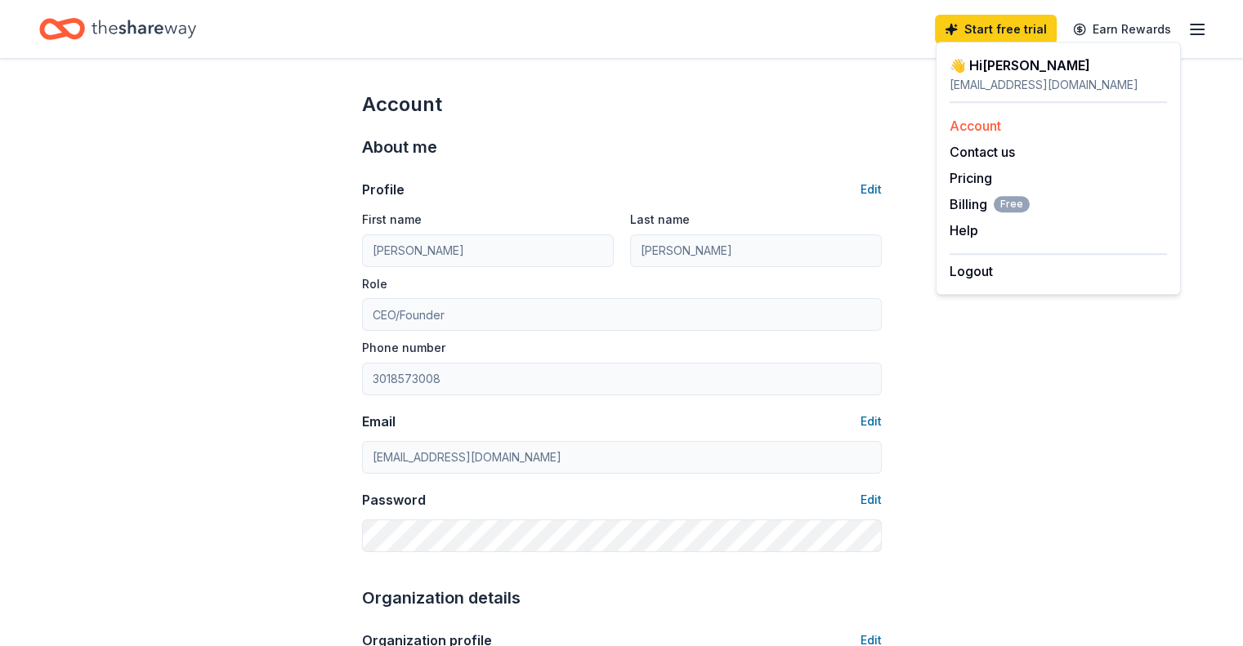
click at [989, 127] on link "Account" at bounding box center [975, 126] width 51 height 16
click at [968, 203] on span "Billing Free" at bounding box center [990, 204] width 80 height 20
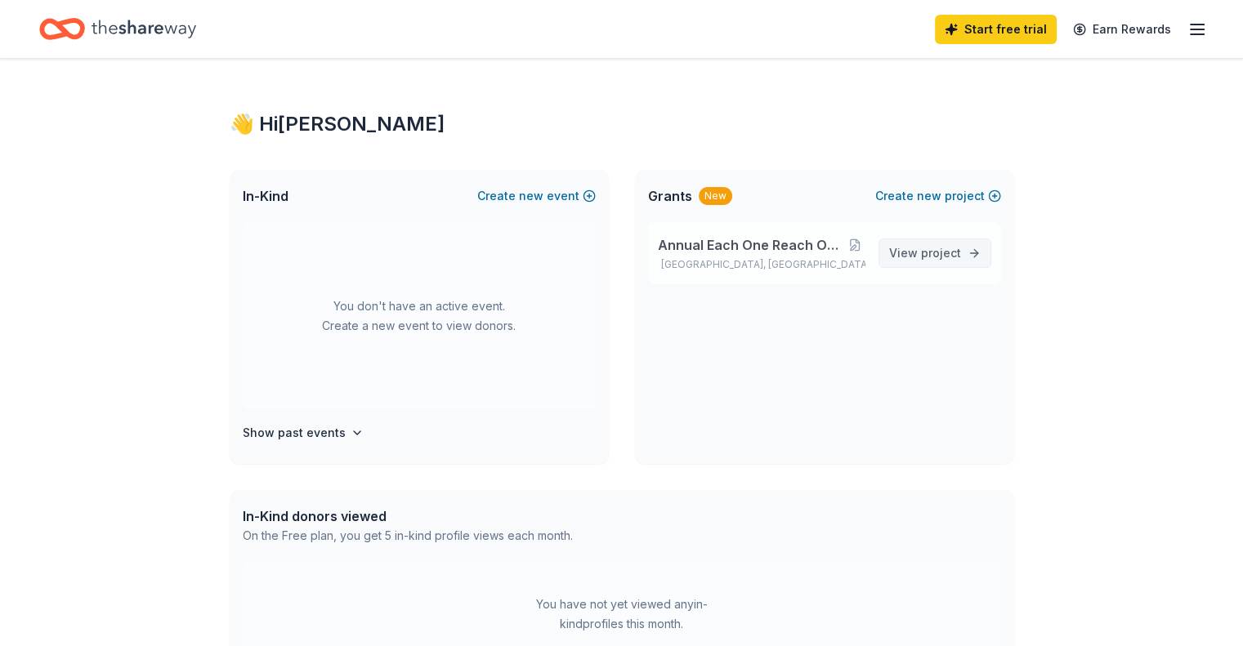
click at [964, 251] on link "View project" at bounding box center [934, 253] width 113 height 29
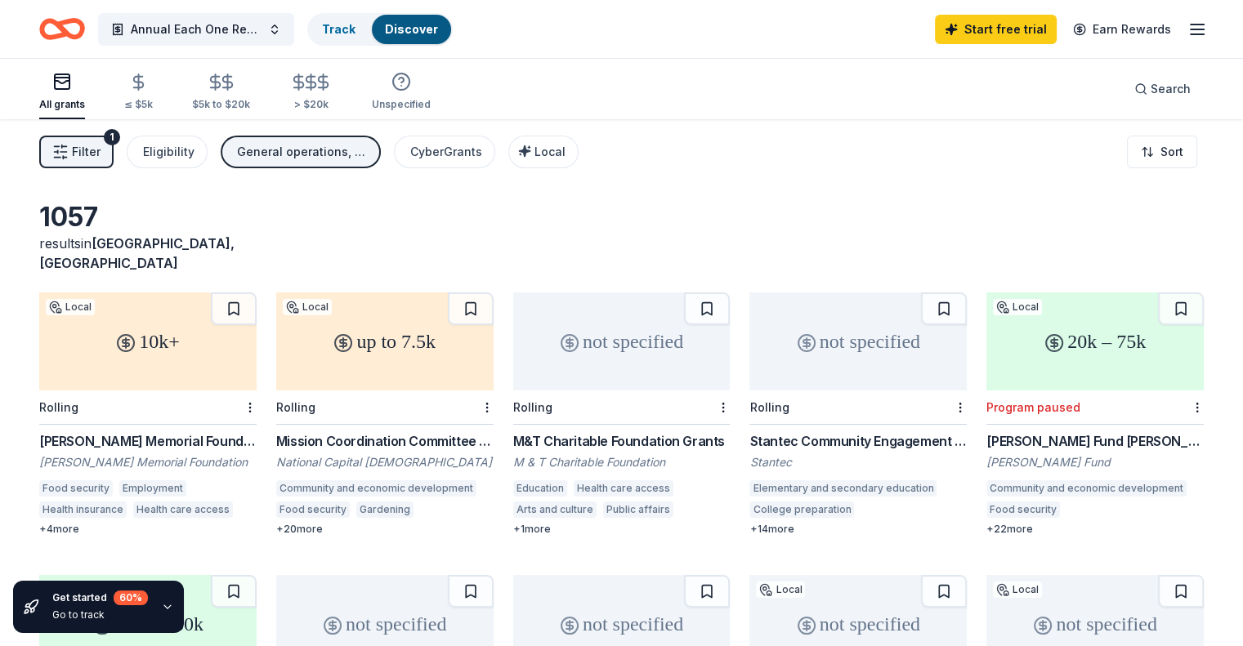
click at [1191, 29] on line "button" at bounding box center [1197, 29] width 13 height 0
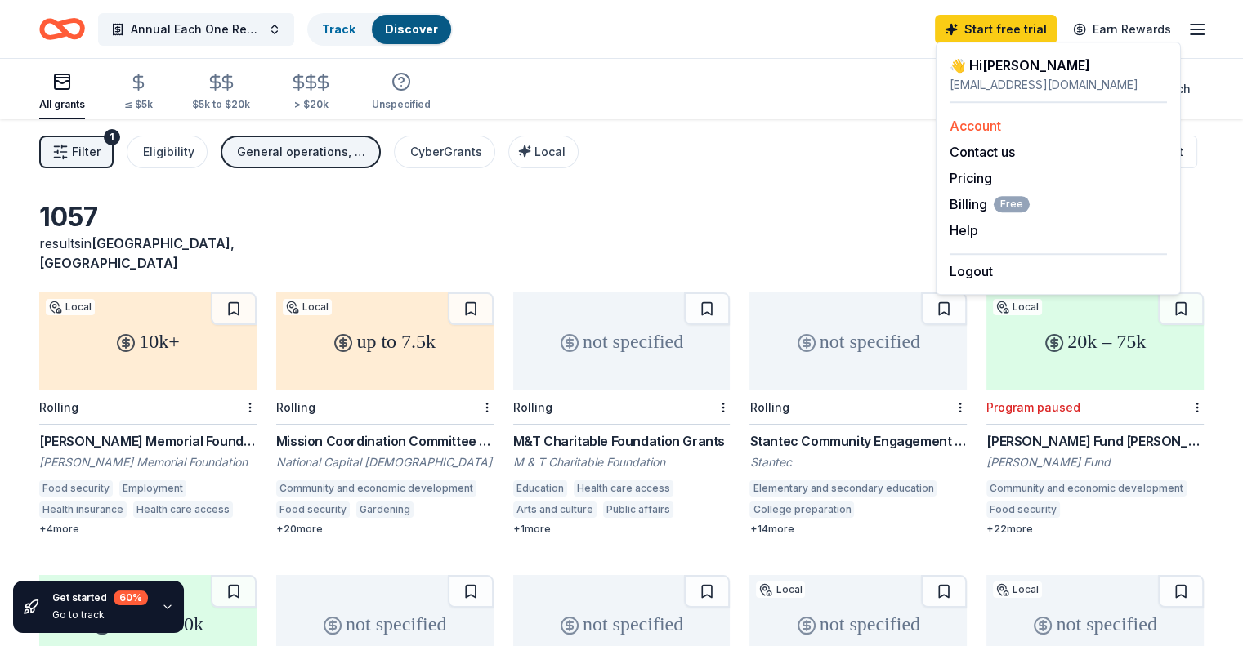
click at [988, 124] on link "Account" at bounding box center [975, 126] width 51 height 16
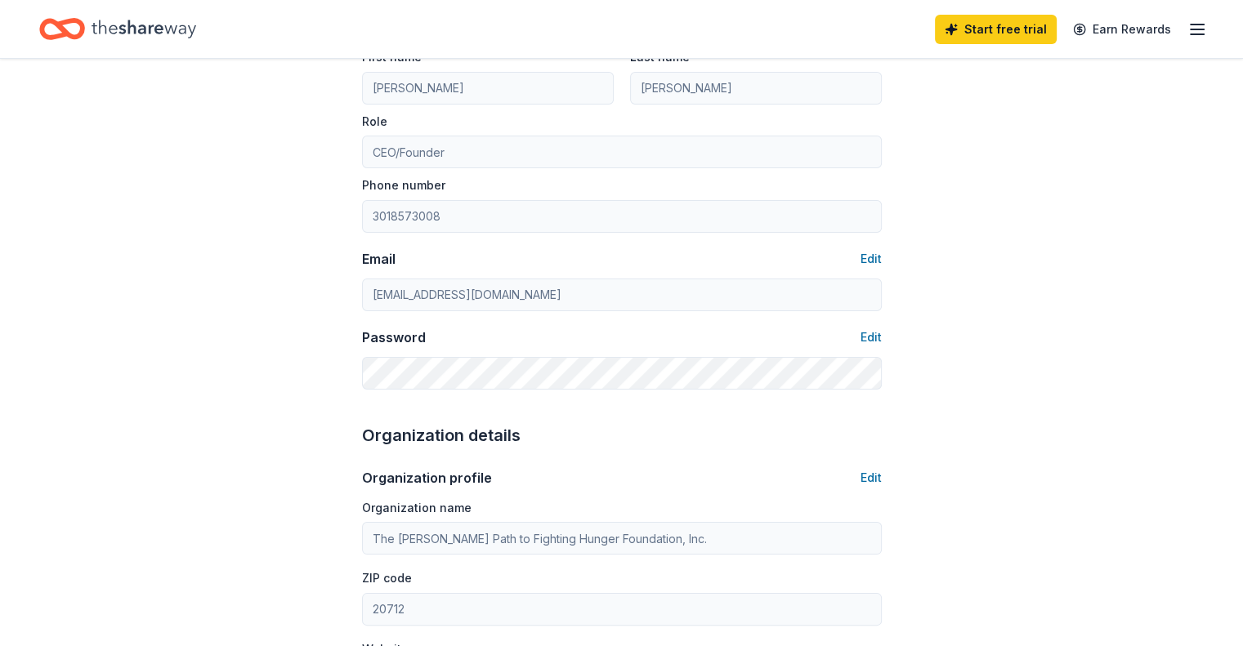
scroll to position [163, 0]
click at [871, 256] on button "Edit" at bounding box center [871, 258] width 21 height 20
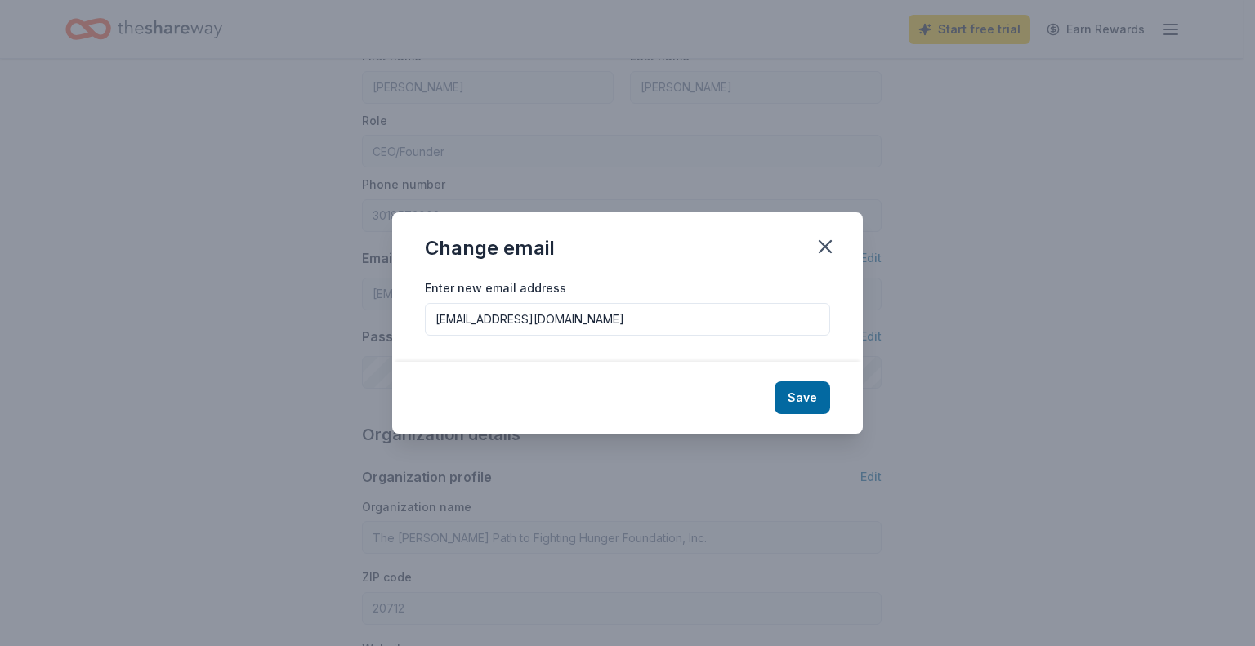
click at [571, 316] on input "[EMAIL_ADDRESS][DOMAIN_NAME]" at bounding box center [627, 319] width 405 height 33
drag, startPoint x: 571, startPoint y: 315, endPoint x: 413, endPoint y: 308, distance: 158.7
click at [413, 308] on div "Enter new email address [EMAIL_ADDRESS][DOMAIN_NAME]" at bounding box center [627, 320] width 471 height 84
type input "[EMAIL_ADDRESS][DOMAIN_NAME]"
click at [807, 397] on button "Save" at bounding box center [803, 398] width 56 height 33
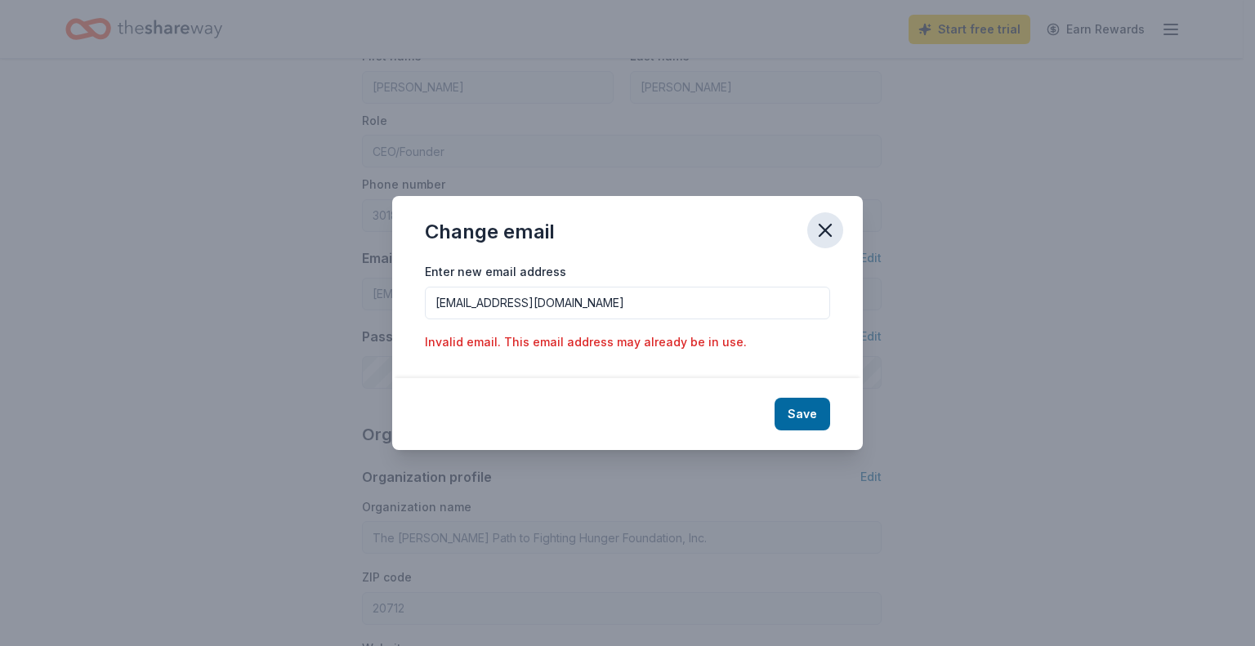
click at [824, 233] on icon "button" at bounding box center [825, 230] width 23 height 23
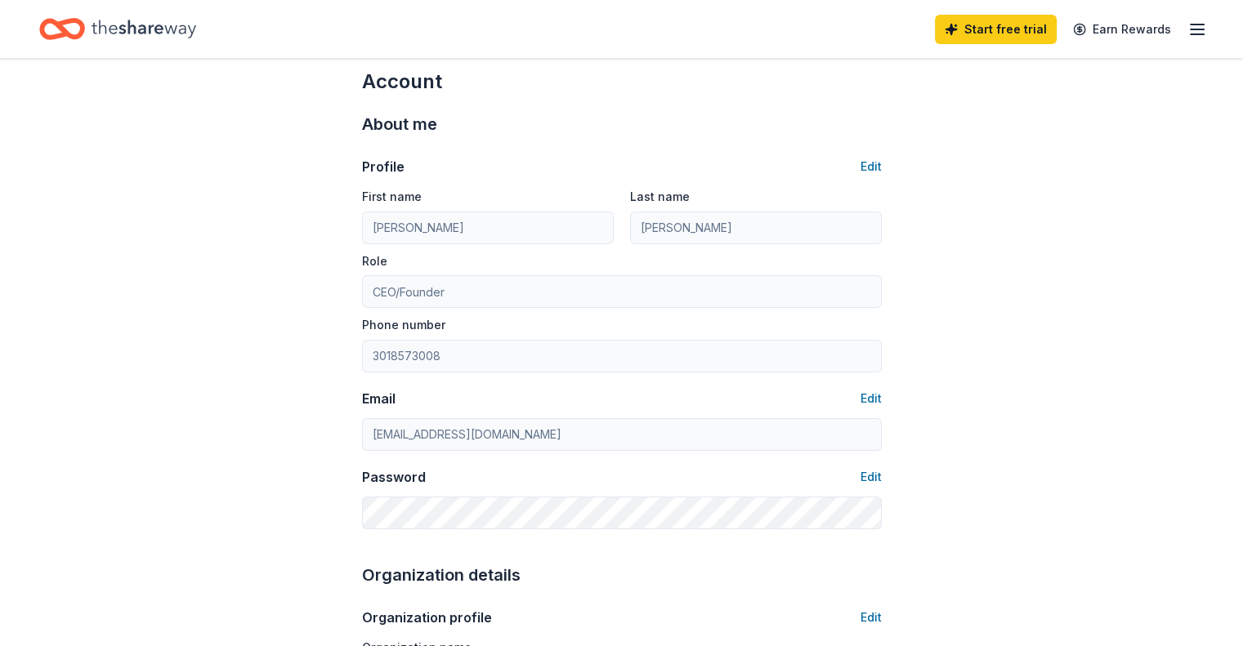
scroll to position [0, 0]
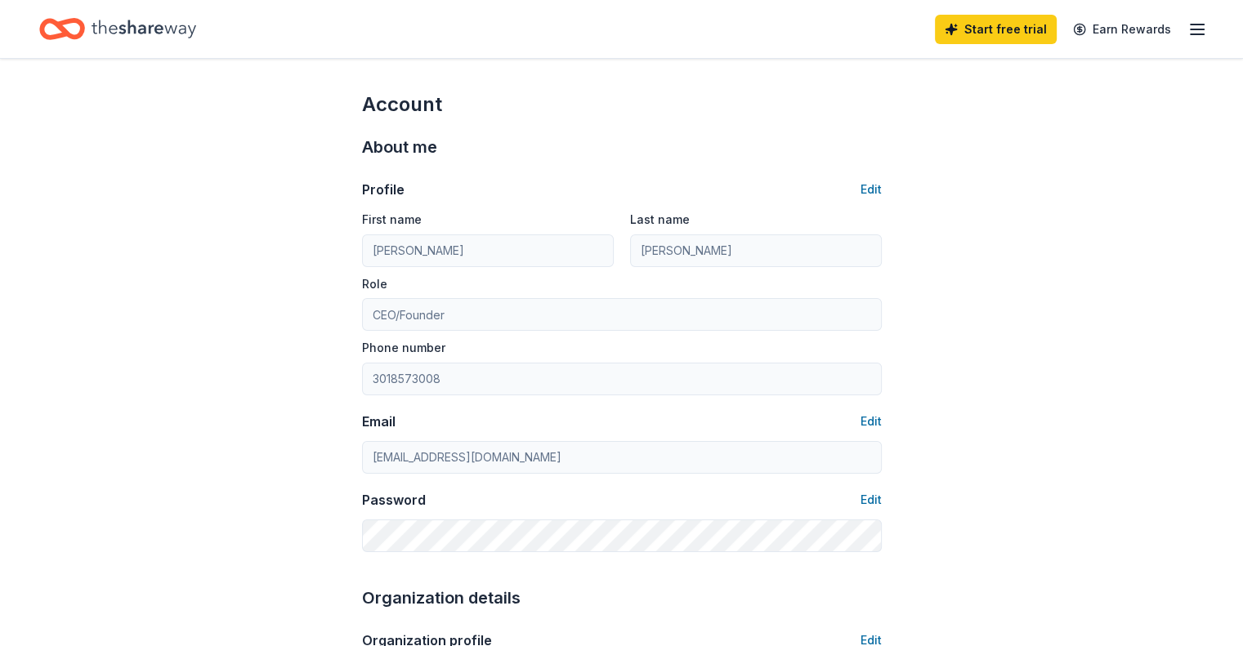
click at [1187, 28] on icon "button" at bounding box center [1197, 30] width 20 height 20
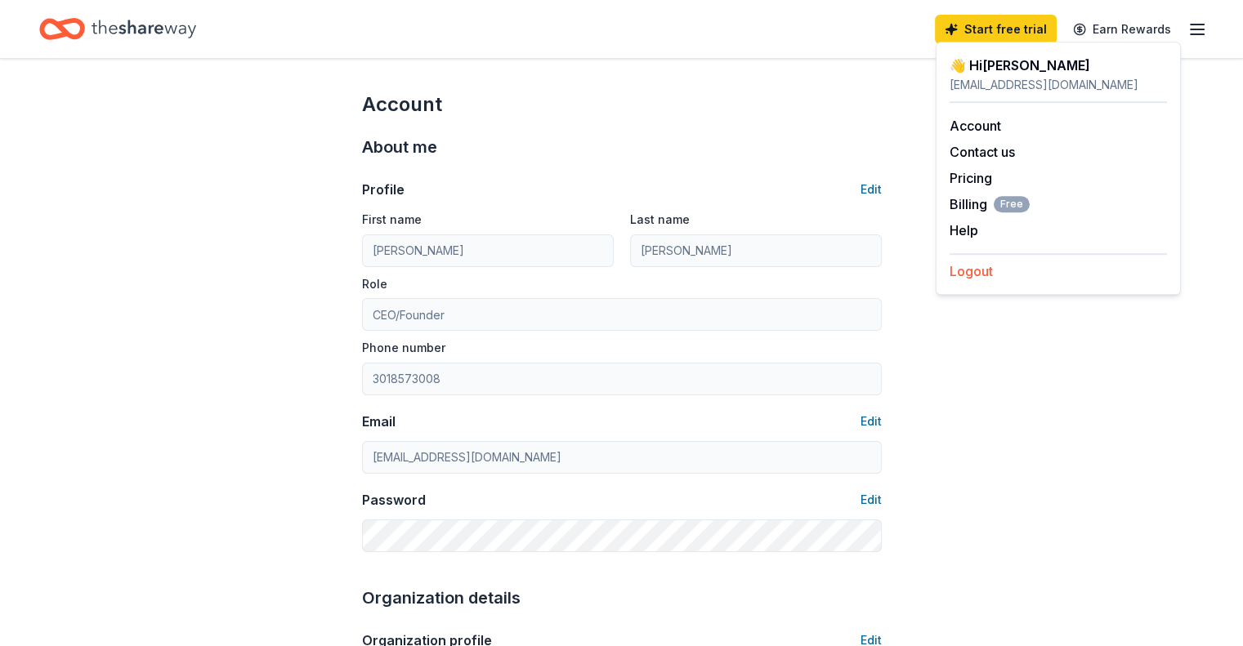
click at [976, 270] on button "Logout" at bounding box center [971, 272] width 43 height 20
